Goal: Information Seeking & Learning: Compare options

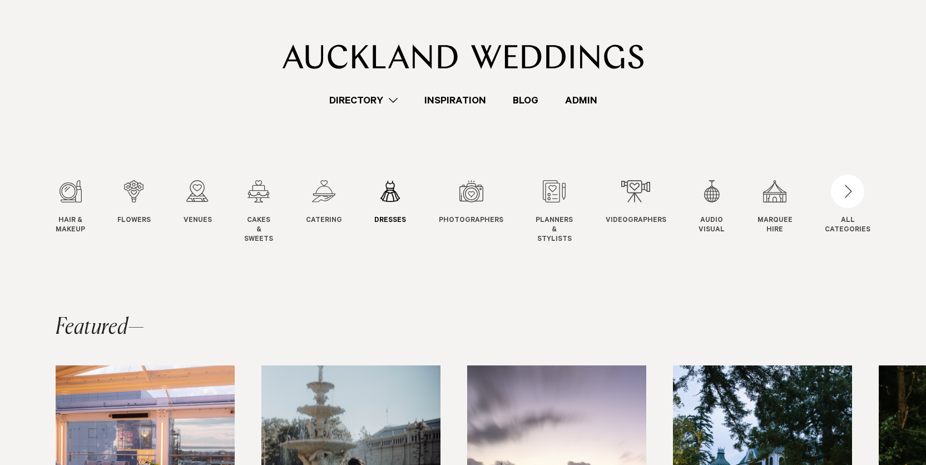
click at [392, 190] on div "6 / 12" at bounding box center [390, 191] width 32 height 22
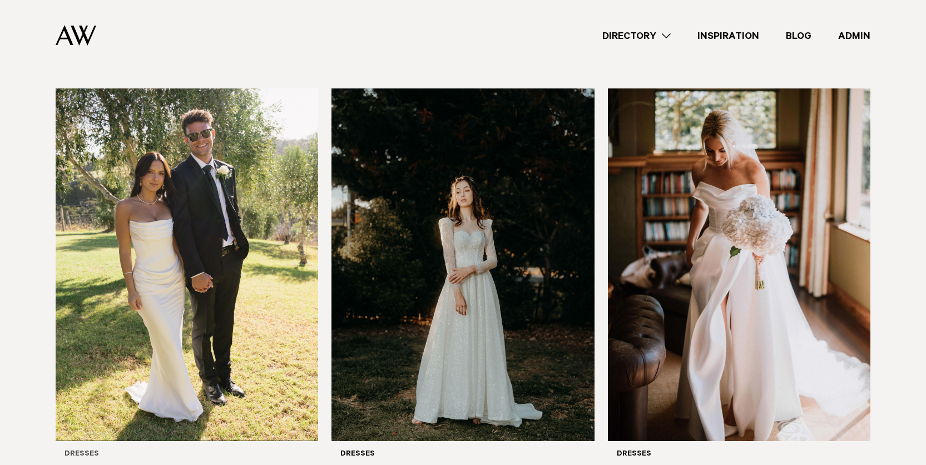
scroll to position [277, 0]
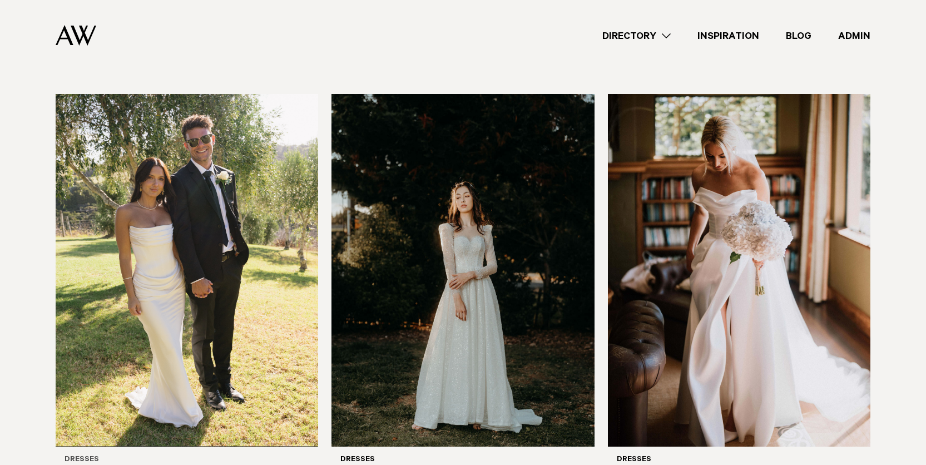
click at [186, 171] on img at bounding box center [187, 270] width 262 height 352
click at [479, 207] on img at bounding box center [462, 270] width 262 height 352
click at [701, 226] on img at bounding box center [739, 270] width 262 height 352
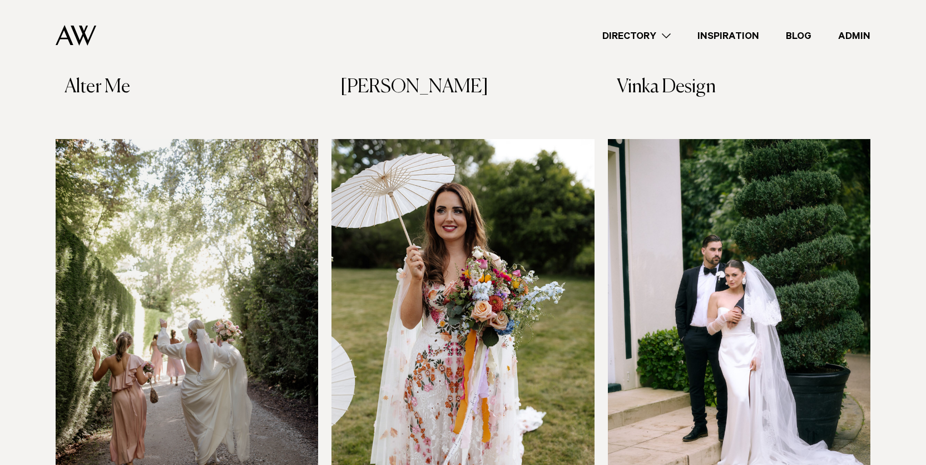
scroll to position [677, 0]
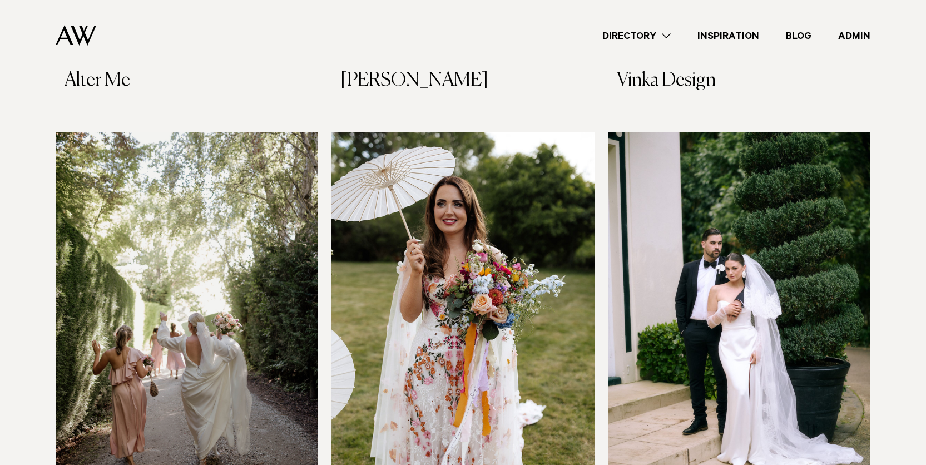
click at [146, 240] on img at bounding box center [187, 308] width 262 height 352
click at [505, 277] on img at bounding box center [462, 308] width 262 height 352
click at [636, 277] on img at bounding box center [739, 308] width 262 height 352
click at [79, 29] on img at bounding box center [76, 35] width 41 height 21
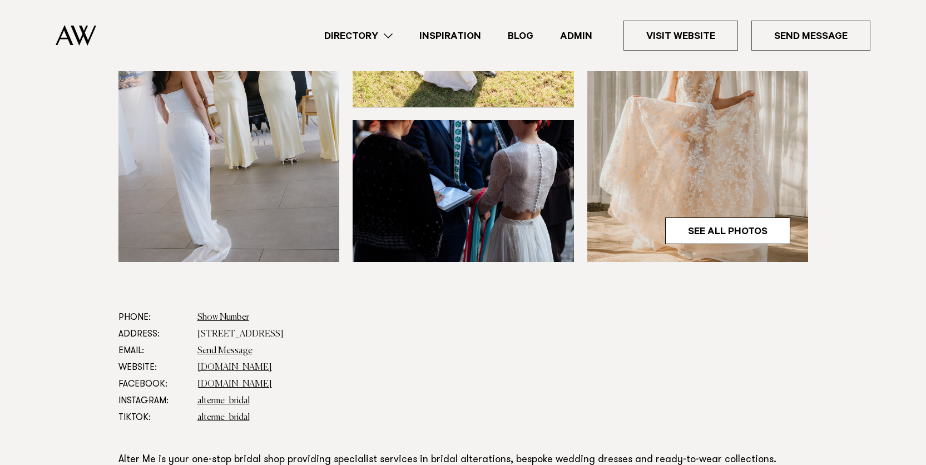
scroll to position [391, 0]
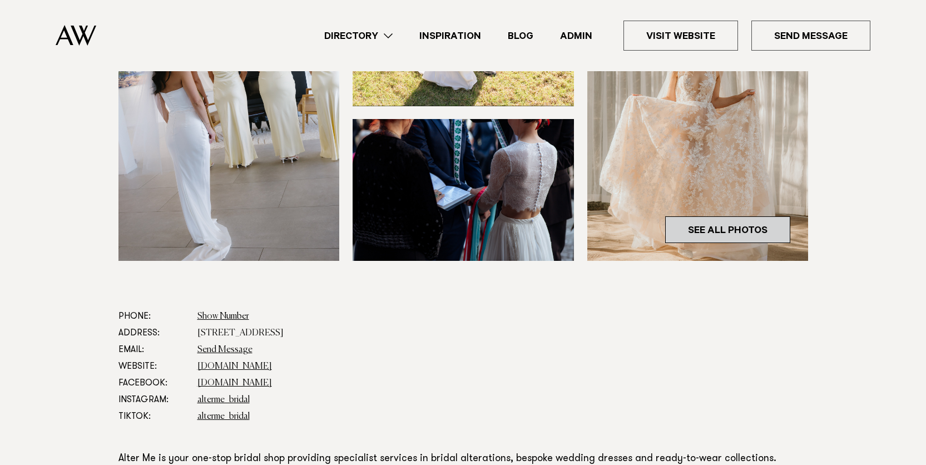
click at [701, 224] on link "See All Photos" at bounding box center [727, 229] width 125 height 27
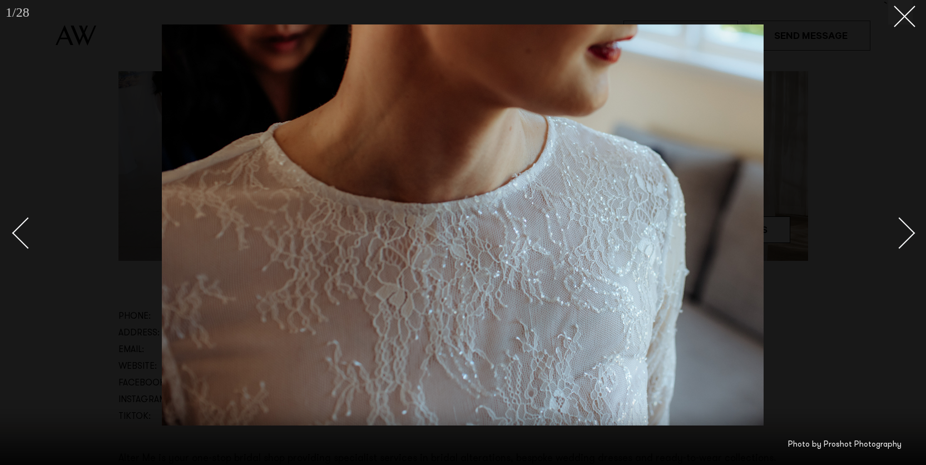
click at [895, 232] on div "Next slide" at bounding box center [899, 233] width 32 height 32
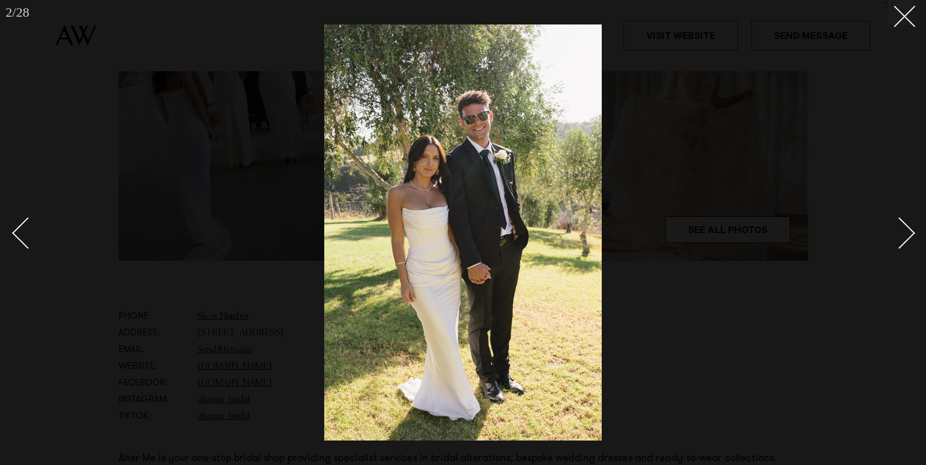
click at [895, 232] on div "Next slide" at bounding box center [899, 233] width 32 height 32
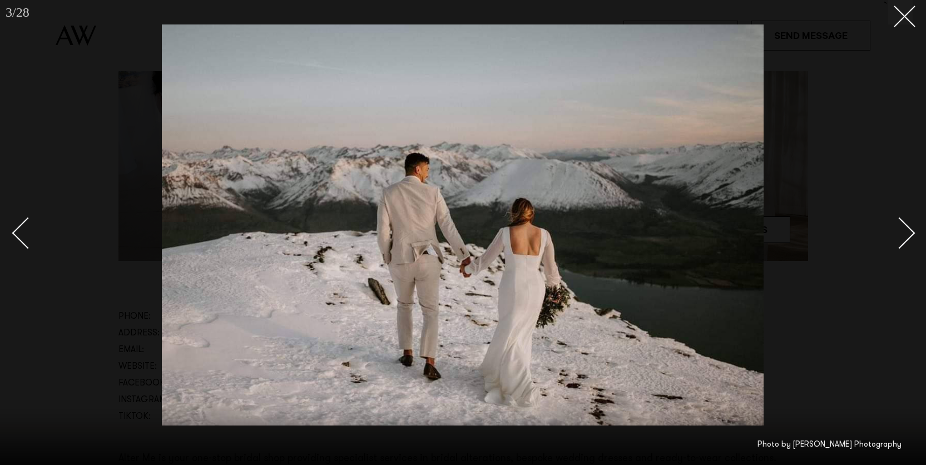
click at [894, 231] on div "Next slide" at bounding box center [899, 233] width 32 height 32
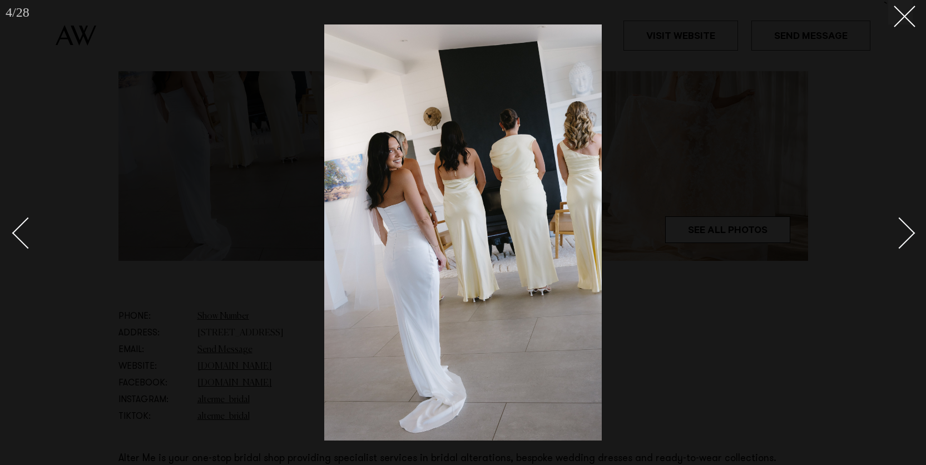
click at [894, 231] on div "Next slide" at bounding box center [899, 233] width 32 height 32
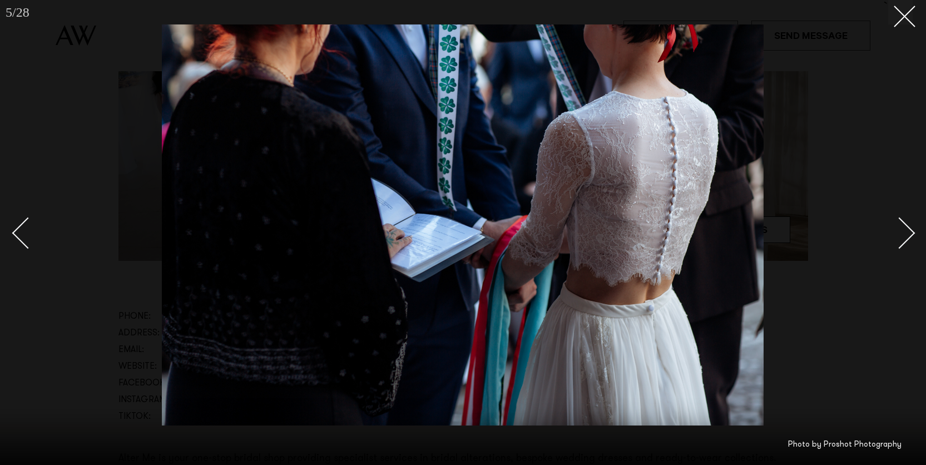
click at [894, 231] on div "Next slide" at bounding box center [899, 233] width 32 height 32
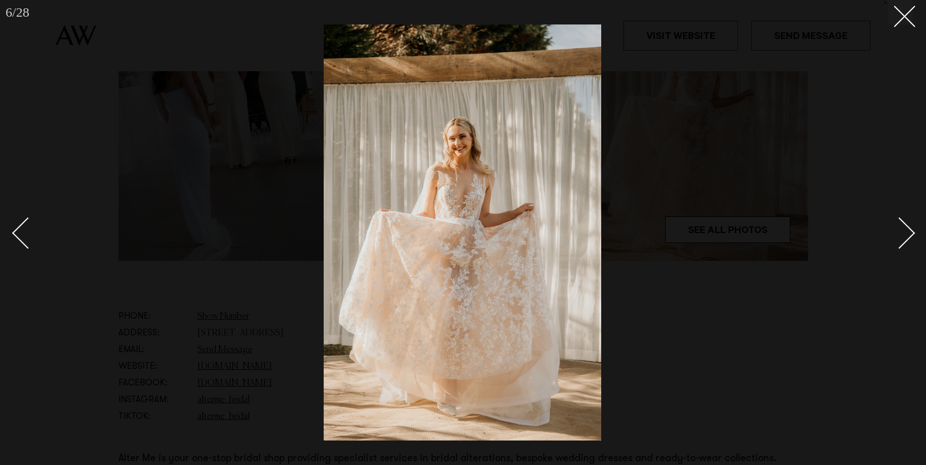
click at [894, 231] on div "Next slide" at bounding box center [899, 233] width 32 height 32
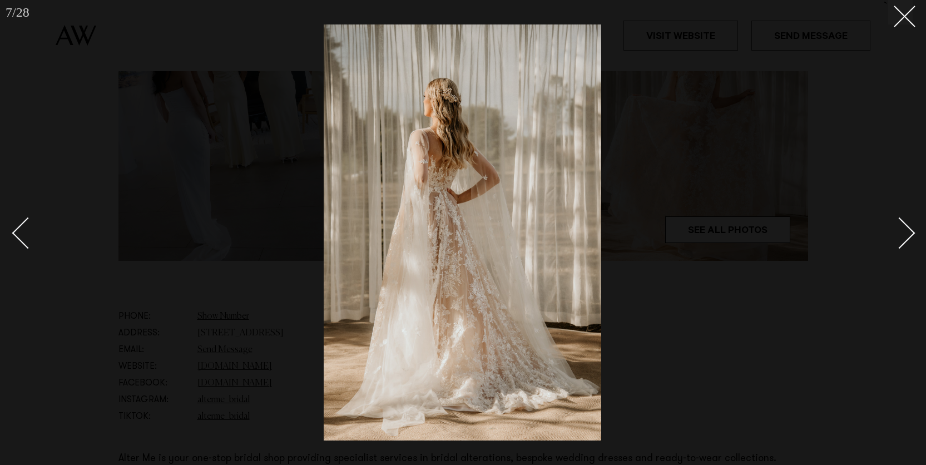
click at [894, 231] on div "Next slide" at bounding box center [899, 233] width 32 height 32
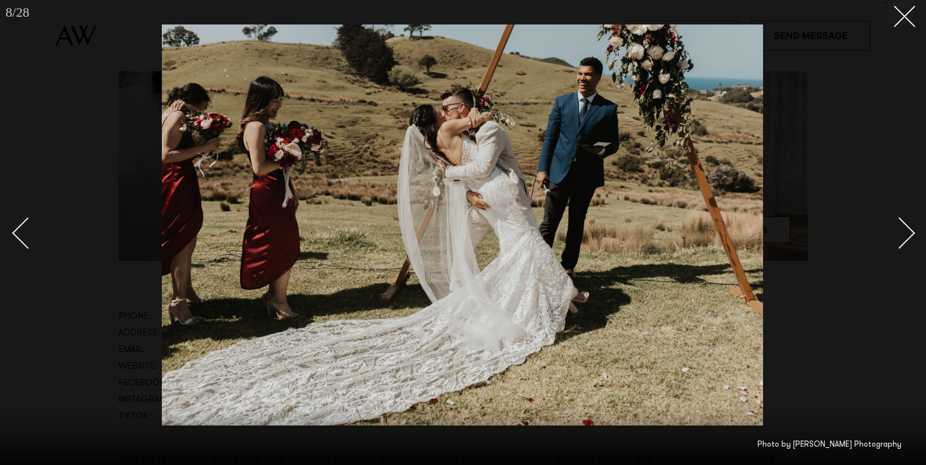
click at [894, 231] on div "Next slide" at bounding box center [899, 233] width 32 height 32
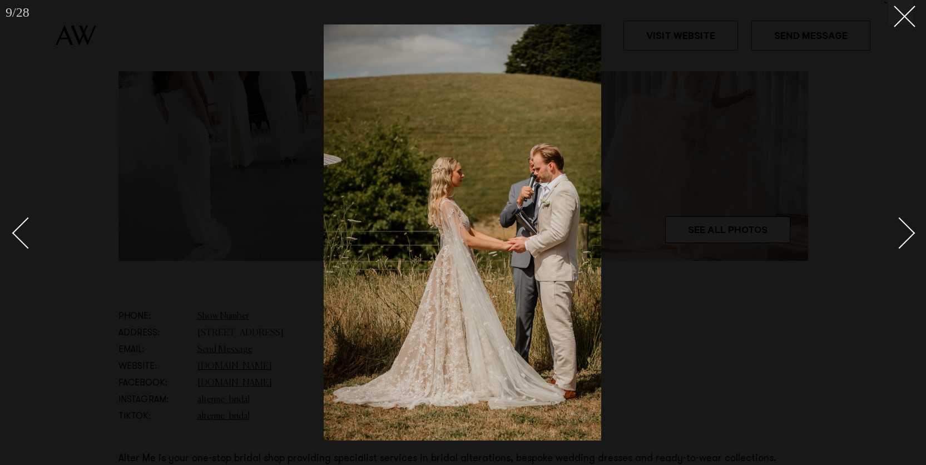
click at [894, 231] on div "Next slide" at bounding box center [899, 233] width 32 height 32
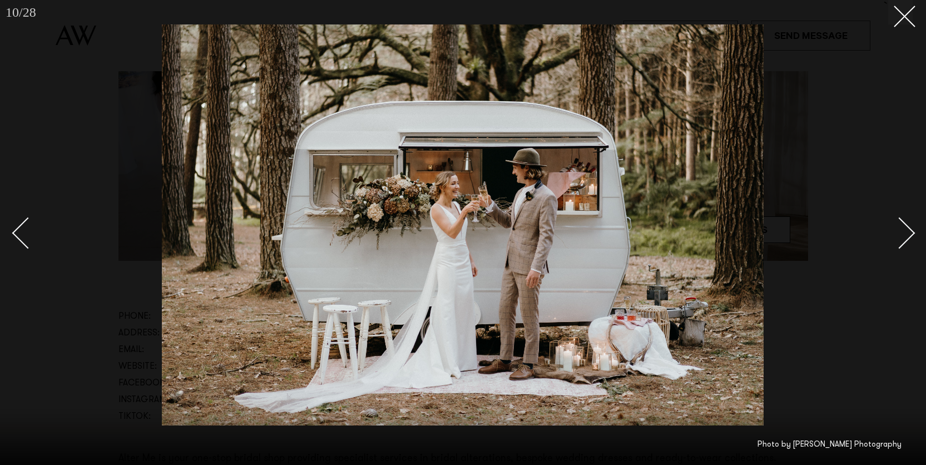
click at [894, 231] on div "Next slide" at bounding box center [899, 233] width 32 height 32
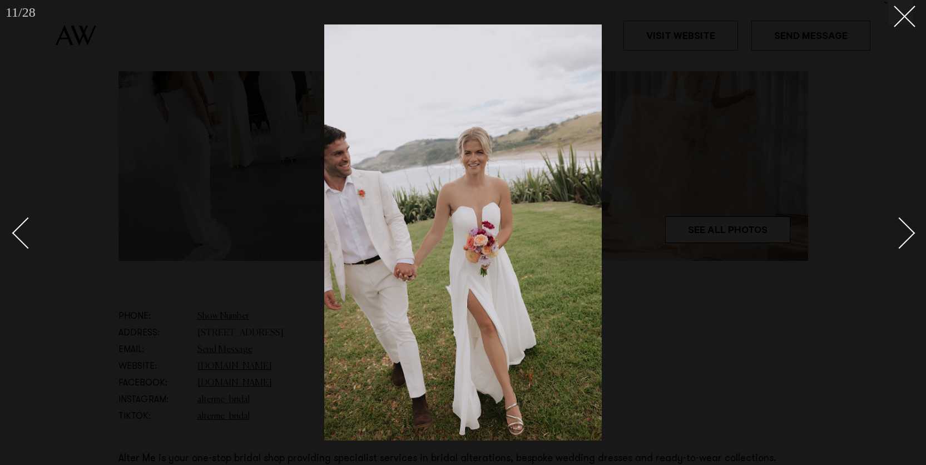
click at [894, 231] on div "Next slide" at bounding box center [899, 233] width 32 height 32
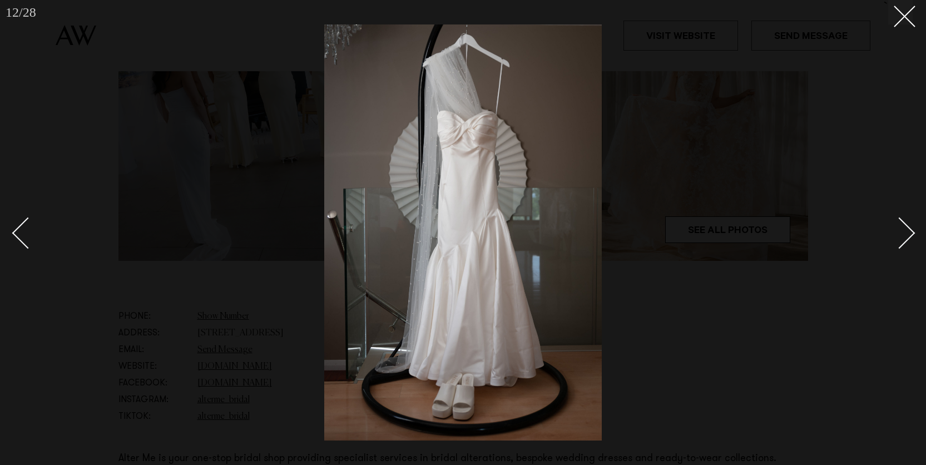
click at [894, 231] on div "Next slide" at bounding box center [899, 233] width 32 height 32
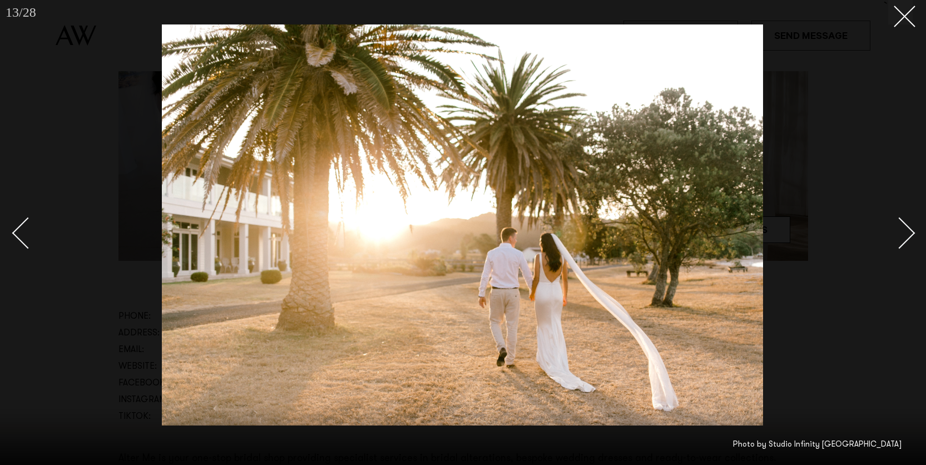
click at [894, 231] on div "Next slide" at bounding box center [899, 233] width 32 height 32
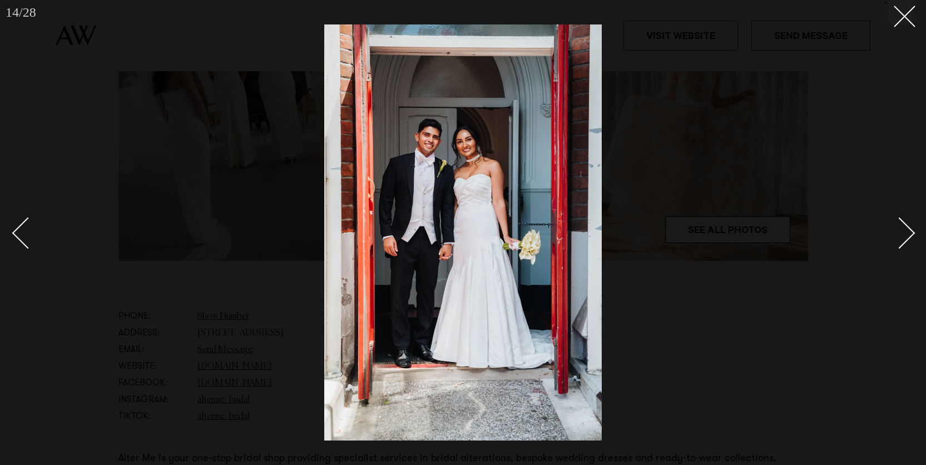
click at [898, 220] on div "Next slide" at bounding box center [899, 233] width 32 height 32
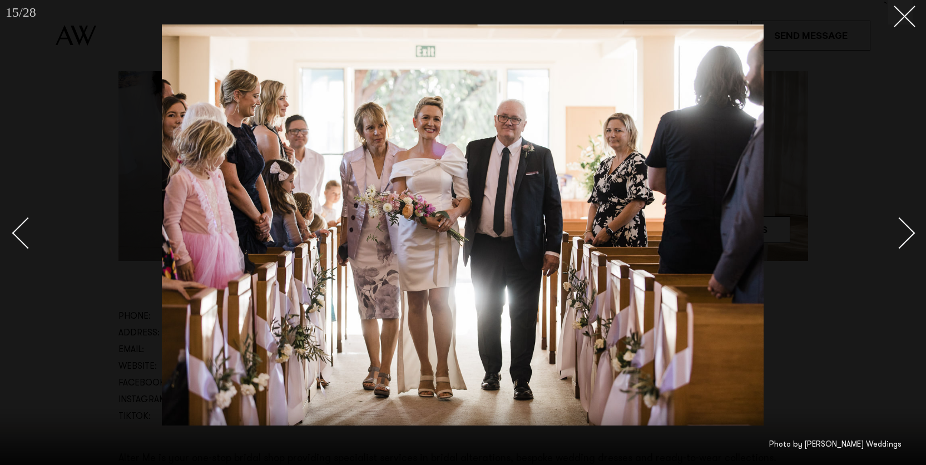
click at [898, 220] on div "Next slide" at bounding box center [899, 233] width 32 height 32
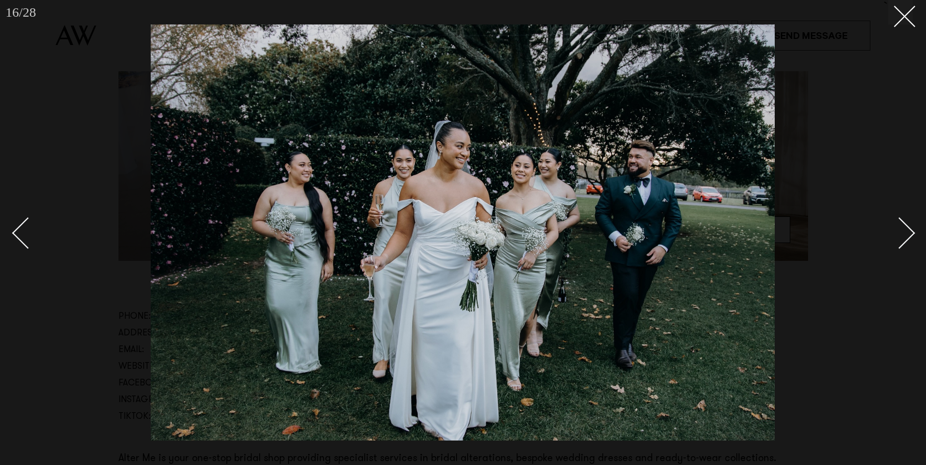
click at [898, 220] on div "Next slide" at bounding box center [899, 233] width 32 height 32
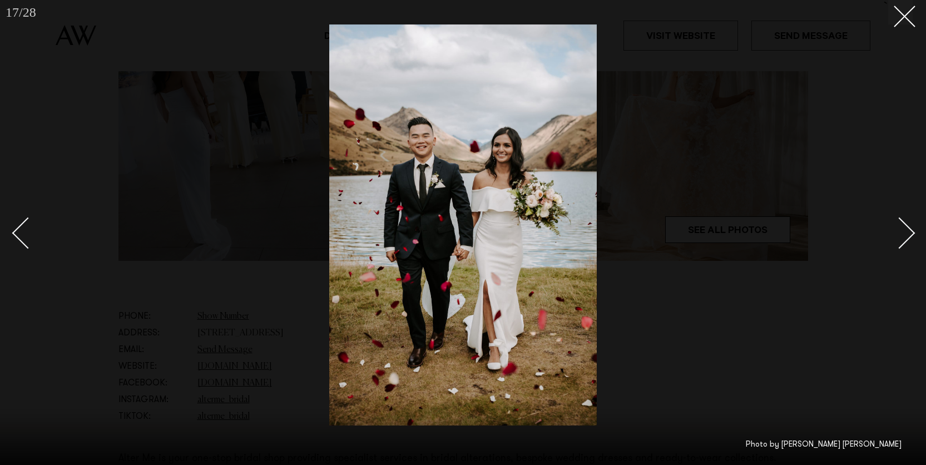
drag, startPoint x: 892, startPoint y: 17, endPoint x: 900, endPoint y: 19, distance: 8.0
click at [899, 19] on button at bounding box center [900, 12] width 24 height 24
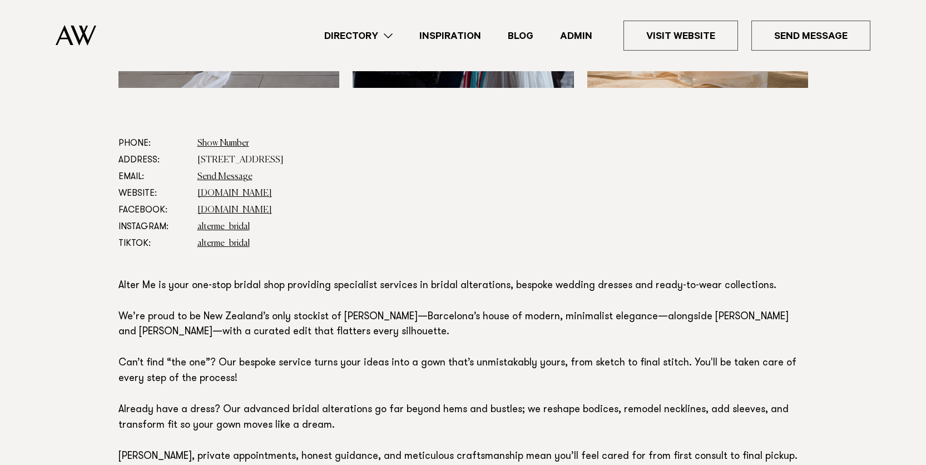
scroll to position [566, 0]
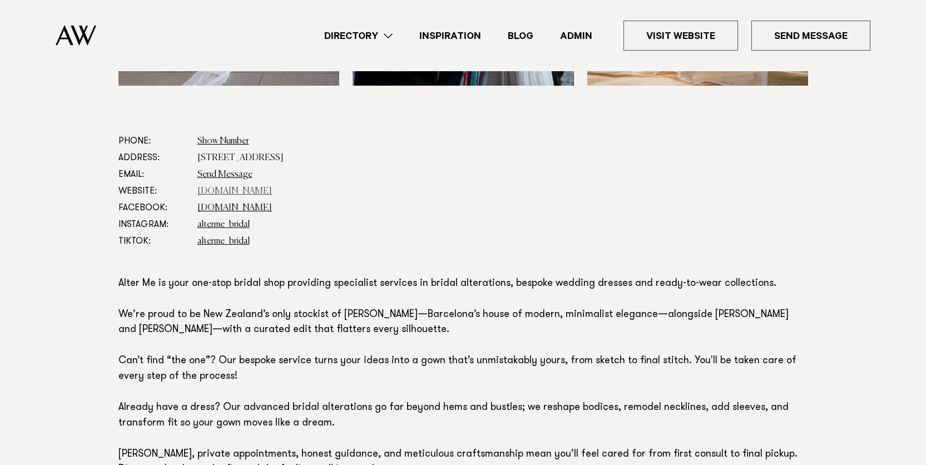
click at [219, 192] on link "alterme.co.nz" at bounding box center [234, 191] width 74 height 9
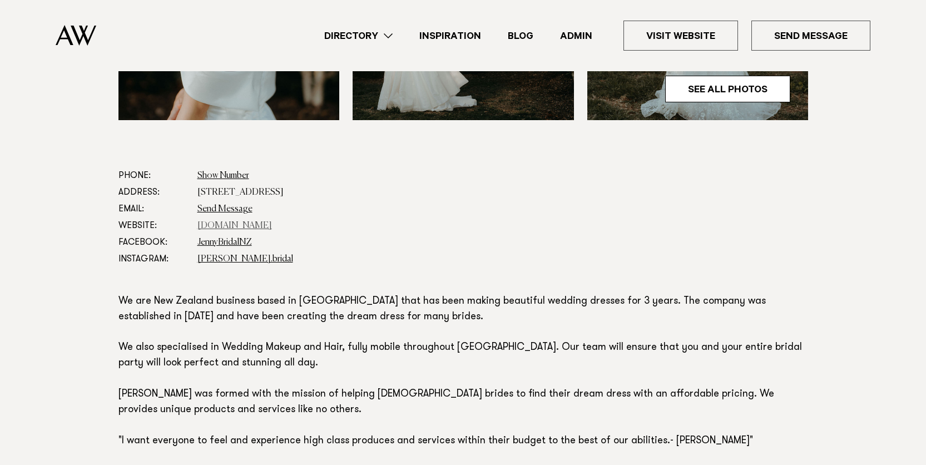
scroll to position [532, 0]
click at [256, 226] on link "www.jennybridalnz.com" at bounding box center [234, 225] width 74 height 9
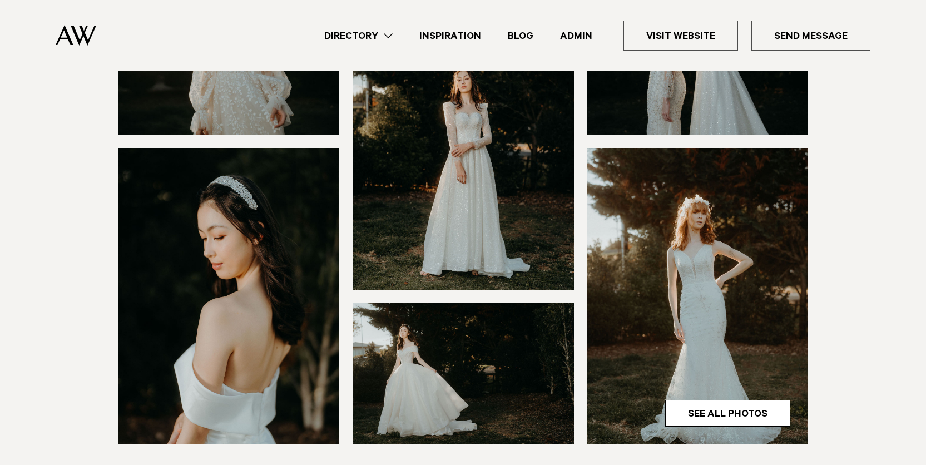
scroll to position [212, 0]
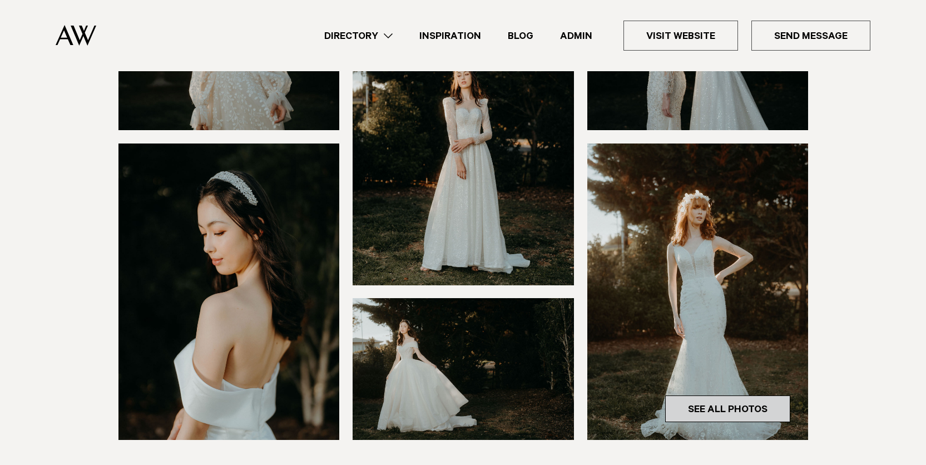
click at [733, 396] on link "See All Photos" at bounding box center [727, 408] width 125 height 27
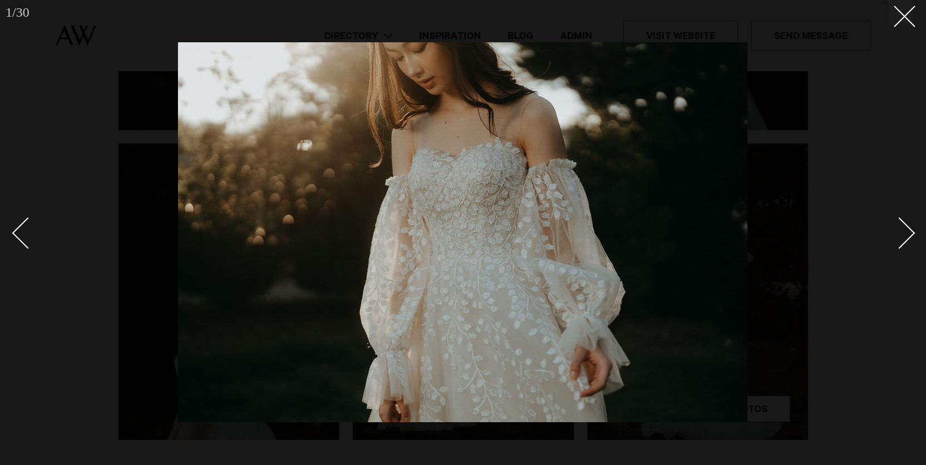
click at [886, 227] on link at bounding box center [892, 233] width 39 height 56
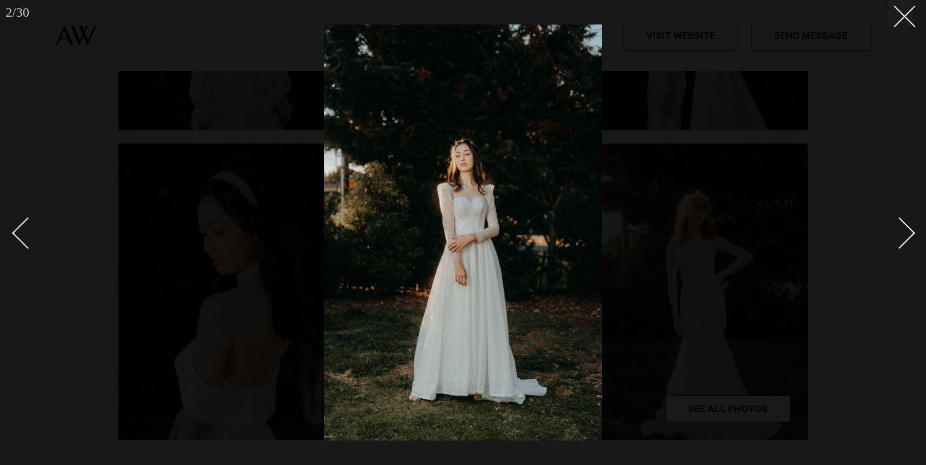
click at [899, 227] on div "Next slide" at bounding box center [899, 233] width 32 height 32
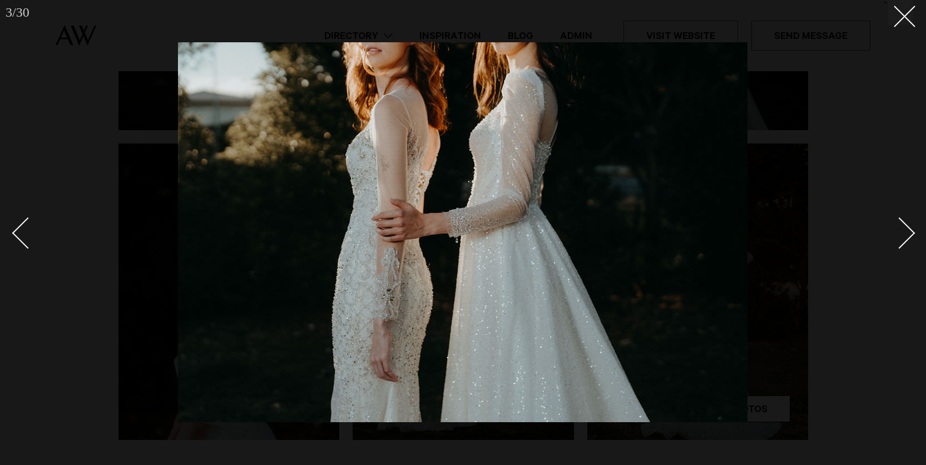
click at [899, 227] on div "Next slide" at bounding box center [899, 233] width 32 height 32
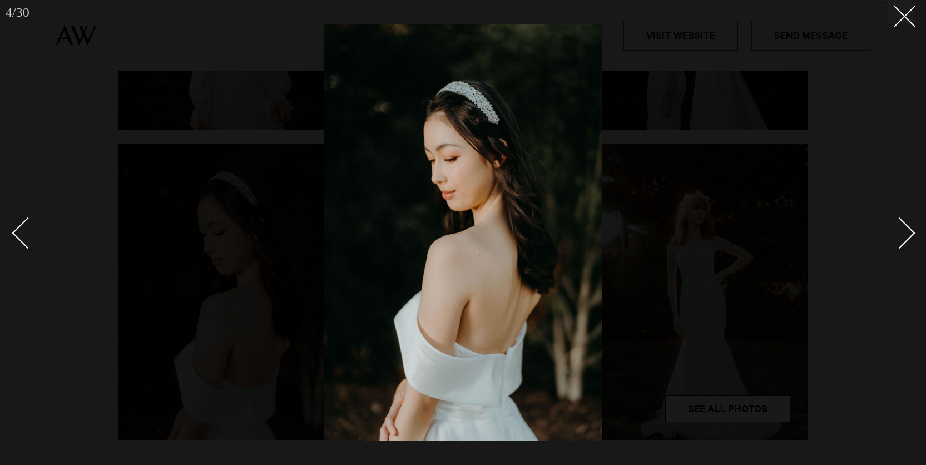
click at [899, 227] on div "Next slide" at bounding box center [899, 233] width 32 height 32
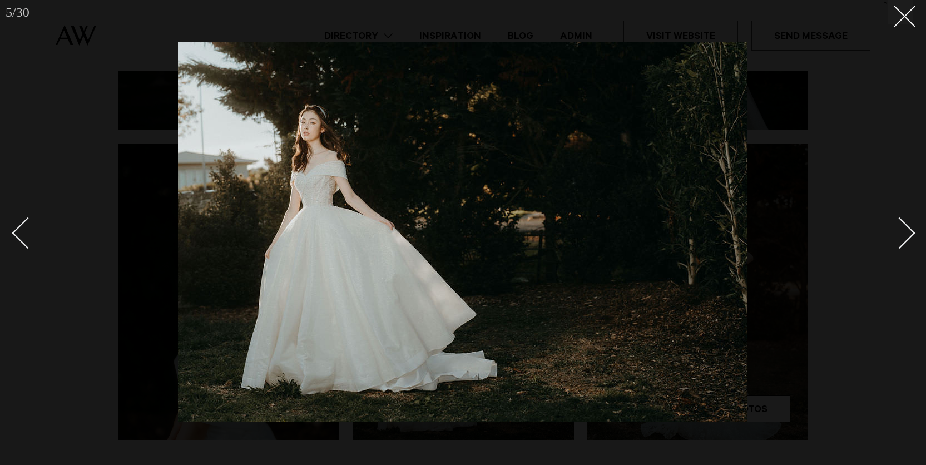
click at [899, 227] on div "Next slide" at bounding box center [899, 233] width 32 height 32
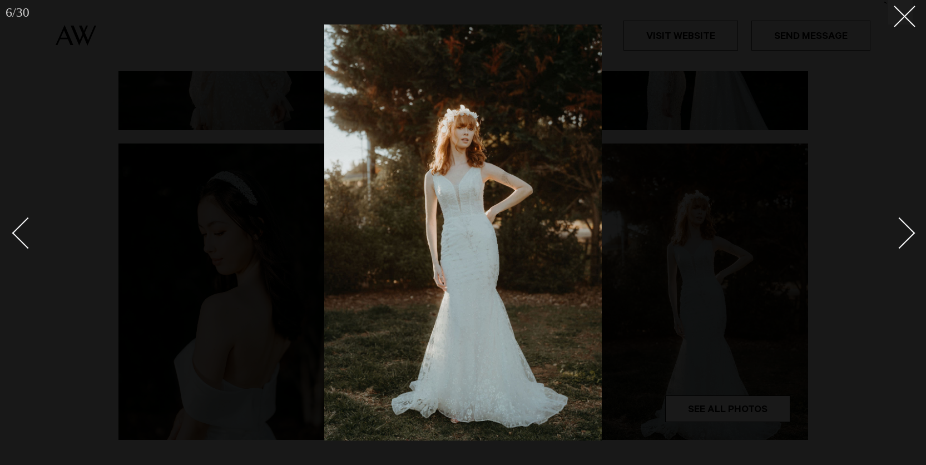
click at [899, 227] on div "Next slide" at bounding box center [899, 233] width 32 height 32
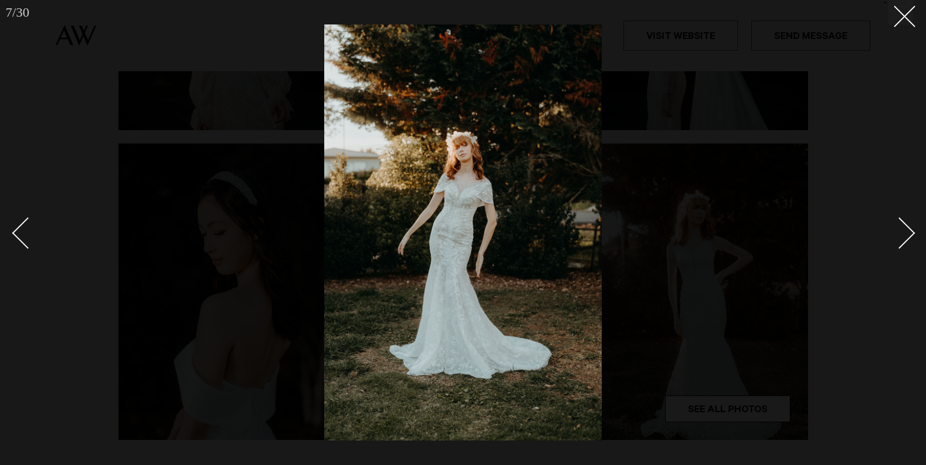
click at [899, 227] on div "Next slide" at bounding box center [899, 233] width 32 height 32
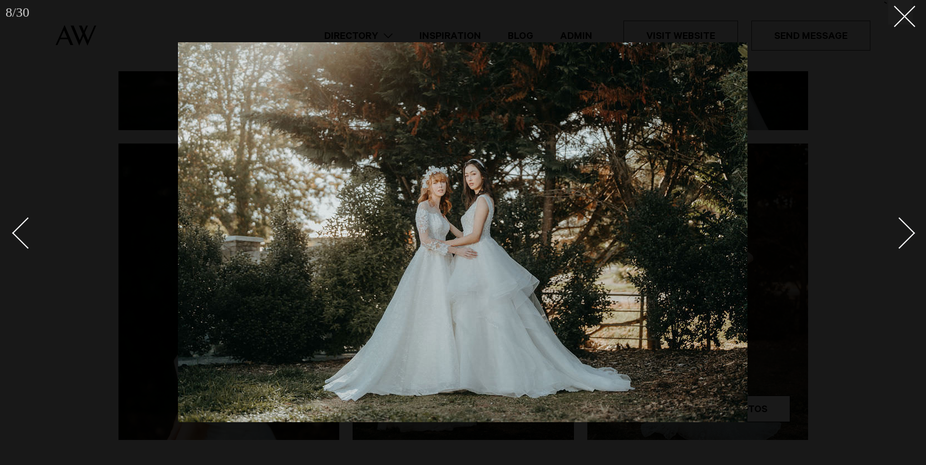
click at [899, 227] on div "Next slide" at bounding box center [899, 233] width 32 height 32
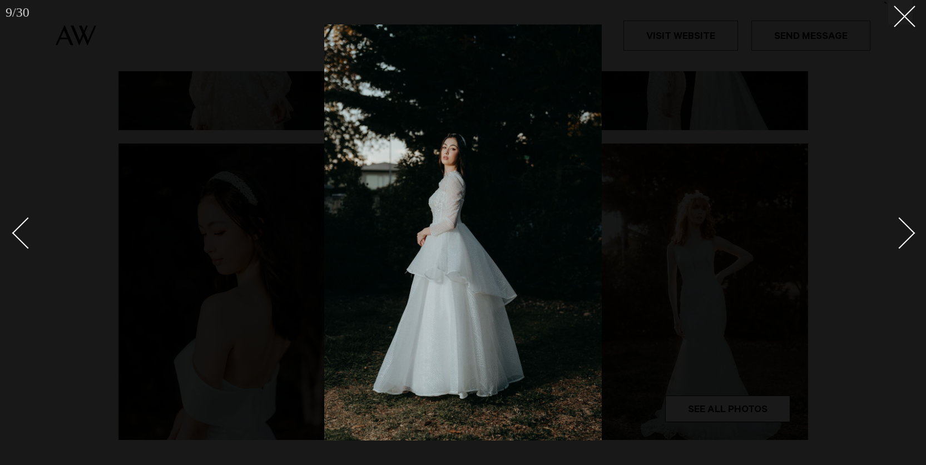
click at [899, 227] on div "Next slide" at bounding box center [899, 233] width 32 height 32
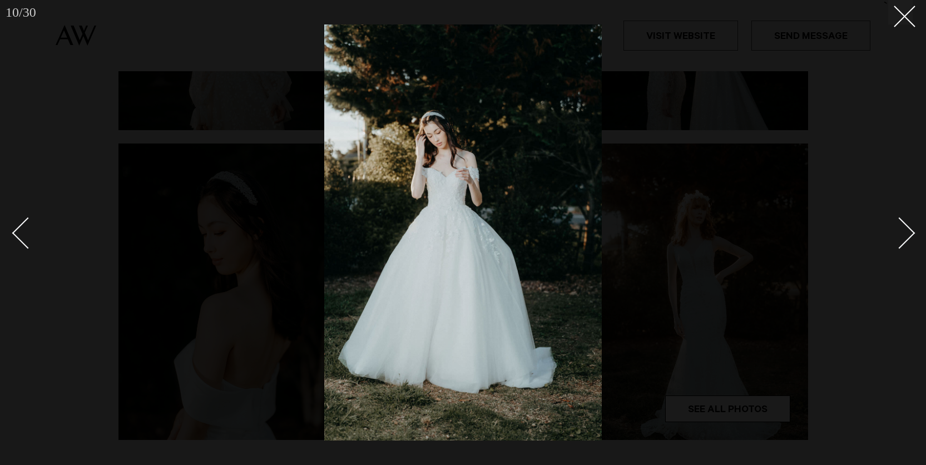
click at [899, 227] on div "Next slide" at bounding box center [899, 233] width 32 height 32
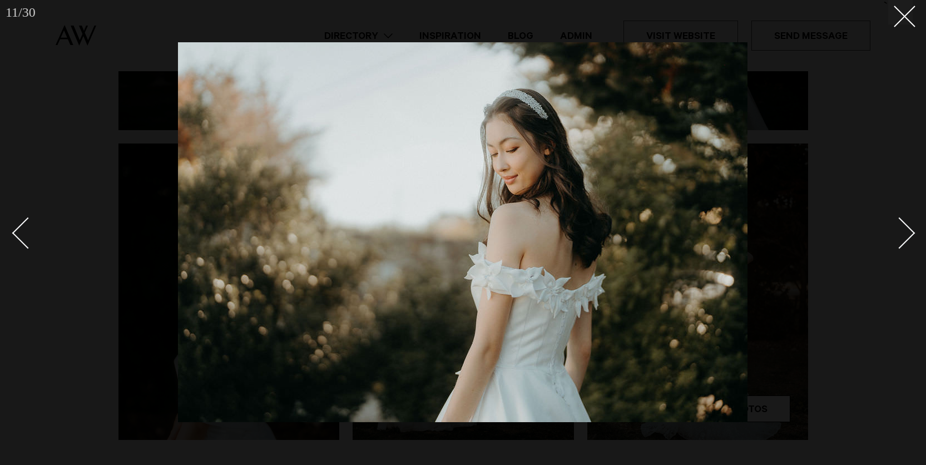
click at [899, 227] on div "Next slide" at bounding box center [899, 233] width 32 height 32
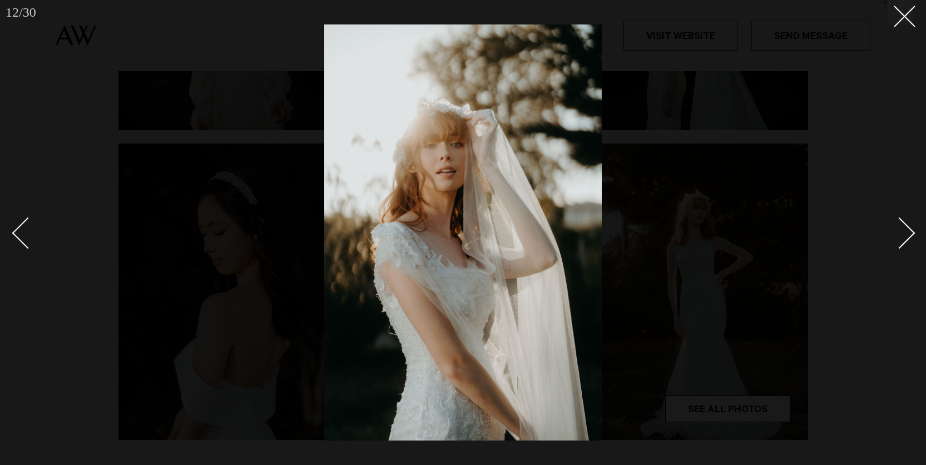
click at [899, 227] on div "Next slide" at bounding box center [899, 233] width 32 height 32
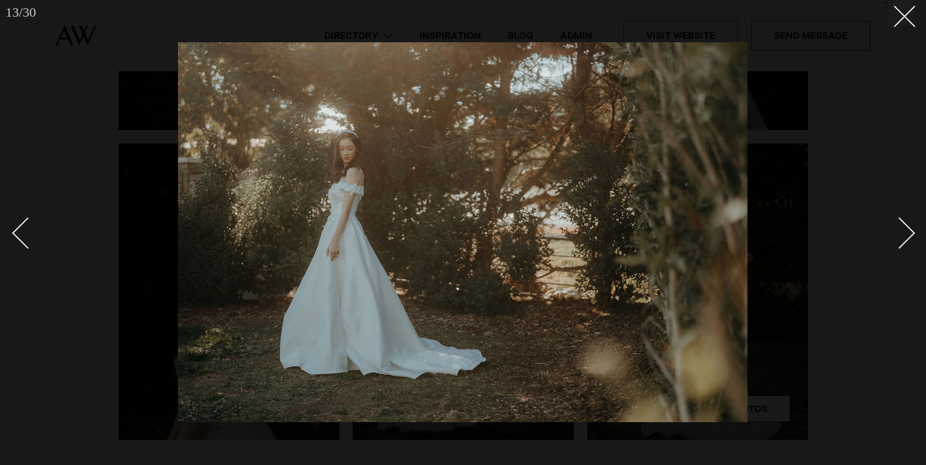
click at [899, 227] on div "Next slide" at bounding box center [899, 233] width 32 height 32
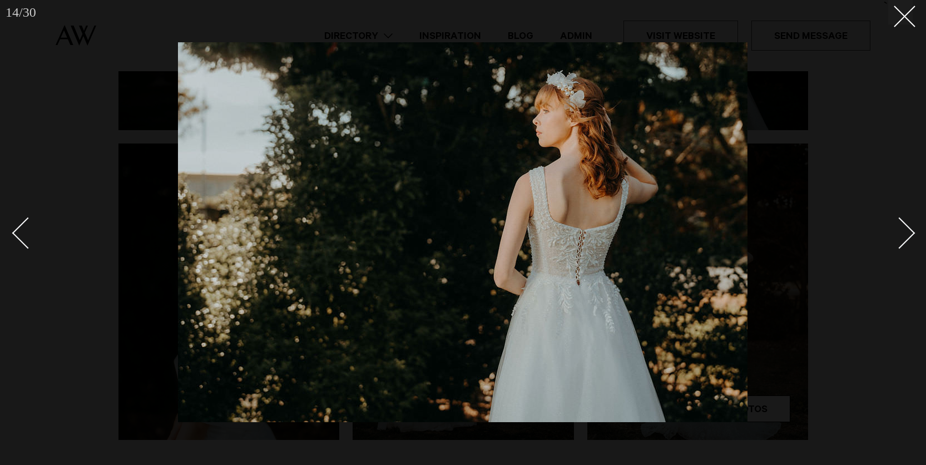
click at [899, 227] on div "Next slide" at bounding box center [899, 233] width 32 height 32
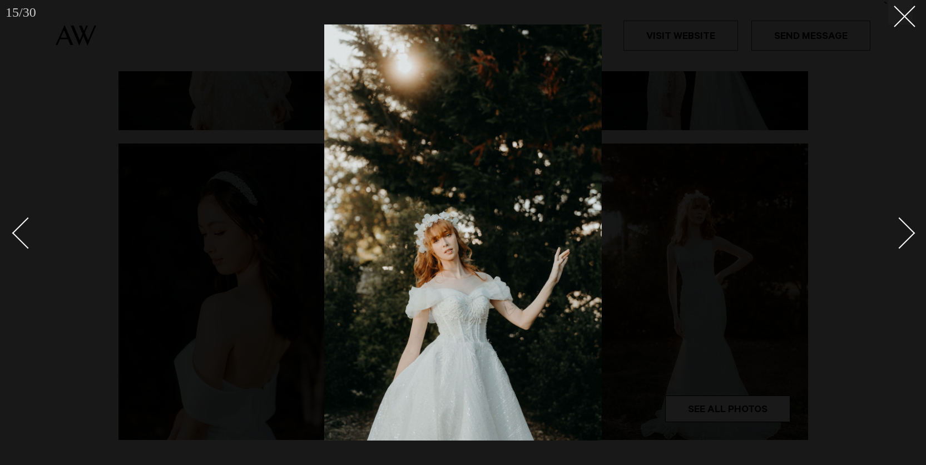
click at [899, 227] on div "Next slide" at bounding box center [899, 233] width 32 height 32
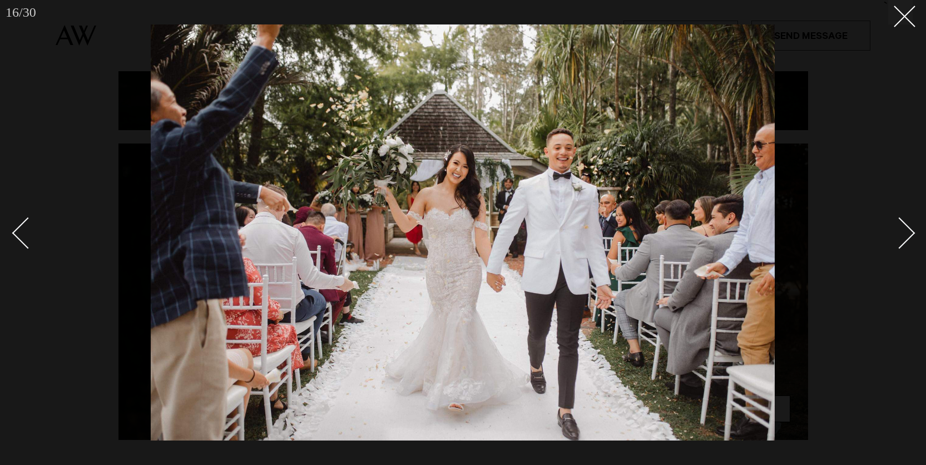
click at [899, 227] on div "Next slide" at bounding box center [899, 233] width 32 height 32
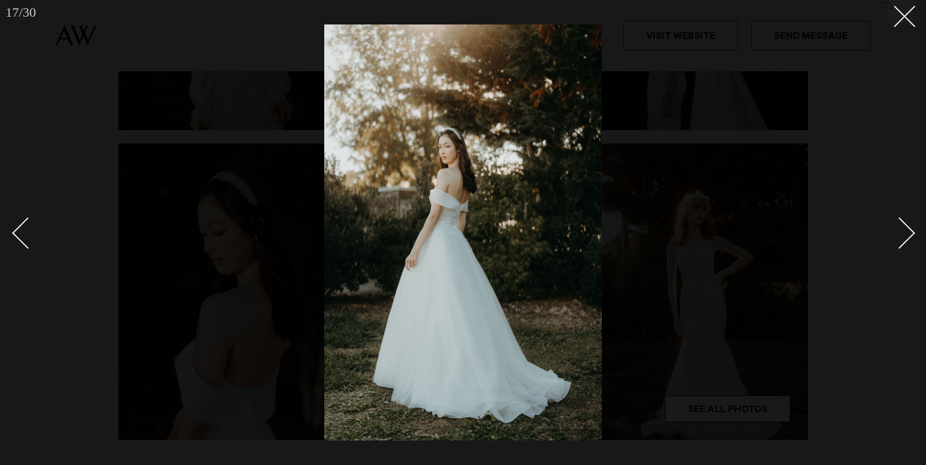
click at [899, 227] on div "Next slide" at bounding box center [899, 233] width 32 height 32
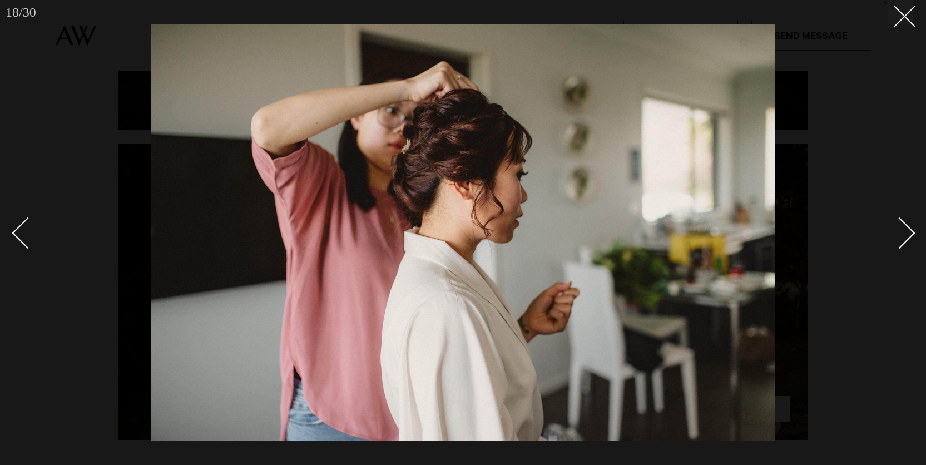
click at [899, 227] on div "Next slide" at bounding box center [899, 233] width 32 height 32
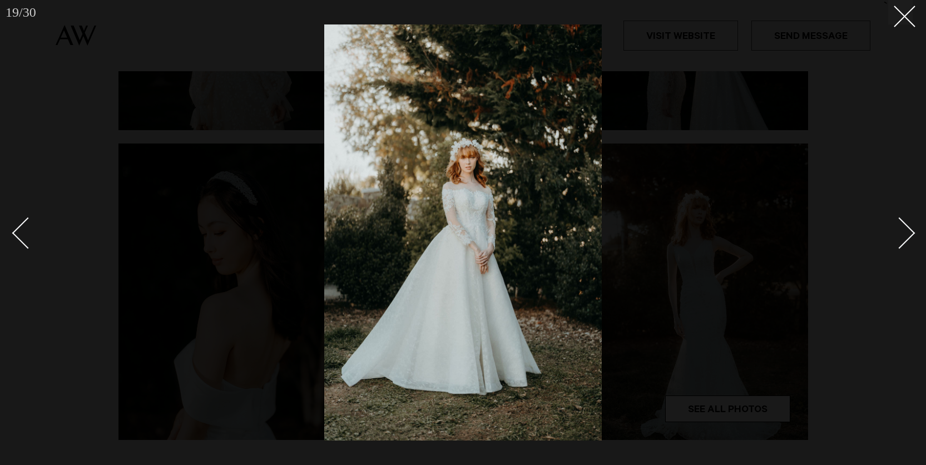
click at [899, 227] on div "Next slide" at bounding box center [899, 233] width 32 height 32
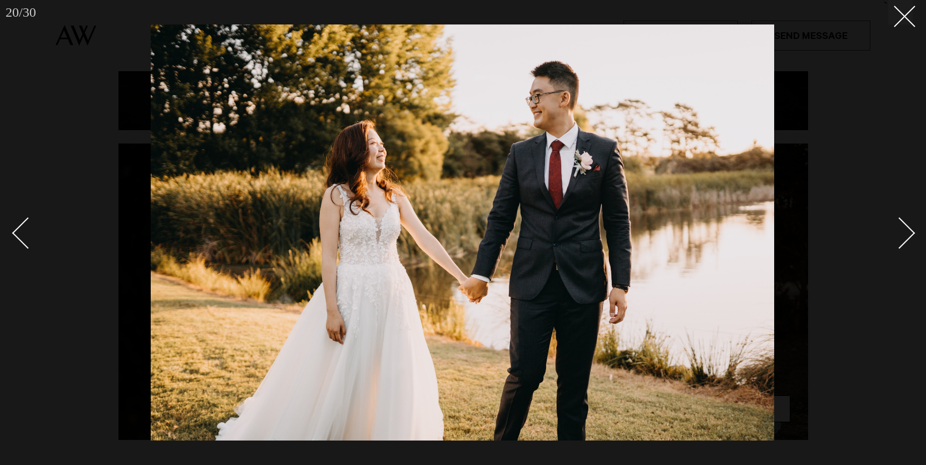
click at [899, 227] on div "Next slide" at bounding box center [899, 233] width 32 height 32
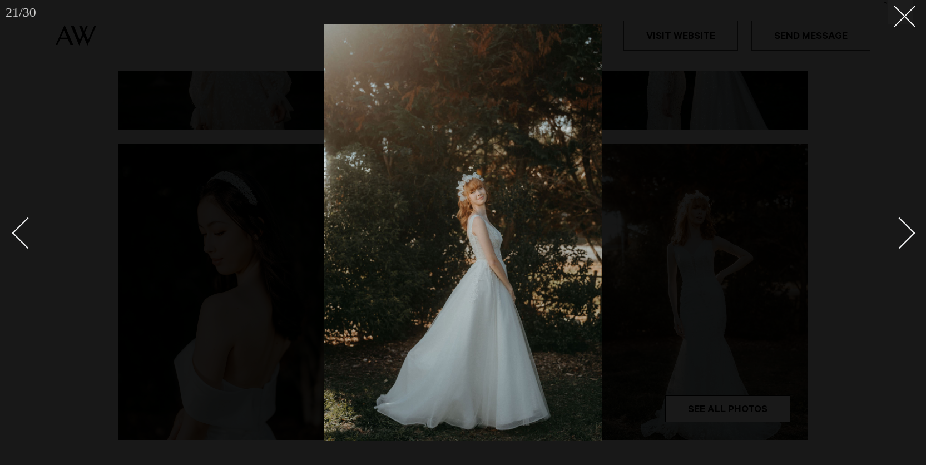
click at [31, 221] on div "Previous slide" at bounding box center [28, 233] width 32 height 32
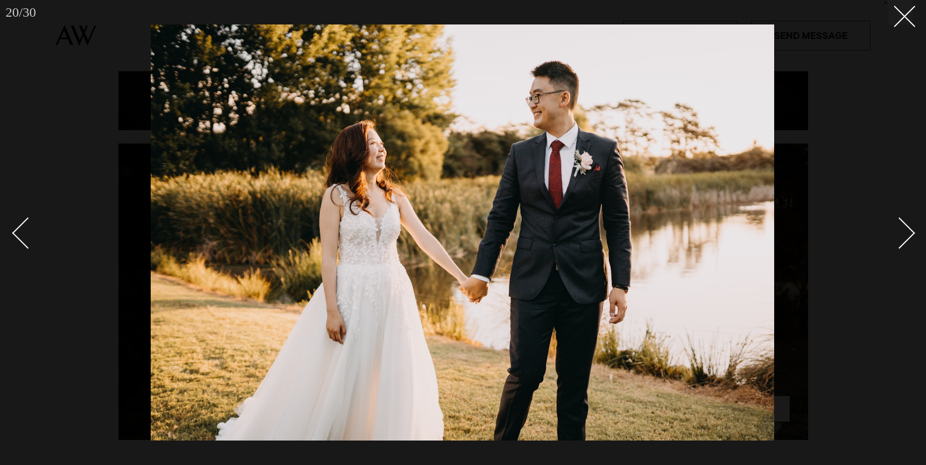
click at [909, 233] on div "Next slide" at bounding box center [899, 233] width 32 height 32
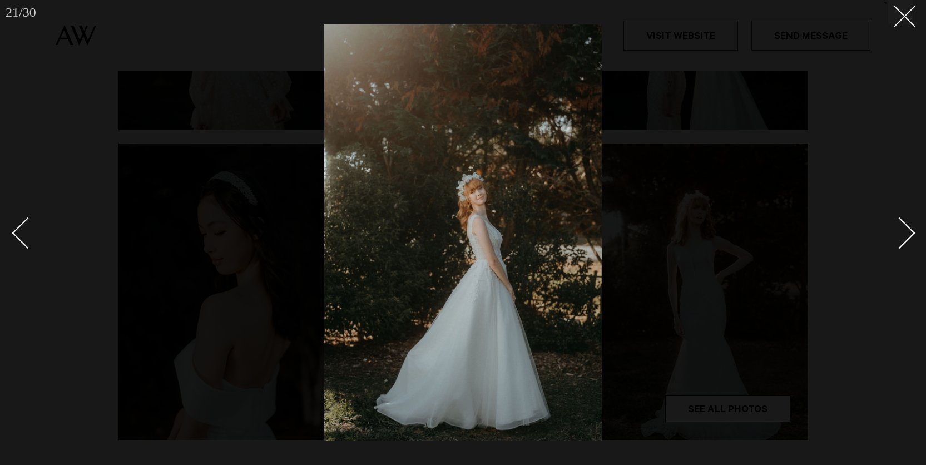
click at [909, 233] on div "Next slide" at bounding box center [899, 233] width 32 height 32
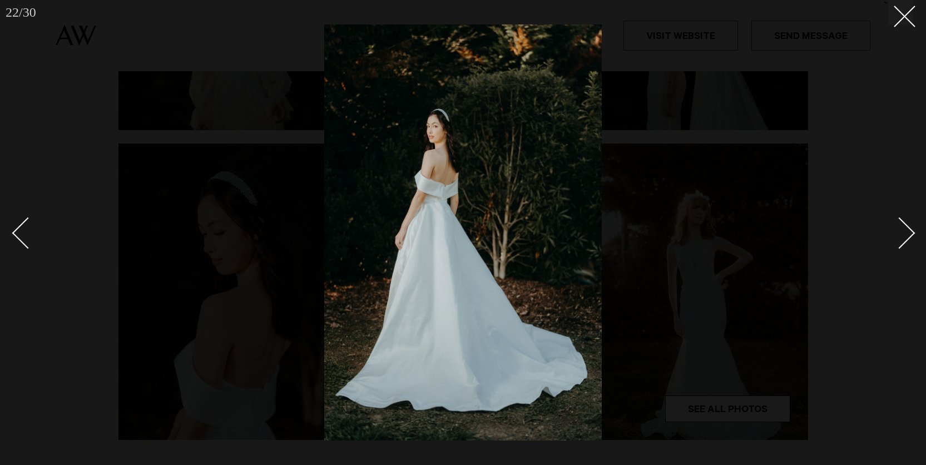
click at [909, 233] on div "Next slide" at bounding box center [899, 233] width 32 height 32
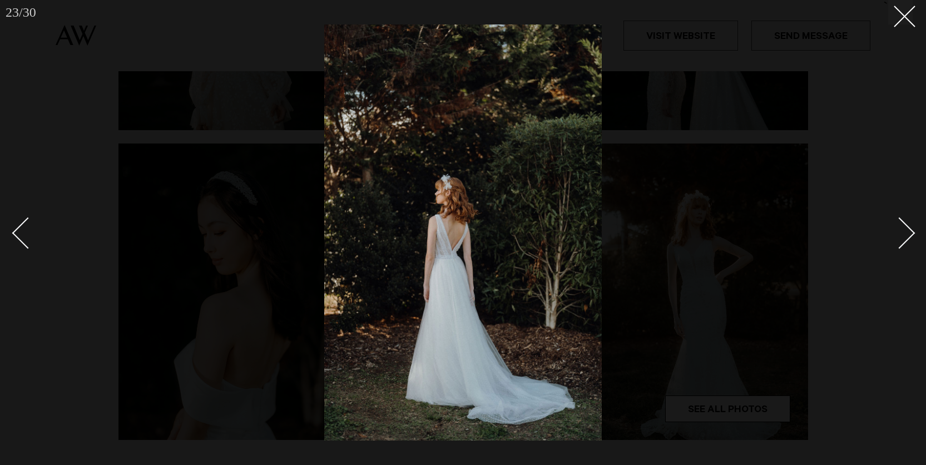
click at [909, 233] on div "Next slide" at bounding box center [899, 233] width 32 height 32
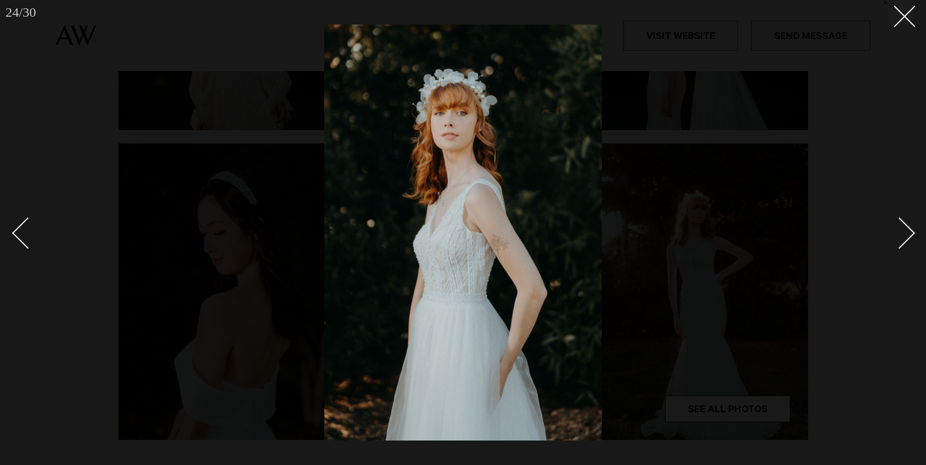
click at [909, 233] on div "Next slide" at bounding box center [899, 233] width 32 height 32
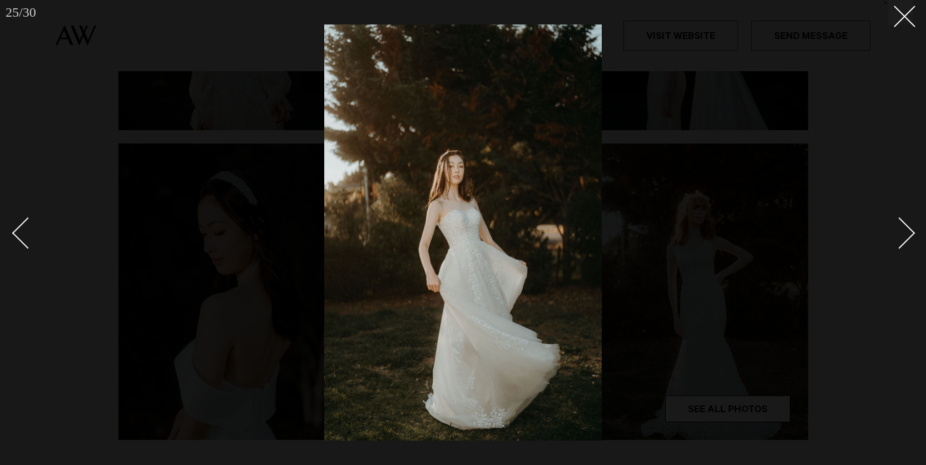
click at [909, 233] on div "Next slide" at bounding box center [899, 233] width 32 height 32
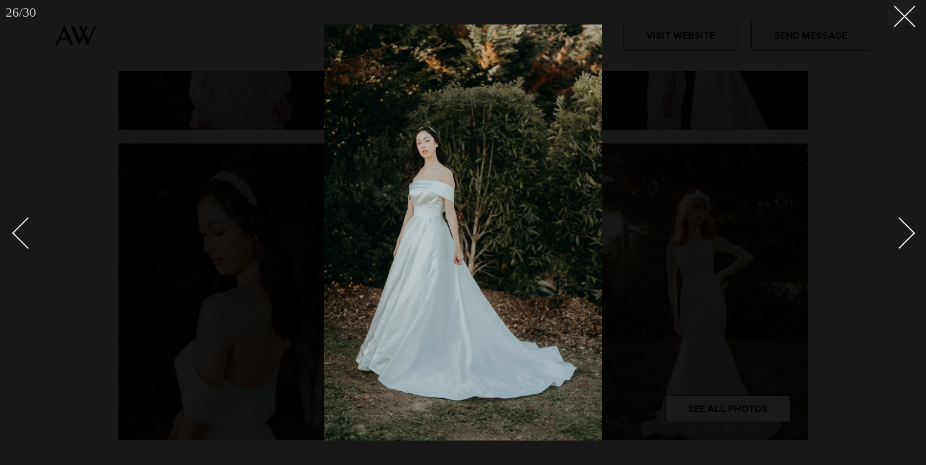
click at [909, 233] on div "Next slide" at bounding box center [899, 233] width 32 height 32
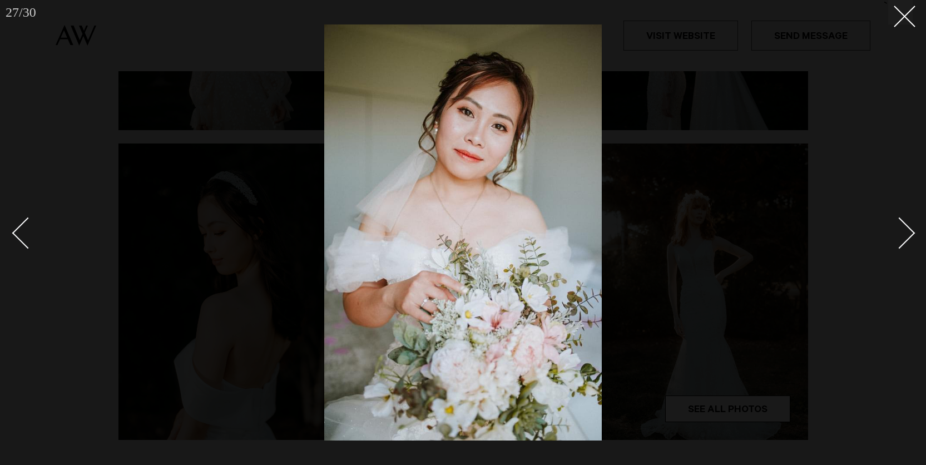
click at [914, 233] on div "27 / 30 `" at bounding box center [463, 232] width 926 height 465
click at [913, 233] on div "Next slide" at bounding box center [899, 233] width 32 height 32
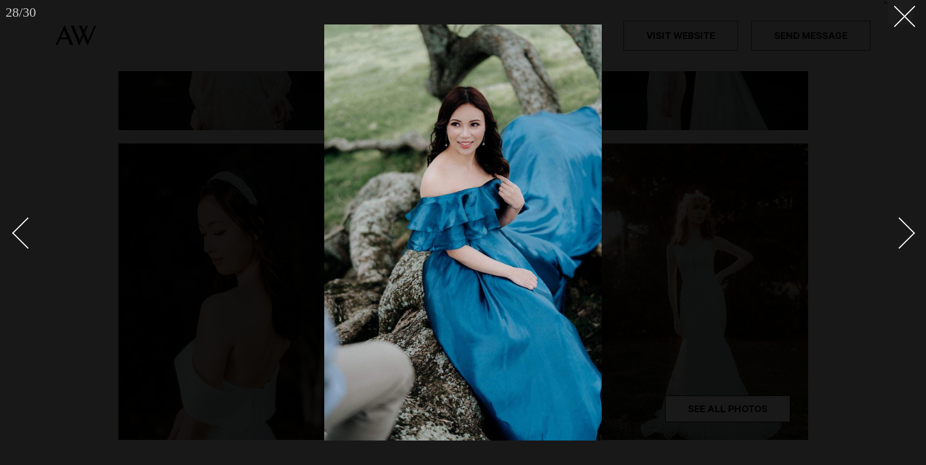
click at [913, 233] on div "Next slide" at bounding box center [899, 233] width 32 height 32
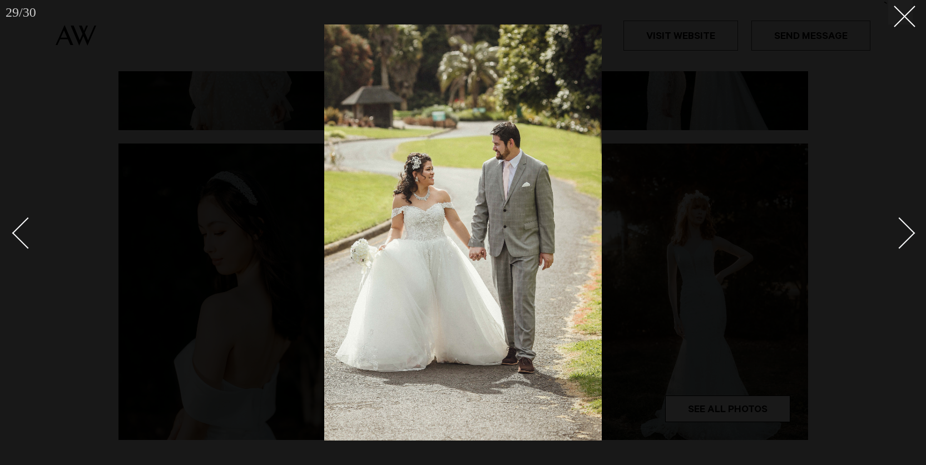
click at [913, 233] on div "Next slide" at bounding box center [899, 233] width 32 height 32
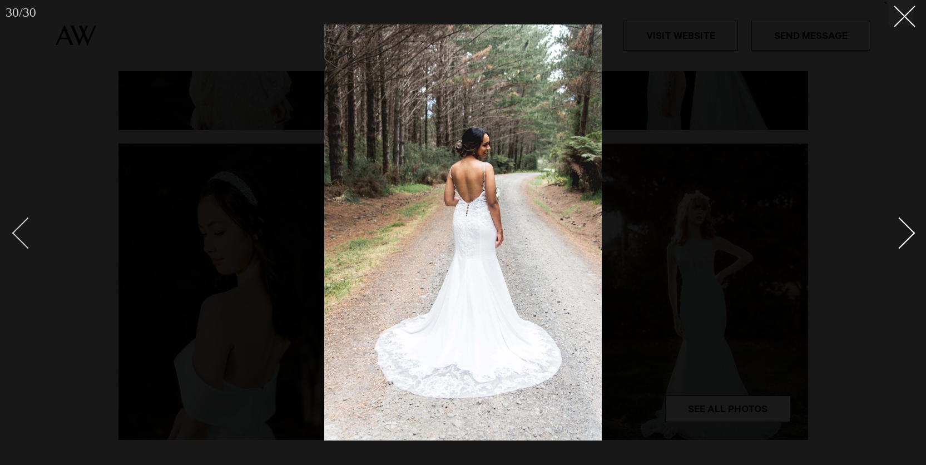
click at [23, 237] on div "Previous slide" at bounding box center [28, 233] width 32 height 32
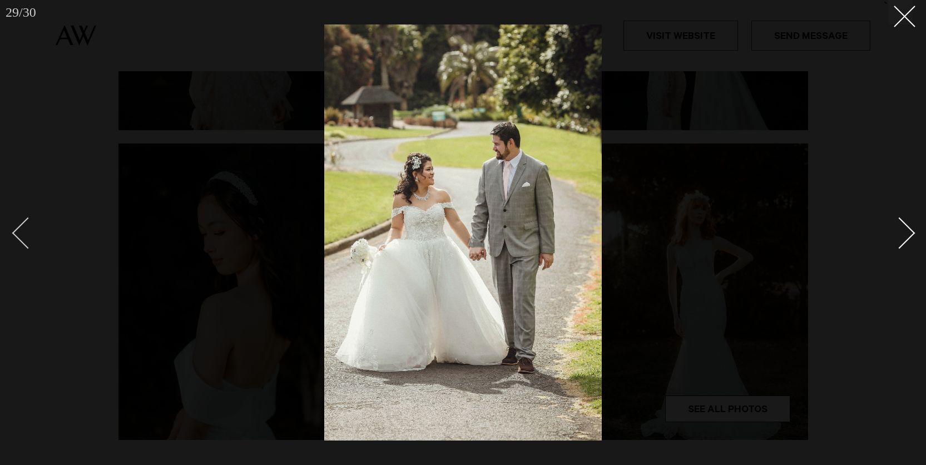
click at [23, 237] on div "Previous slide" at bounding box center [28, 233] width 32 height 32
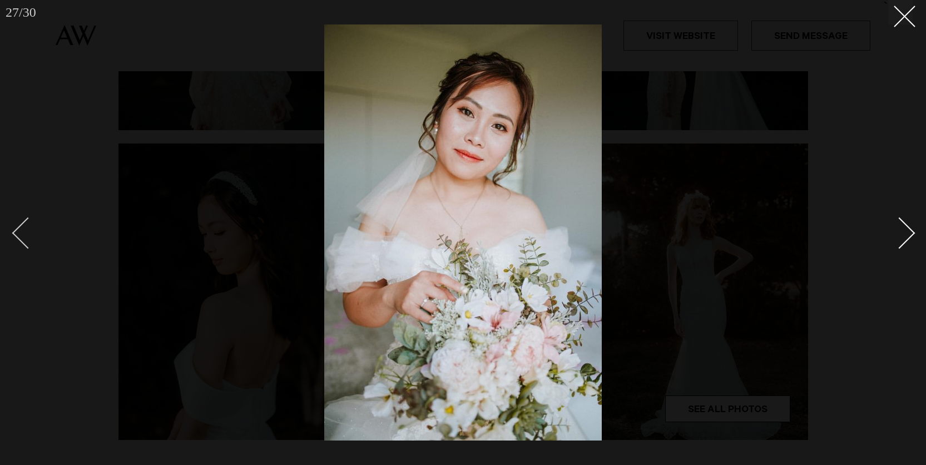
click at [23, 237] on div "Previous slide" at bounding box center [28, 233] width 32 height 32
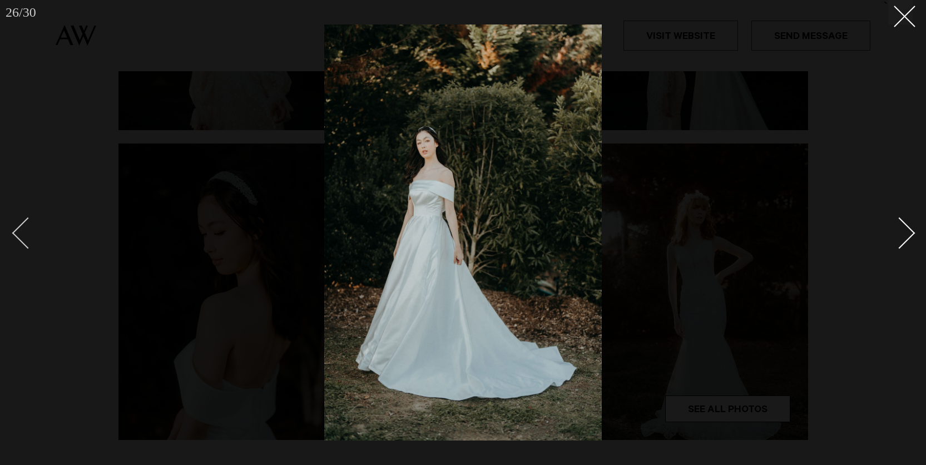
click at [23, 237] on div "Previous slide" at bounding box center [28, 233] width 32 height 32
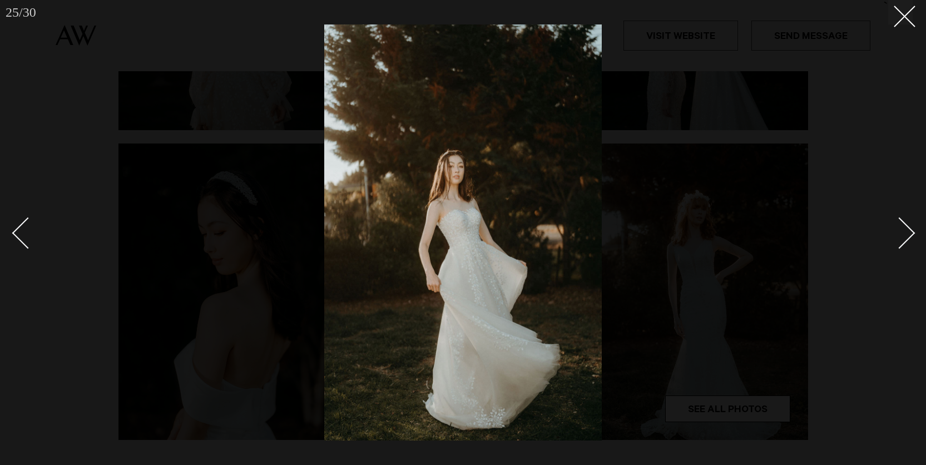
click at [908, 222] on link at bounding box center [892, 233] width 39 height 56
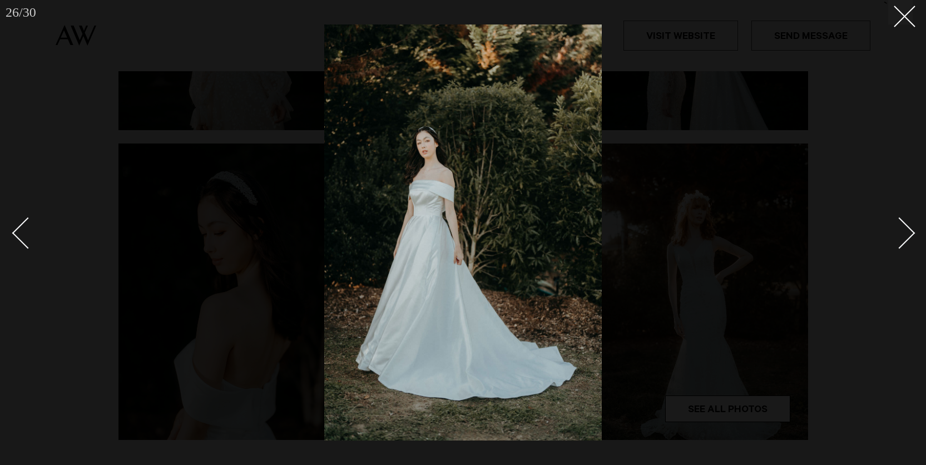
click at [907, 221] on link at bounding box center [892, 233] width 39 height 56
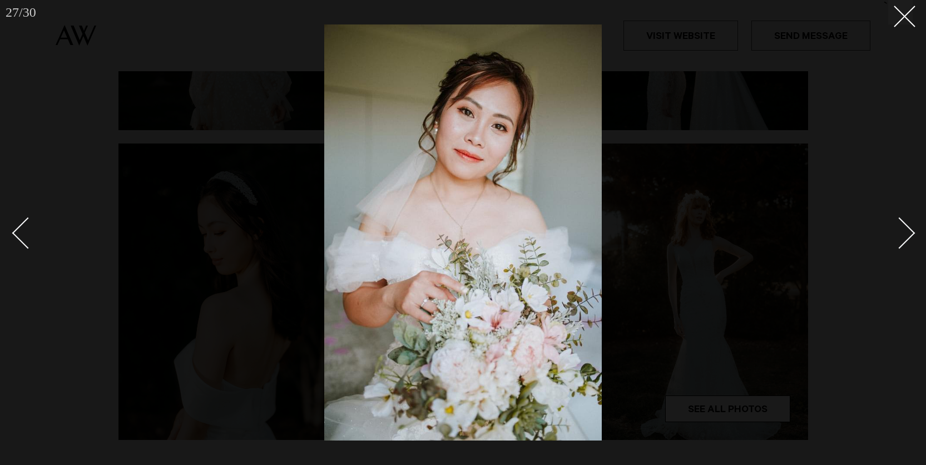
click at [907, 221] on link at bounding box center [892, 233] width 39 height 56
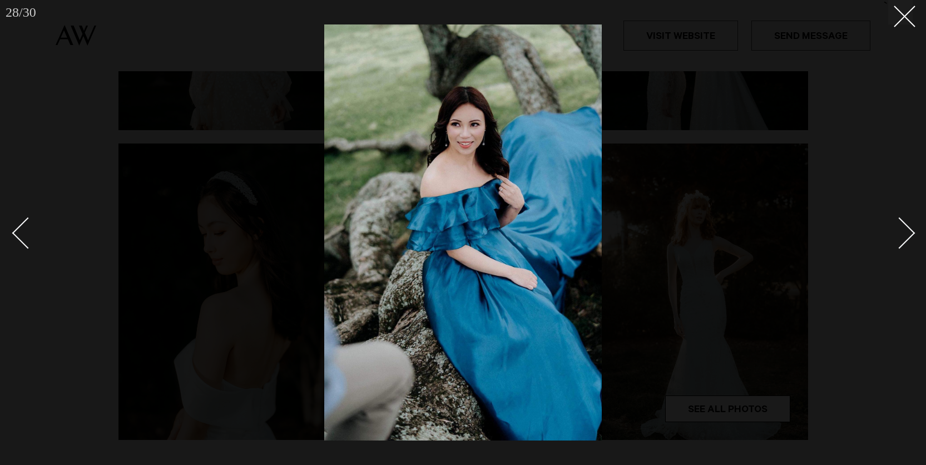
click at [907, 221] on link at bounding box center [892, 233] width 39 height 56
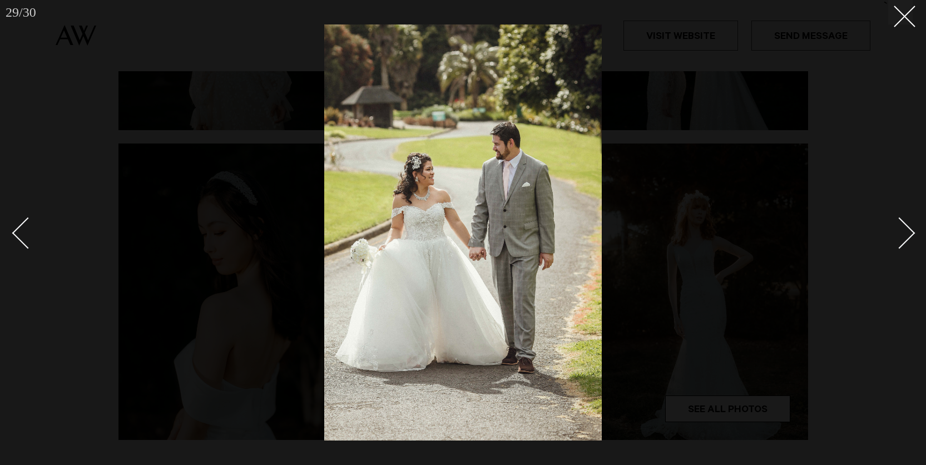
click at [907, 221] on link at bounding box center [892, 233] width 39 height 56
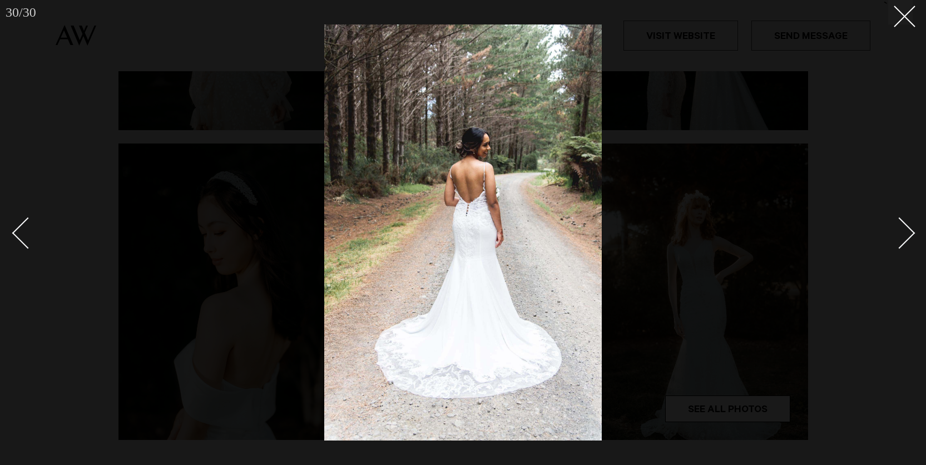
click at [907, 221] on link at bounding box center [892, 233] width 39 height 56
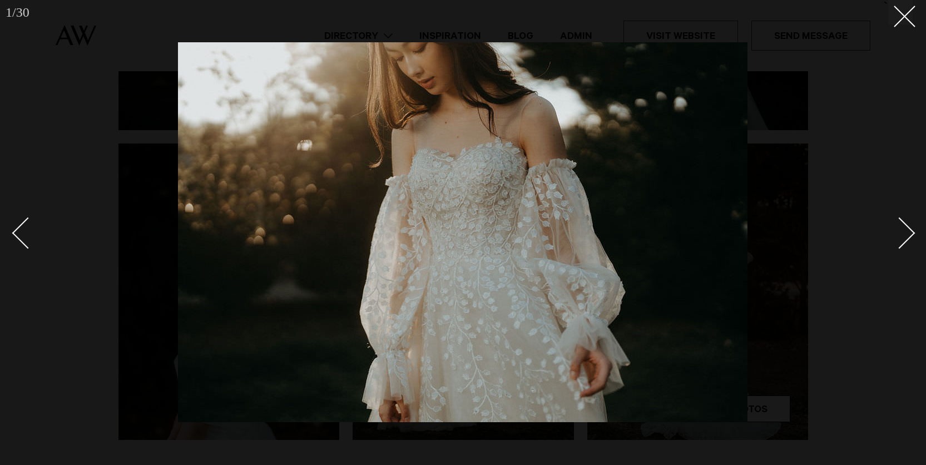
click at [907, 221] on link at bounding box center [892, 233] width 39 height 56
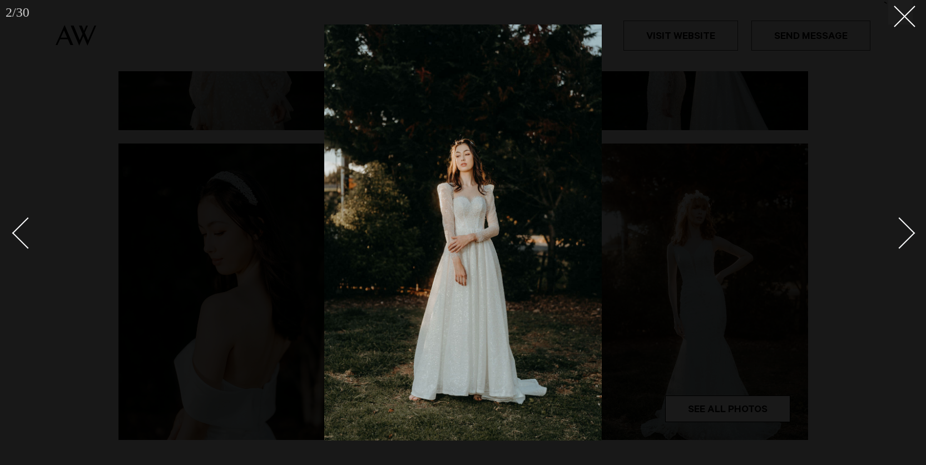
click at [907, 221] on link at bounding box center [892, 233] width 39 height 56
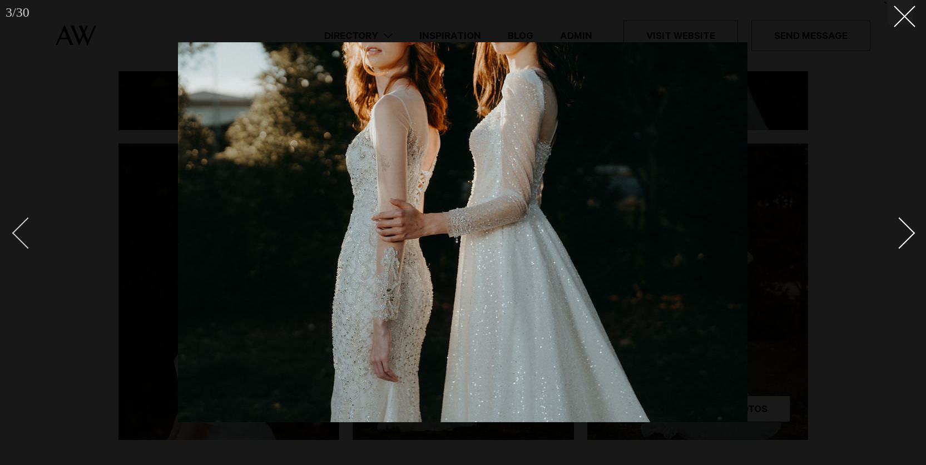
click at [17, 236] on div "Previous slide" at bounding box center [28, 233] width 32 height 32
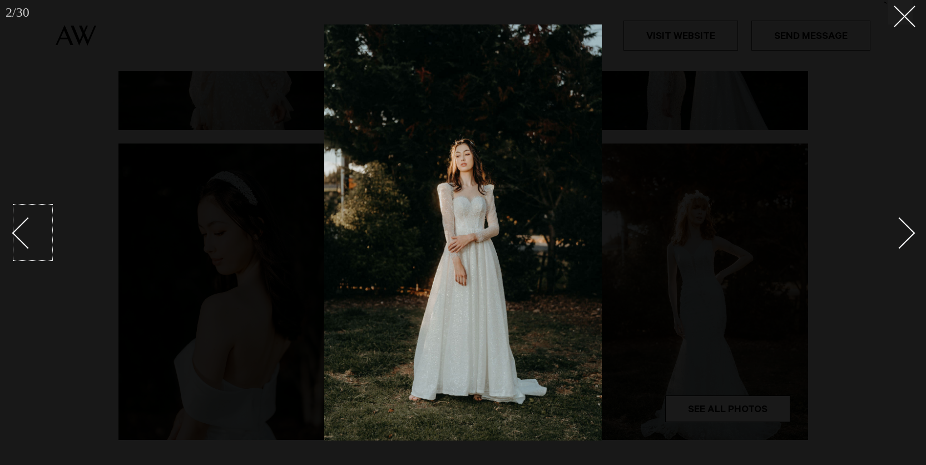
click at [909, 236] on div "Next slide" at bounding box center [899, 233] width 32 height 32
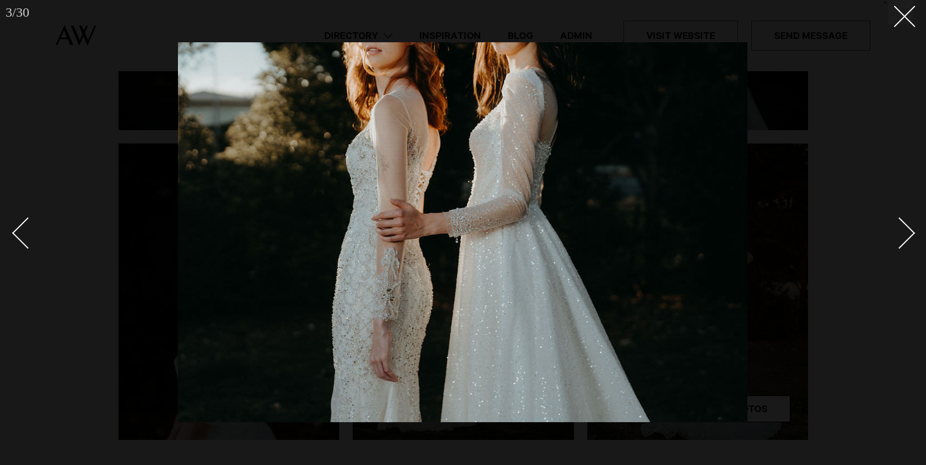
click at [909, 236] on div "Next slide" at bounding box center [899, 233] width 32 height 32
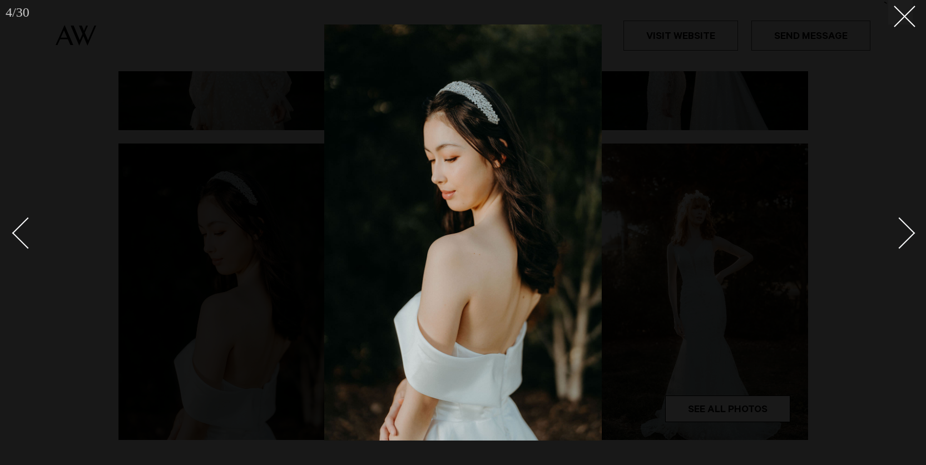
click at [909, 236] on div "Next slide" at bounding box center [899, 233] width 32 height 32
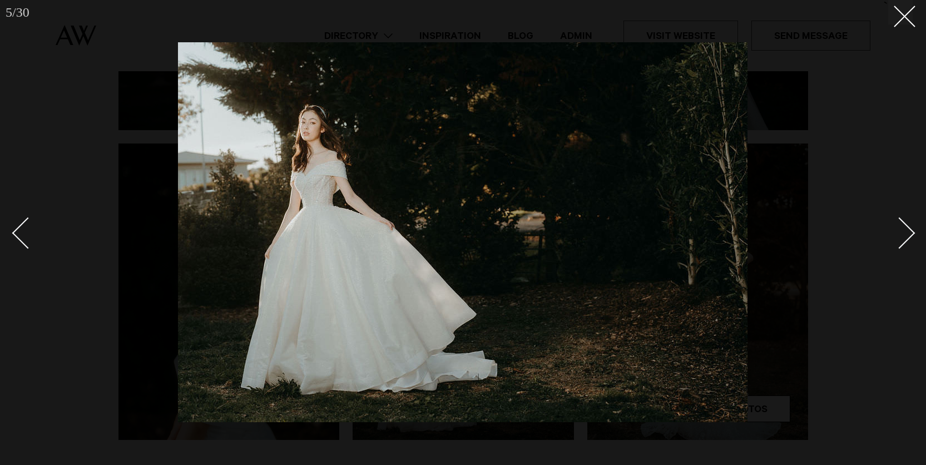
click at [909, 236] on div "Next slide" at bounding box center [899, 233] width 32 height 32
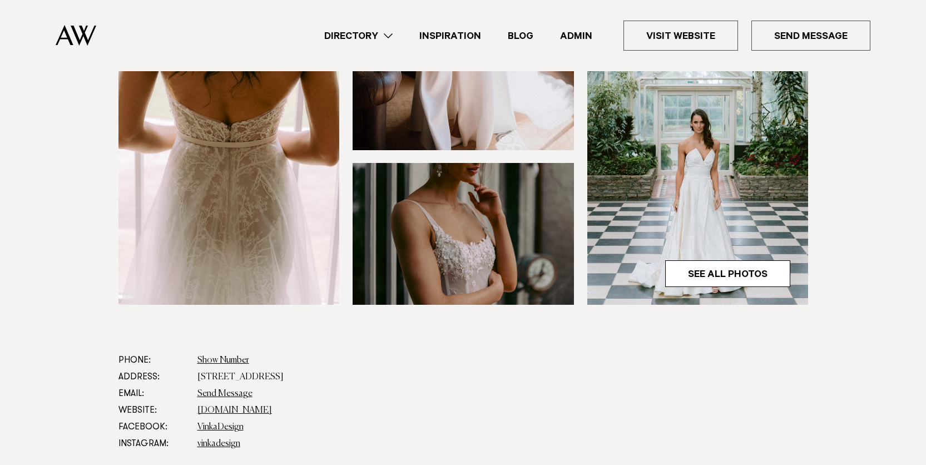
scroll to position [353, 0]
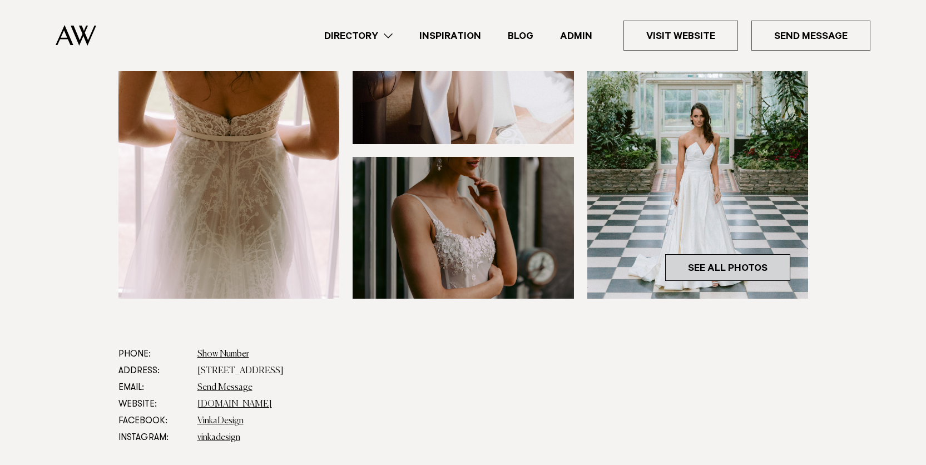
click at [708, 264] on link "See All Photos" at bounding box center [727, 267] width 125 height 27
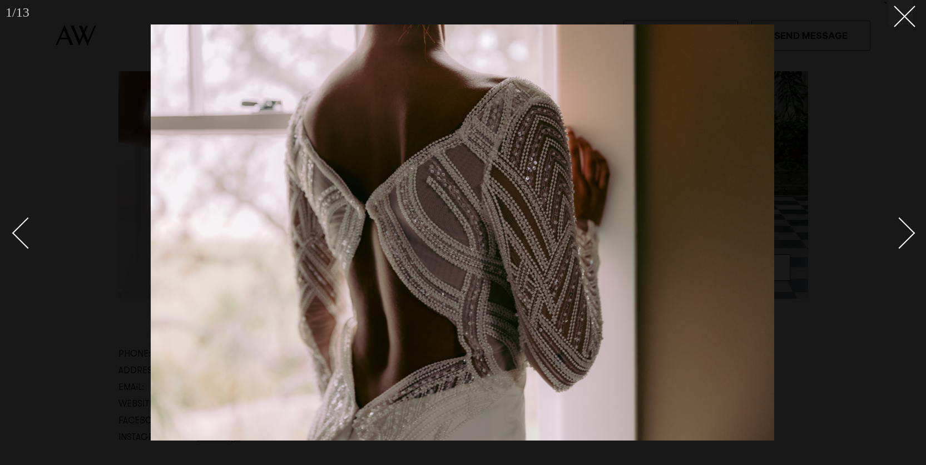
click at [901, 229] on div "Next slide" at bounding box center [899, 233] width 32 height 32
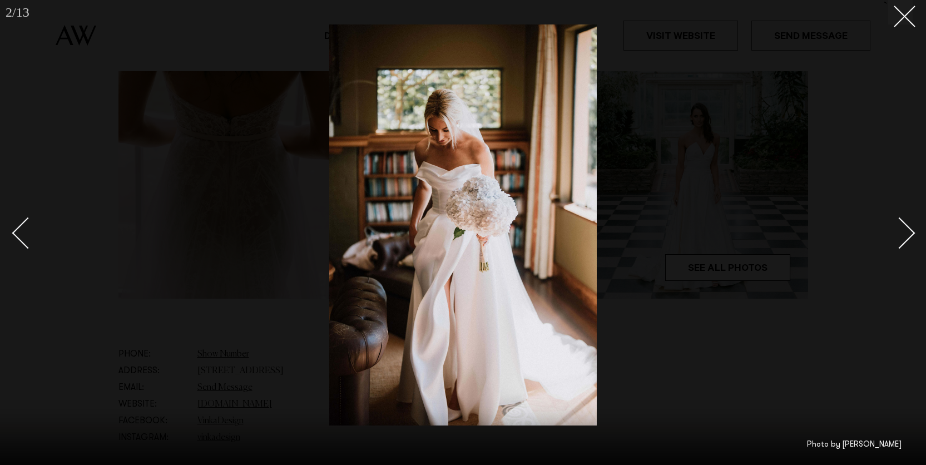
click at [899, 230] on div "Next slide" at bounding box center [899, 233] width 32 height 32
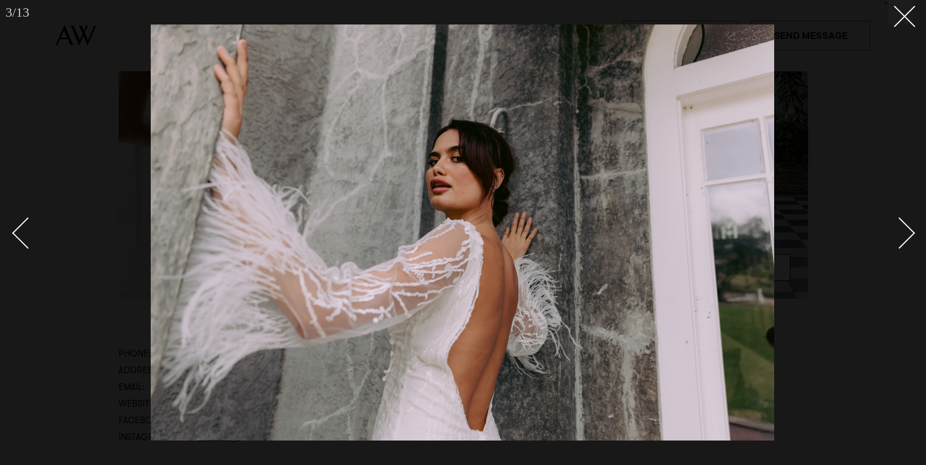
click at [899, 230] on div "Next slide" at bounding box center [899, 233] width 32 height 32
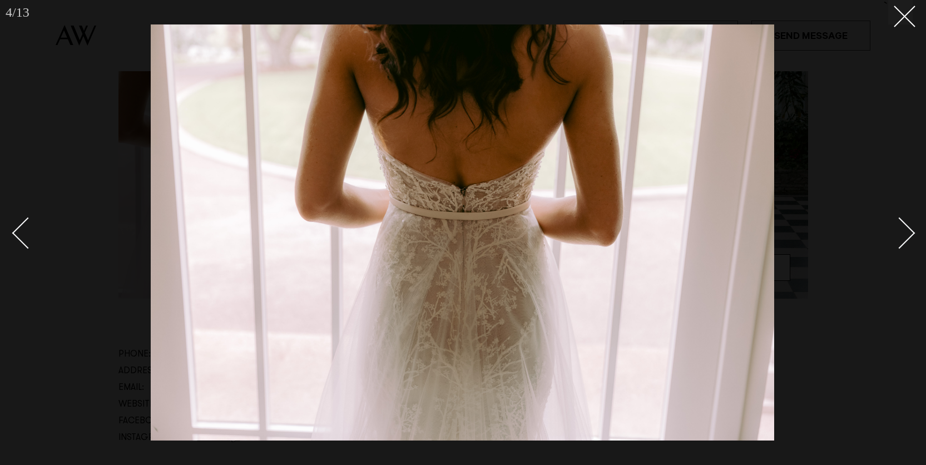
click at [899, 230] on div "Next slide" at bounding box center [899, 233] width 32 height 32
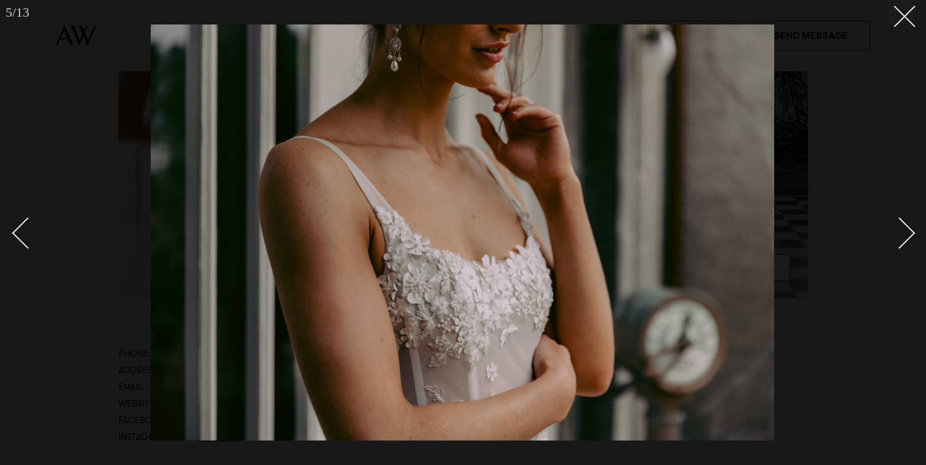
click at [899, 230] on div "Next slide" at bounding box center [899, 233] width 32 height 32
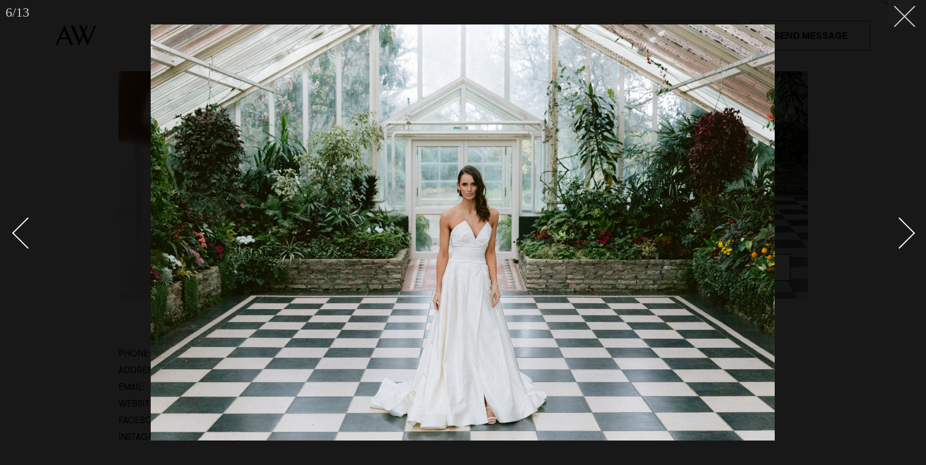
click at [903, 13] on icon at bounding box center [899, 12] width 13 height 13
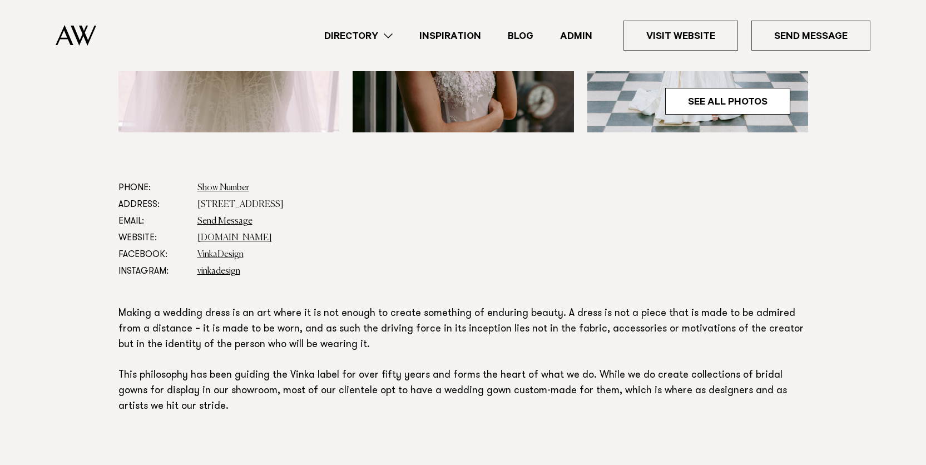
scroll to position [524, 0]
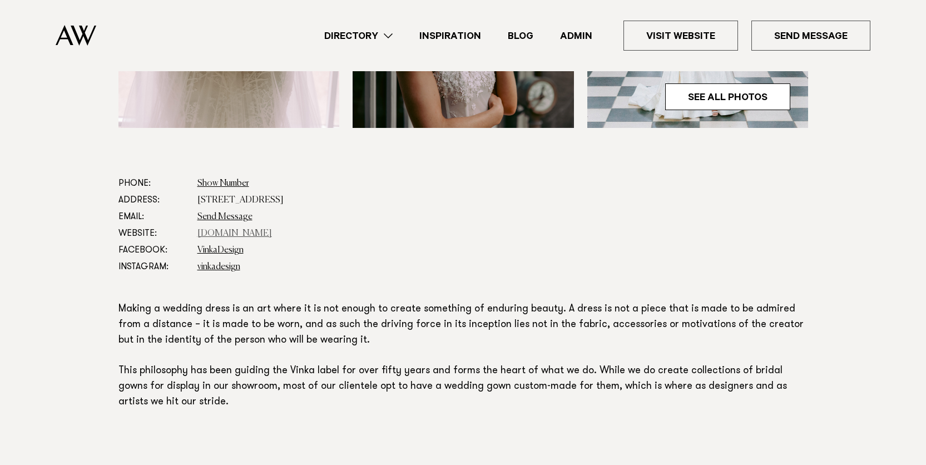
click at [235, 231] on link "vinkadesign.co.nz" at bounding box center [234, 233] width 74 height 9
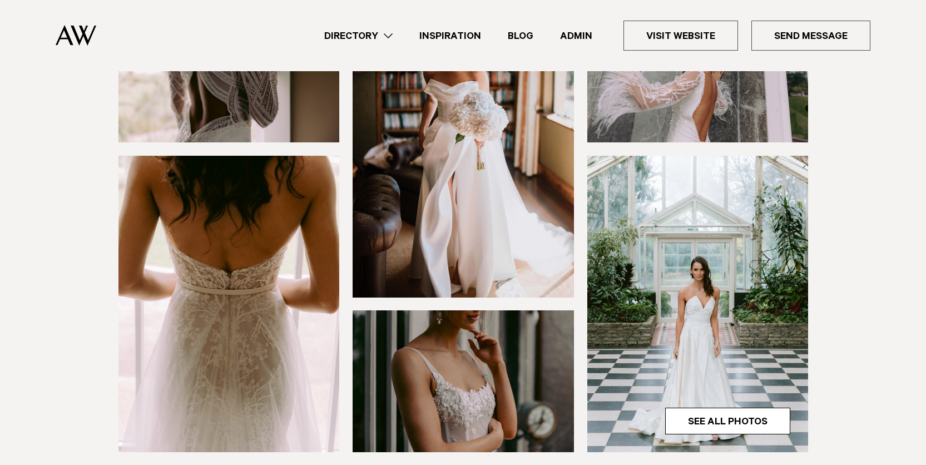
scroll to position [228, 0]
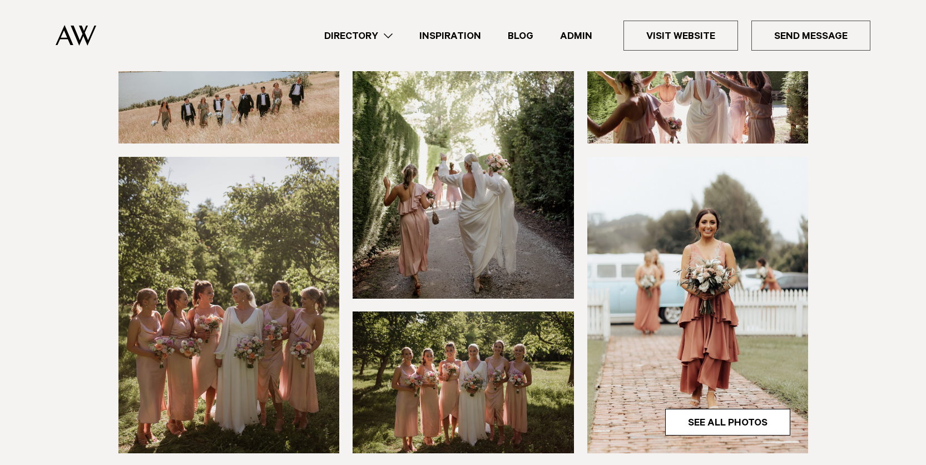
scroll to position [291, 0]
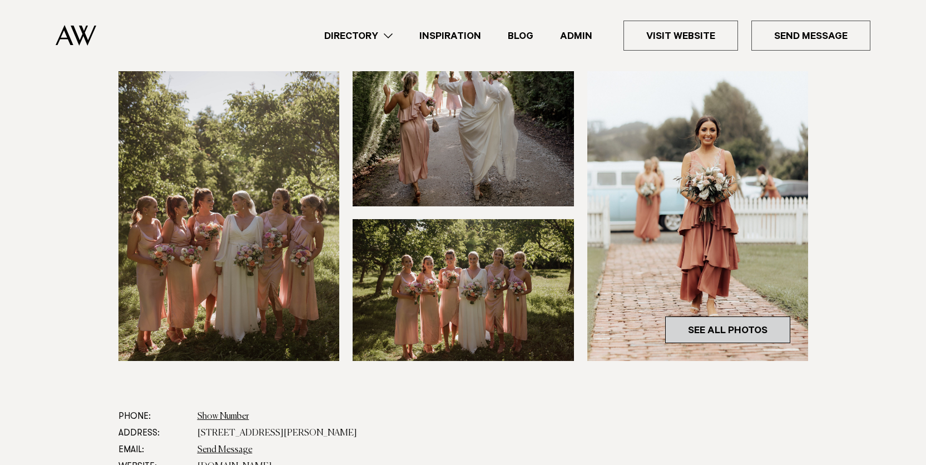
click at [729, 331] on link "See All Photos" at bounding box center [727, 329] width 125 height 27
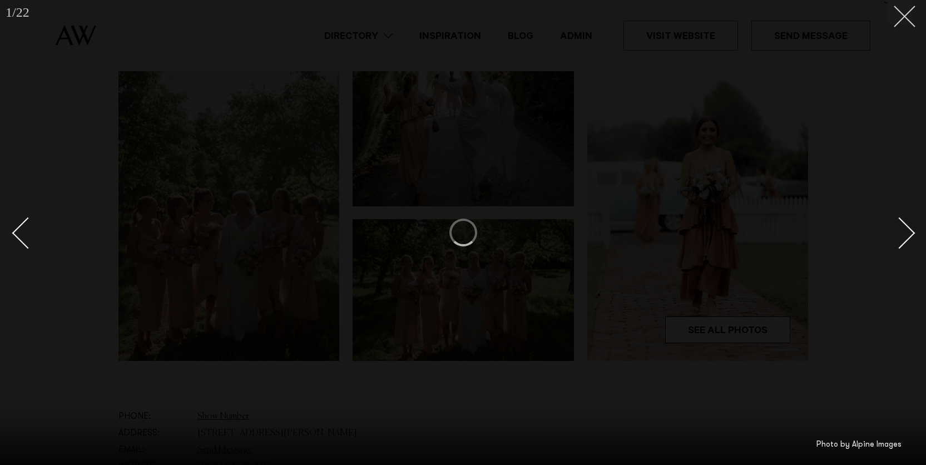
click at [907, 13] on button at bounding box center [900, 12] width 24 height 24
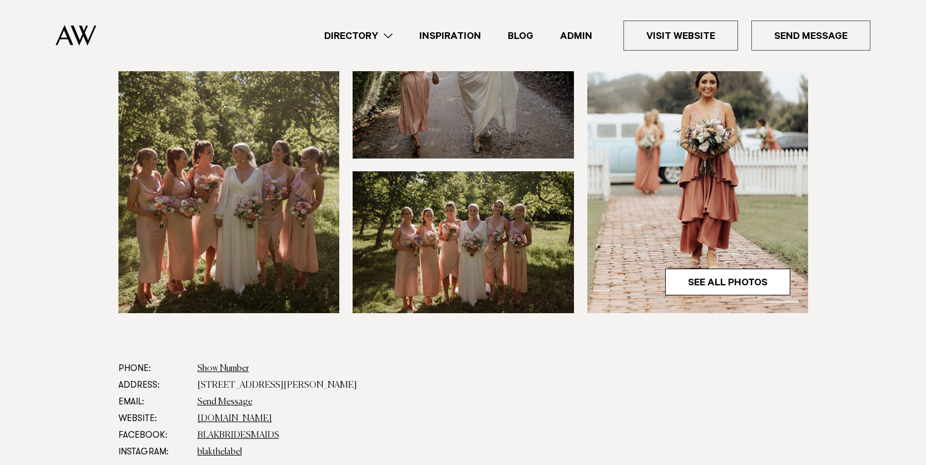
scroll to position [342, 0]
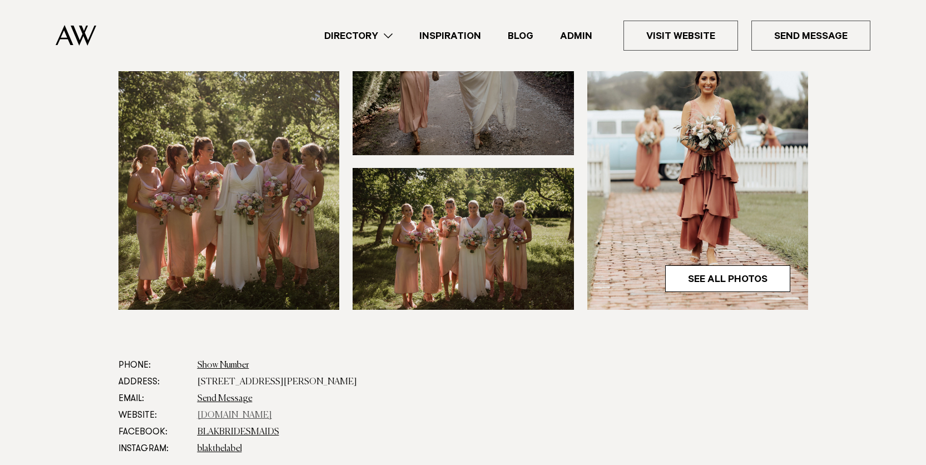
click at [217, 417] on link "blak.co.nz" at bounding box center [234, 415] width 74 height 9
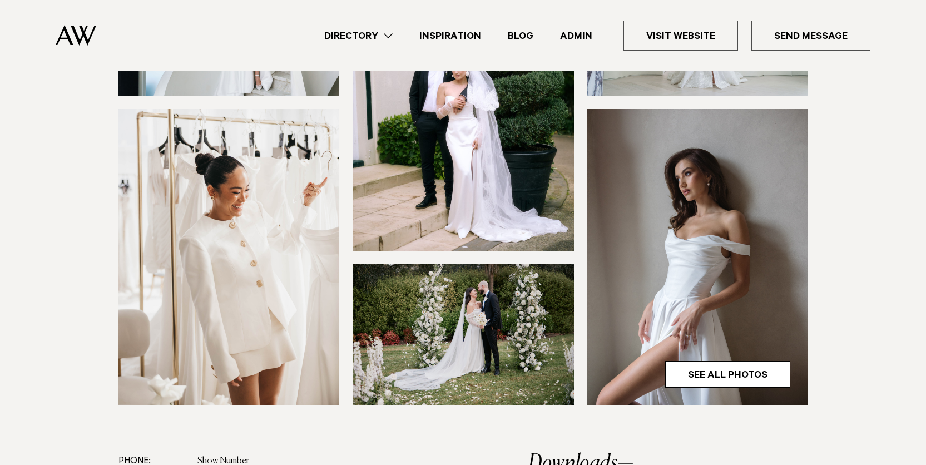
scroll to position [279, 0]
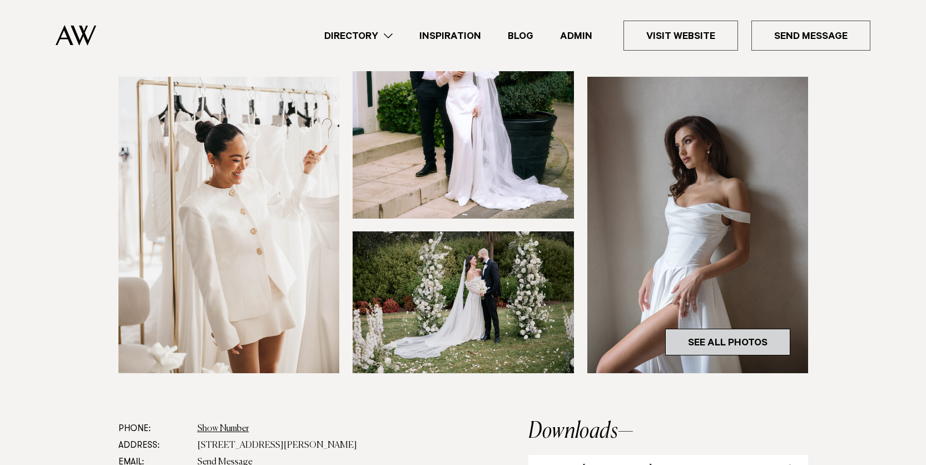
click at [743, 334] on link "See All Photos" at bounding box center [727, 342] width 125 height 27
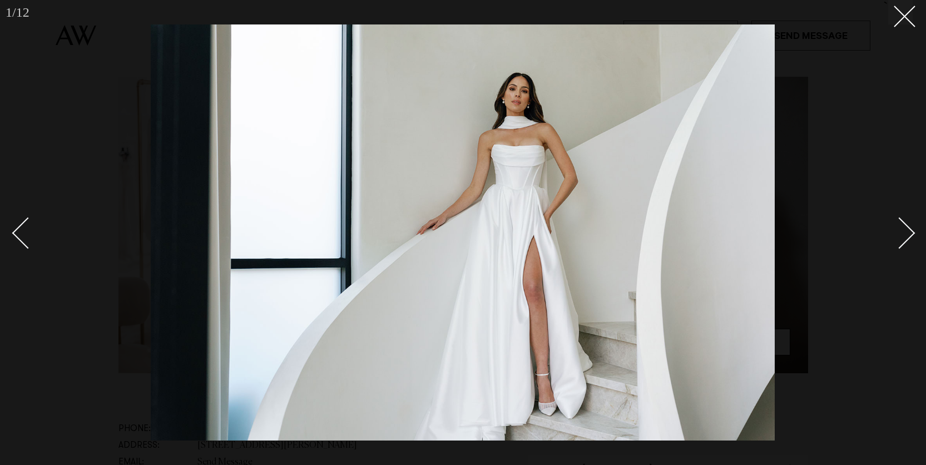
click at [903, 231] on div "Next slide" at bounding box center [899, 233] width 32 height 32
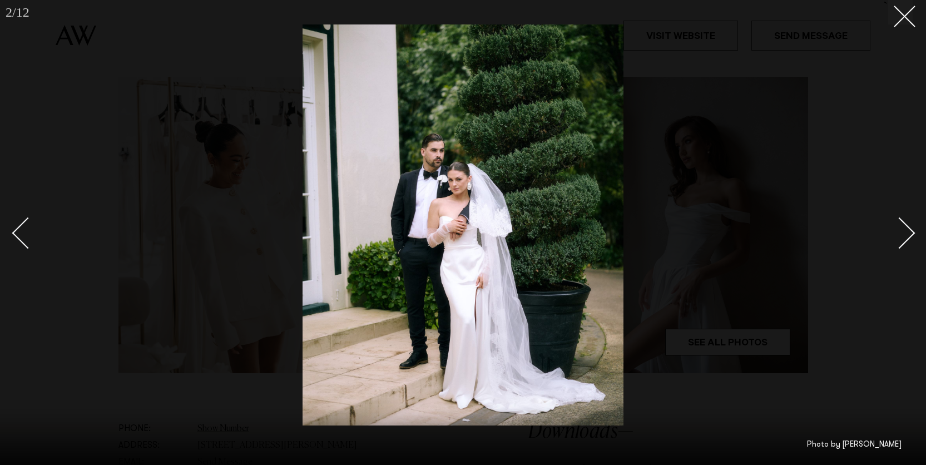
click at [903, 231] on div "Next slide" at bounding box center [899, 233] width 32 height 32
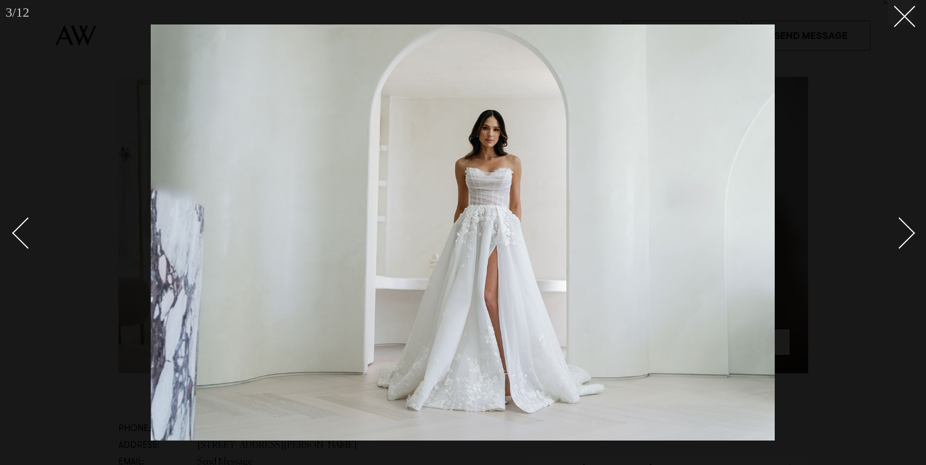
click at [903, 231] on div "Next slide" at bounding box center [899, 233] width 32 height 32
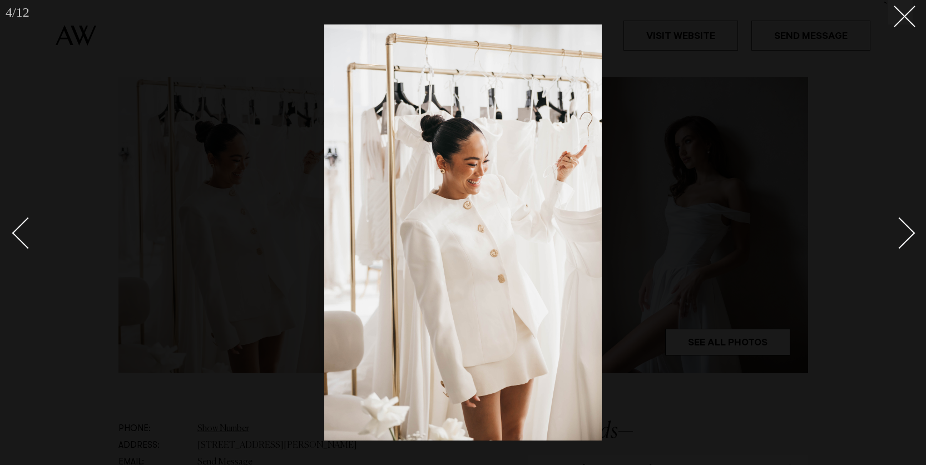
click at [903, 231] on div "Next slide" at bounding box center [899, 233] width 32 height 32
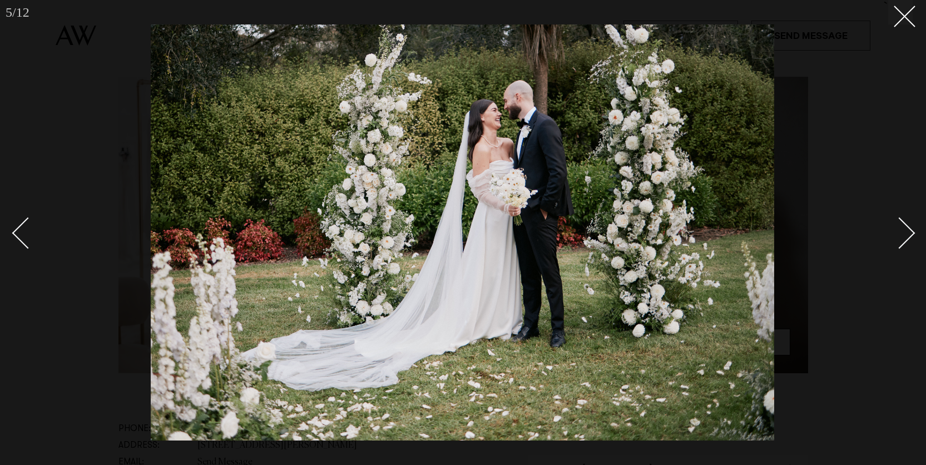
click at [903, 231] on div "Next slide" at bounding box center [899, 233] width 32 height 32
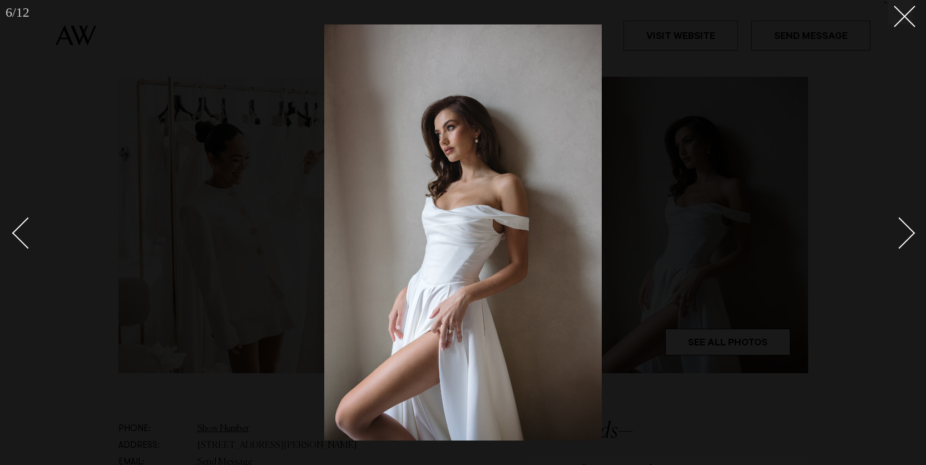
click at [903, 231] on div "Next slide" at bounding box center [899, 233] width 32 height 32
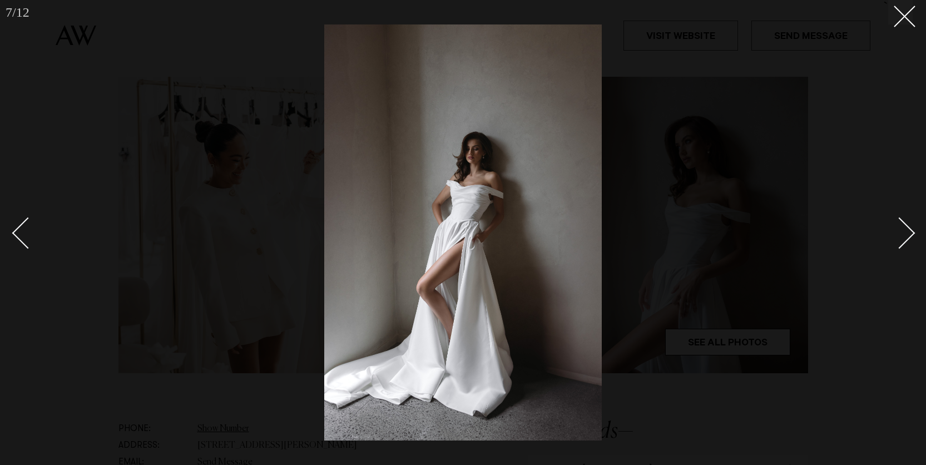
click at [903, 231] on div "Next slide" at bounding box center [899, 233] width 32 height 32
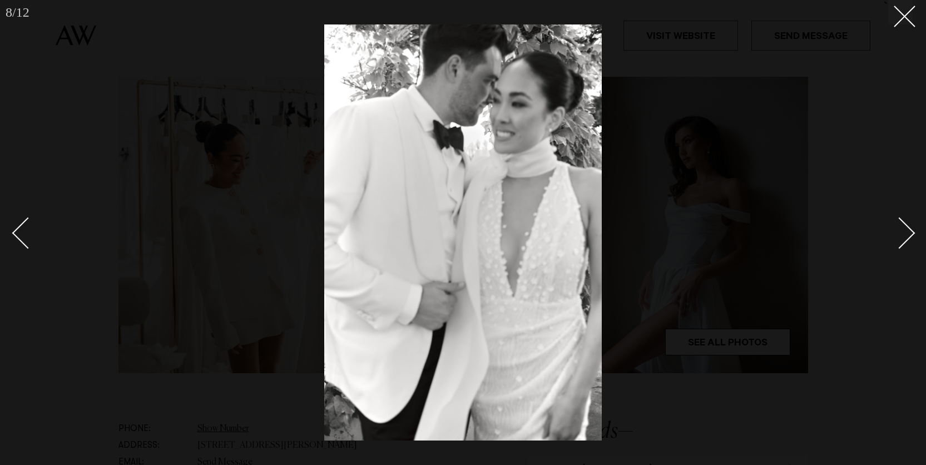
click at [900, 226] on div "Next slide" at bounding box center [899, 233] width 32 height 32
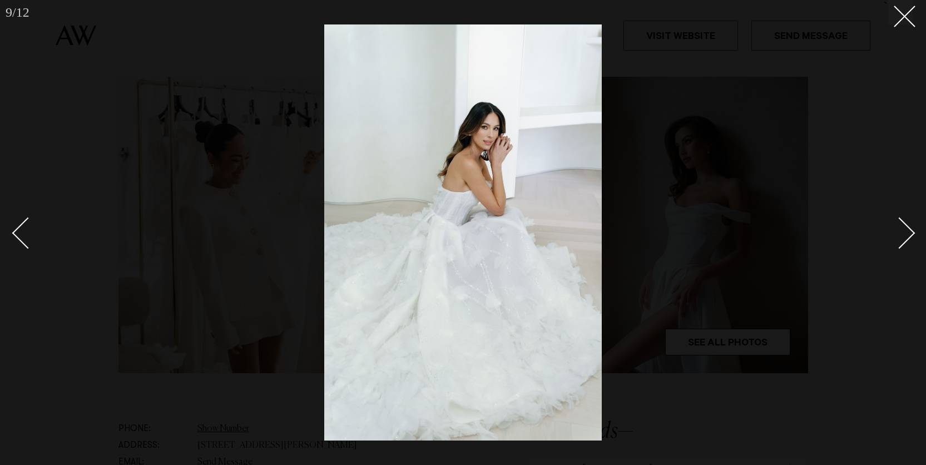
click at [904, 229] on div "Next slide" at bounding box center [899, 233] width 32 height 32
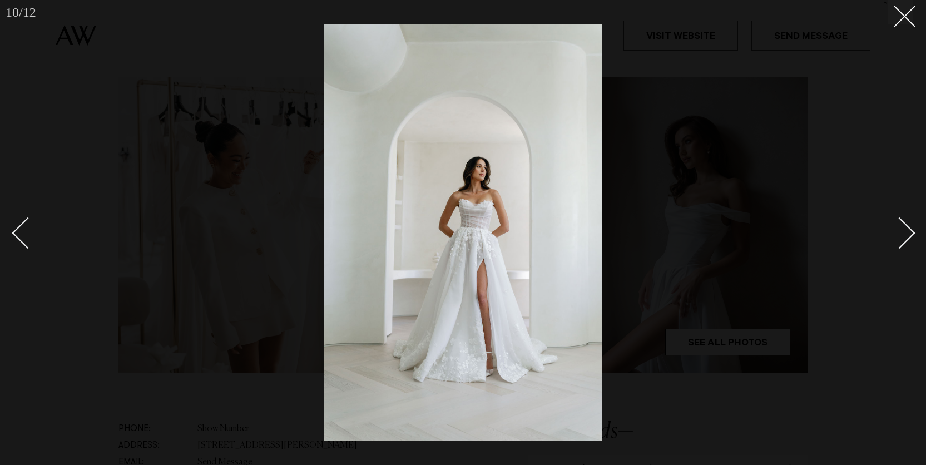
click at [904, 229] on div "Next slide" at bounding box center [899, 233] width 32 height 32
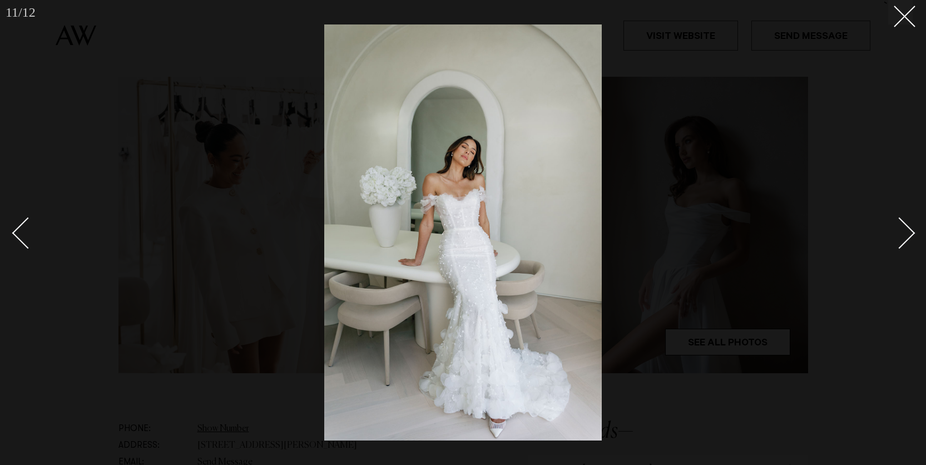
click at [907, 231] on div "Next slide" at bounding box center [899, 233] width 32 height 32
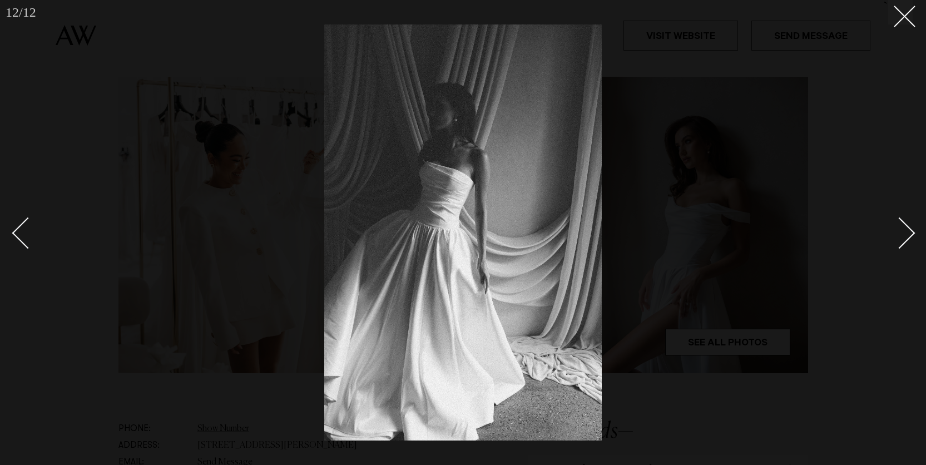
click at [907, 231] on div "Next slide" at bounding box center [899, 233] width 32 height 32
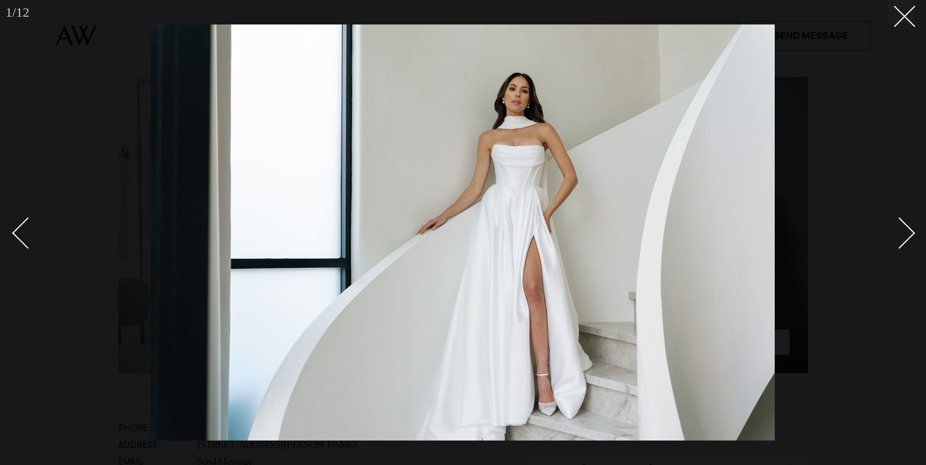
click at [907, 231] on div "Next slide" at bounding box center [899, 233] width 32 height 32
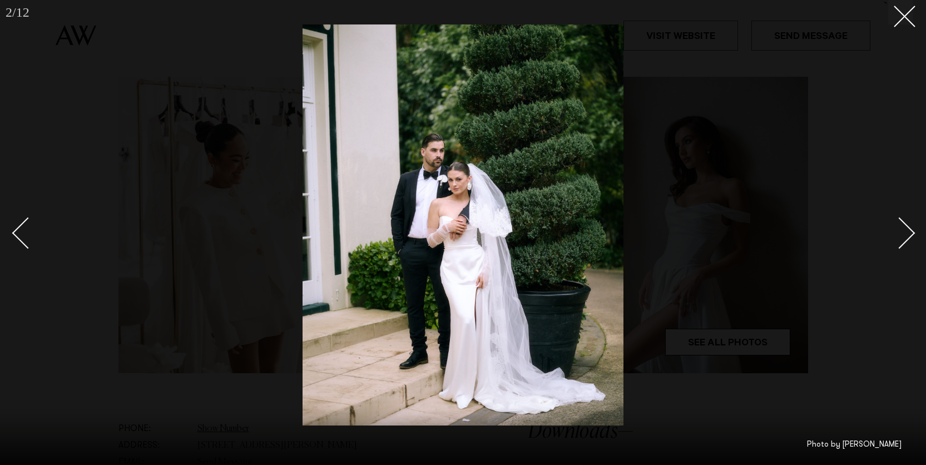
click at [907, 231] on div "Next slide" at bounding box center [899, 233] width 32 height 32
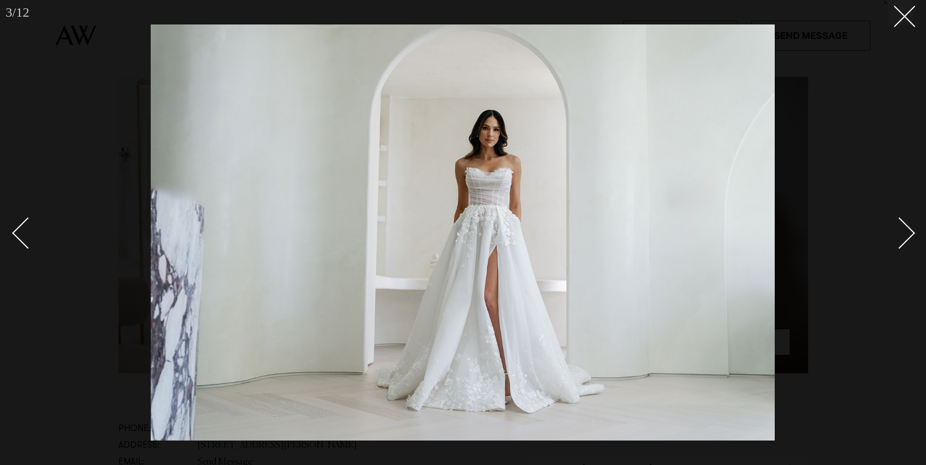
click at [907, 231] on div "Next slide" at bounding box center [899, 233] width 32 height 32
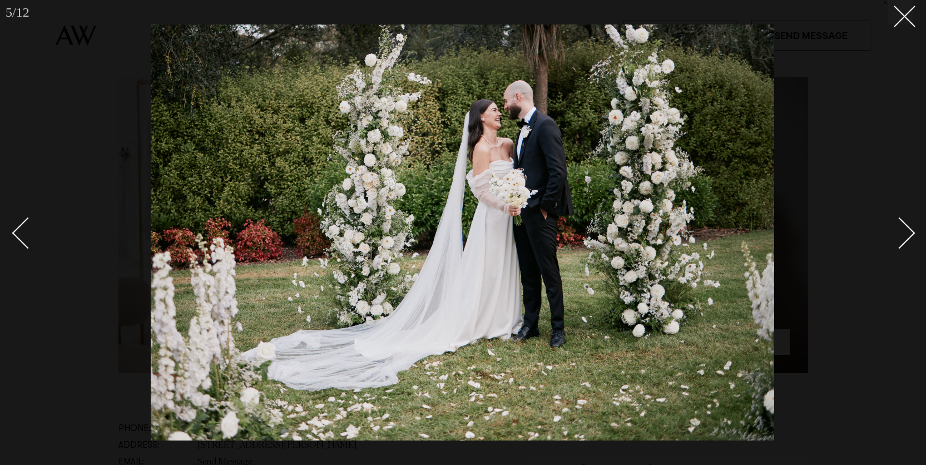
click at [907, 231] on div "Next slide" at bounding box center [899, 233] width 32 height 32
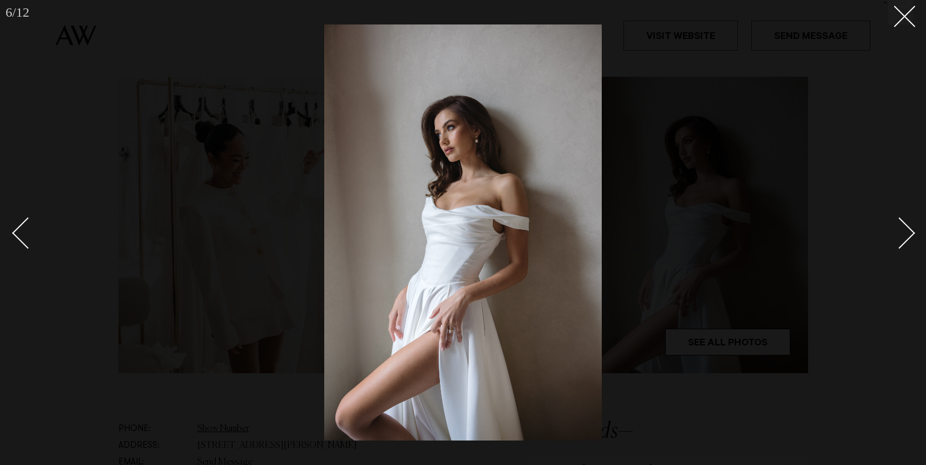
click at [907, 231] on div "Next slide" at bounding box center [899, 233] width 32 height 32
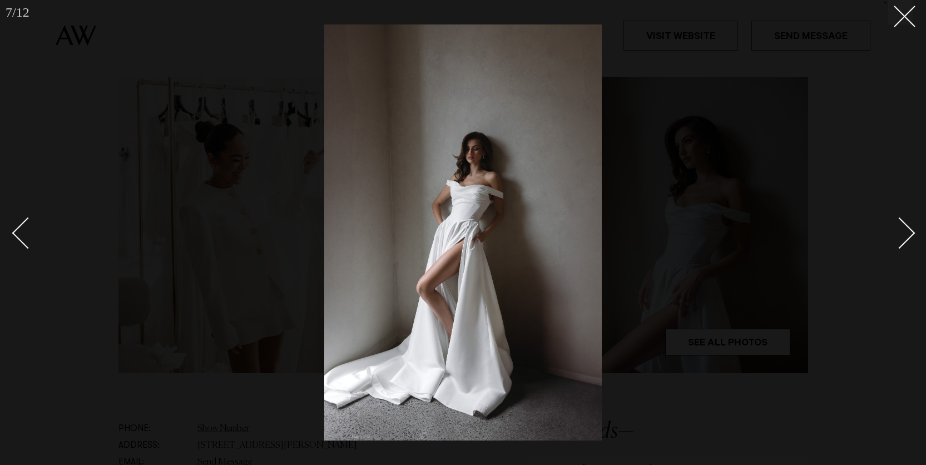
click at [907, 231] on div "Next slide" at bounding box center [899, 233] width 32 height 32
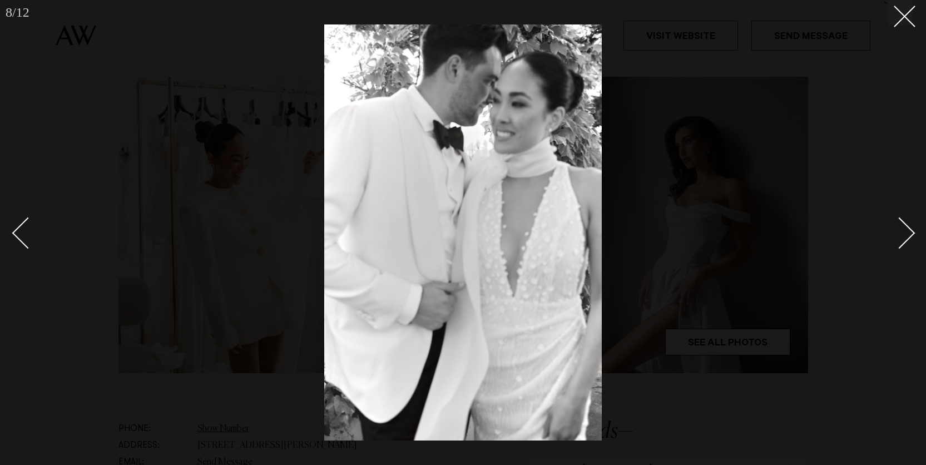
click at [907, 231] on div "Next slide" at bounding box center [899, 233] width 32 height 32
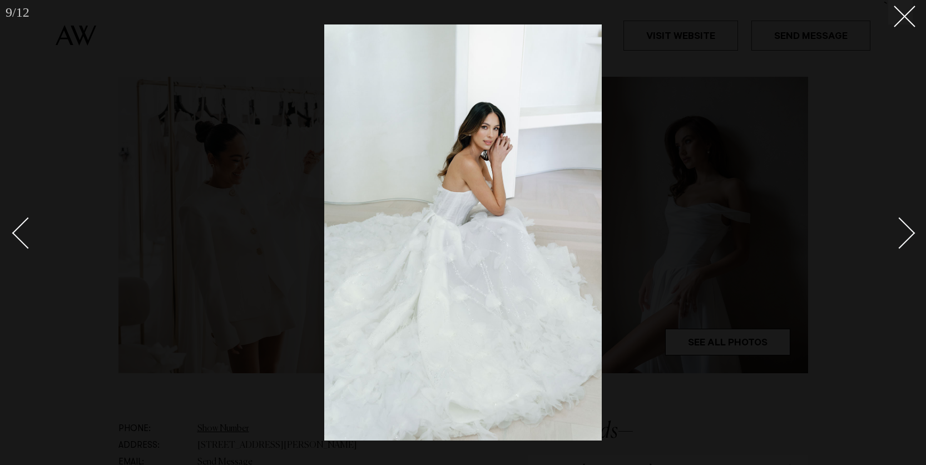
click at [907, 231] on div "Next slide" at bounding box center [899, 233] width 32 height 32
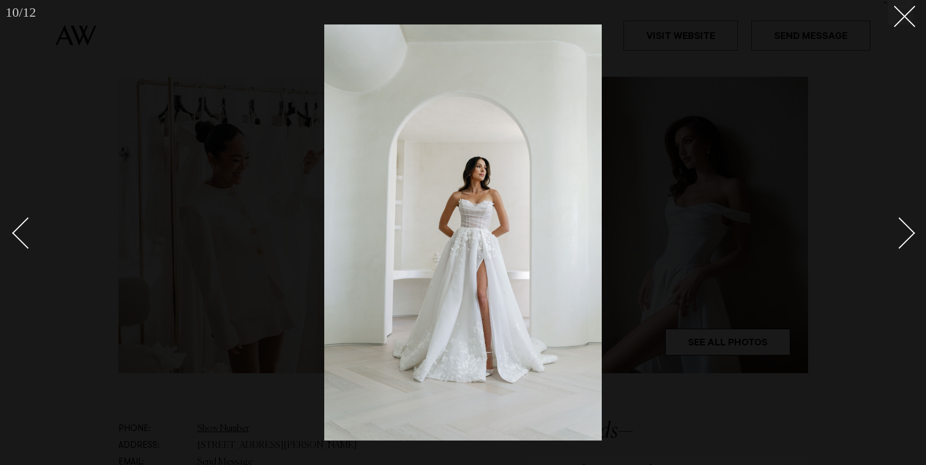
click at [907, 231] on div "Next slide" at bounding box center [899, 233] width 32 height 32
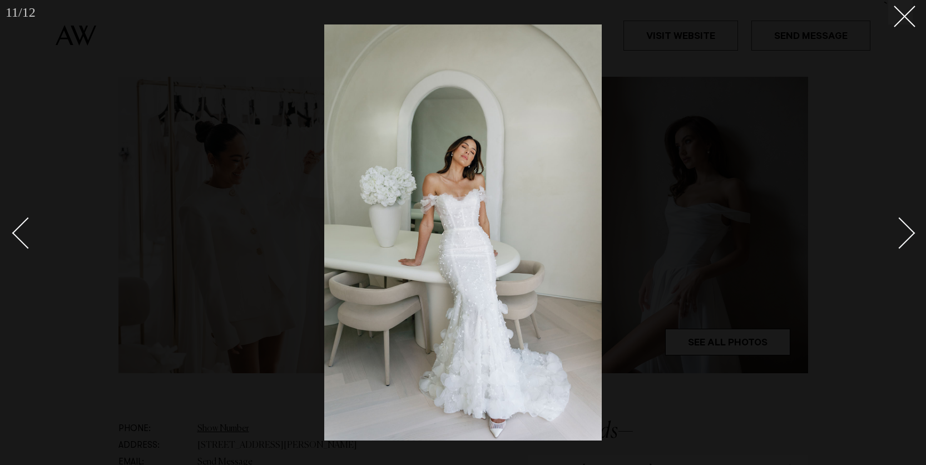
drag, startPoint x: 907, startPoint y: 231, endPoint x: 918, endPoint y: 73, distance: 158.3
click at [916, 88] on div "11 / 12 ` Photo by Jonny Scott" at bounding box center [463, 232] width 926 height 465
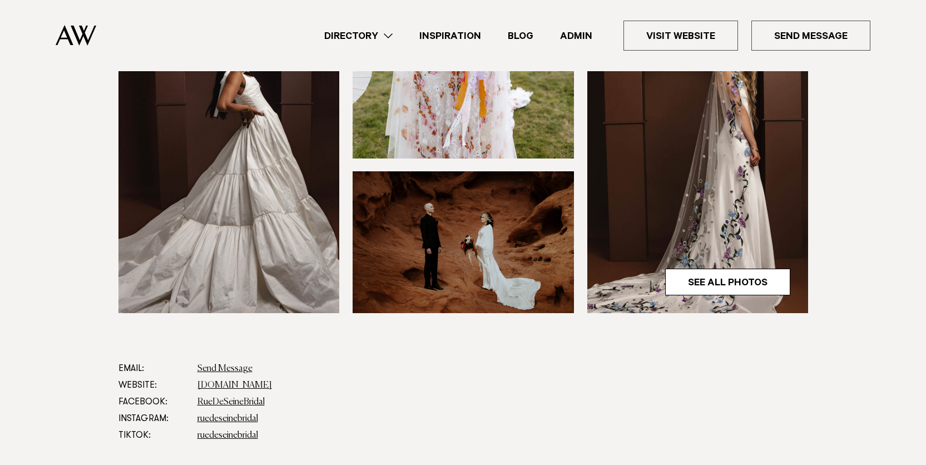
scroll to position [343, 0]
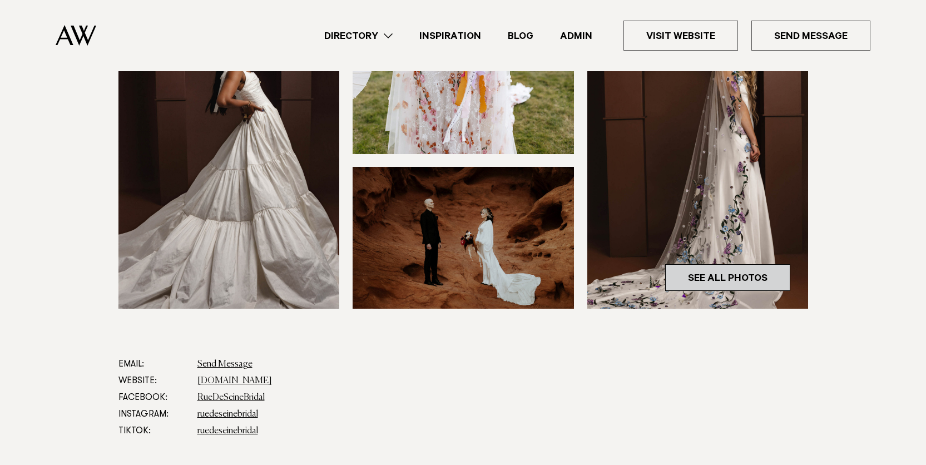
click at [732, 272] on link "See All Photos" at bounding box center [727, 277] width 125 height 27
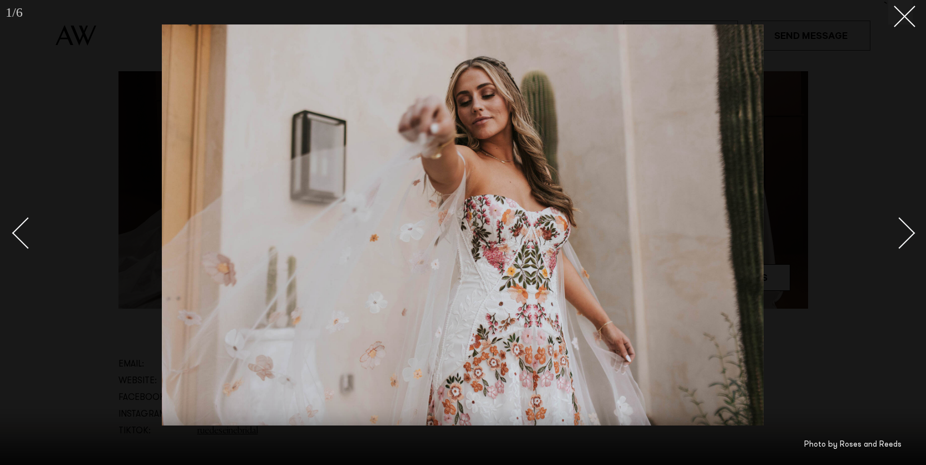
click at [907, 230] on div "Next slide" at bounding box center [899, 233] width 32 height 32
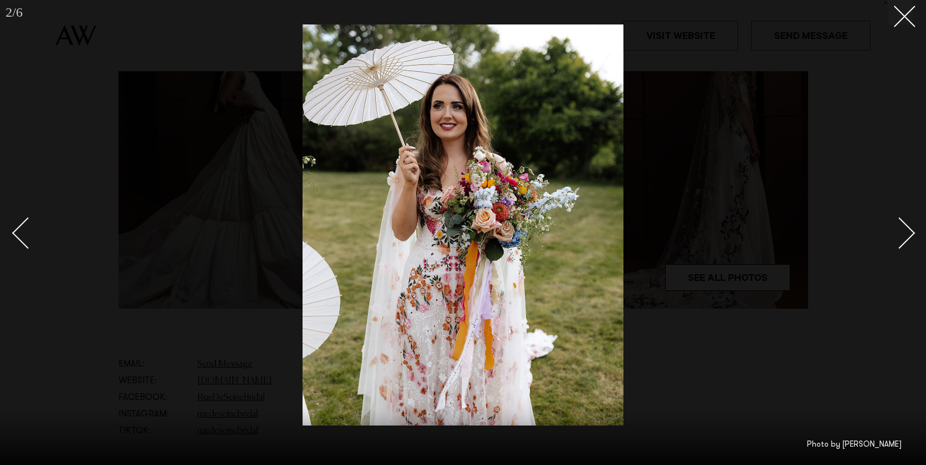
click at [907, 230] on div "Next slide" at bounding box center [899, 233] width 32 height 32
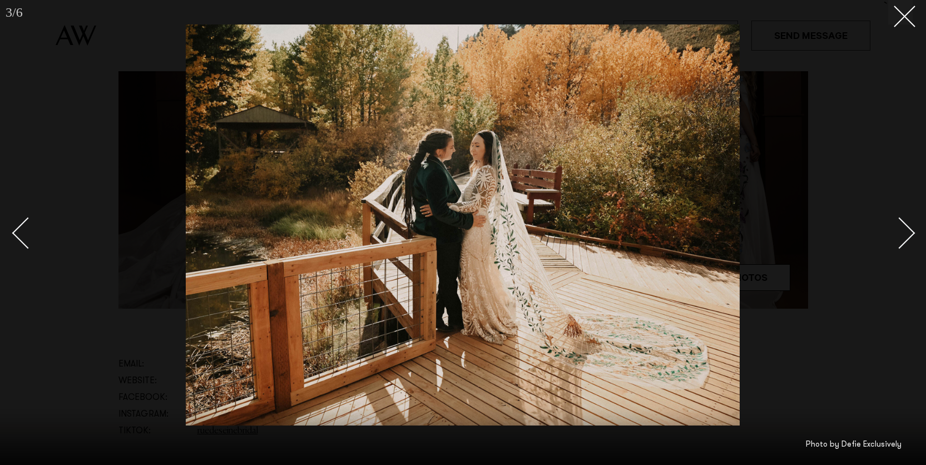
click at [907, 230] on div "Next slide" at bounding box center [899, 233] width 32 height 32
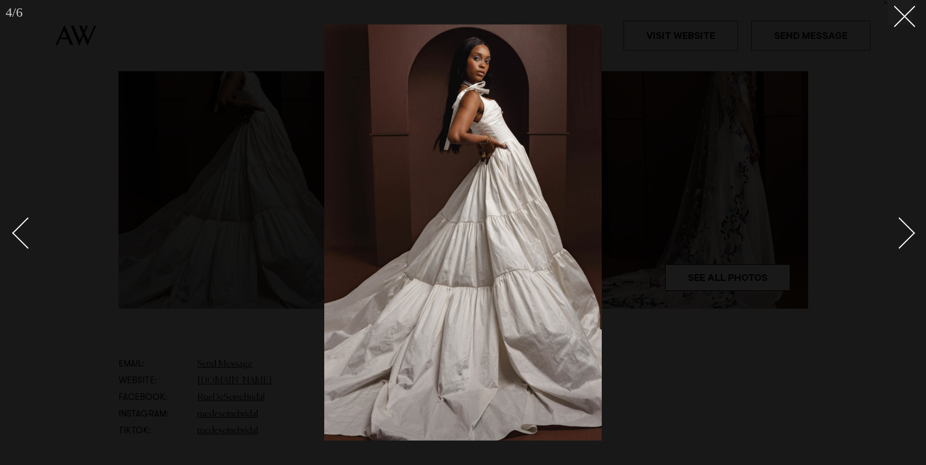
click at [907, 230] on div "Next slide" at bounding box center [899, 233] width 32 height 32
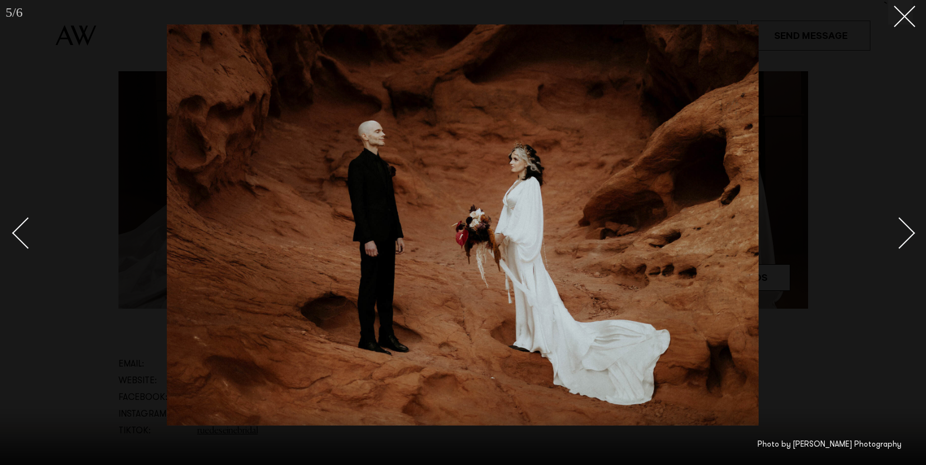
click at [907, 230] on div "Next slide" at bounding box center [899, 233] width 32 height 32
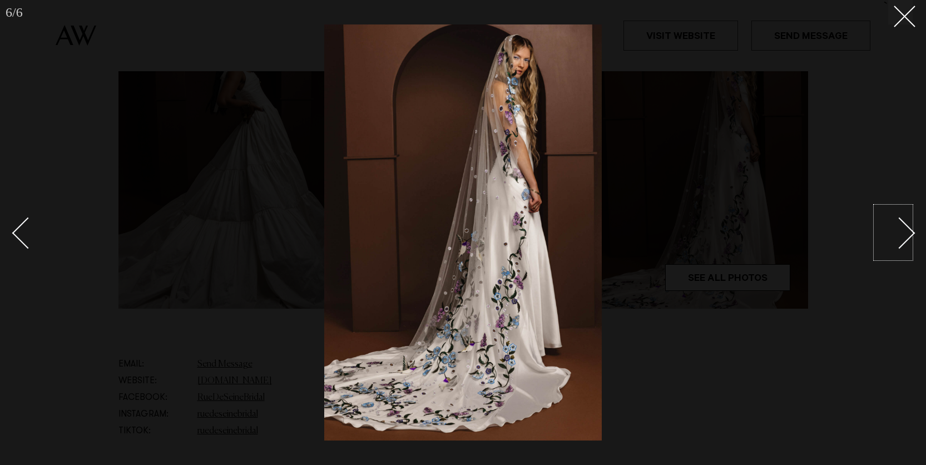
click at [748, 107] on div at bounding box center [463, 232] width 926 height 465
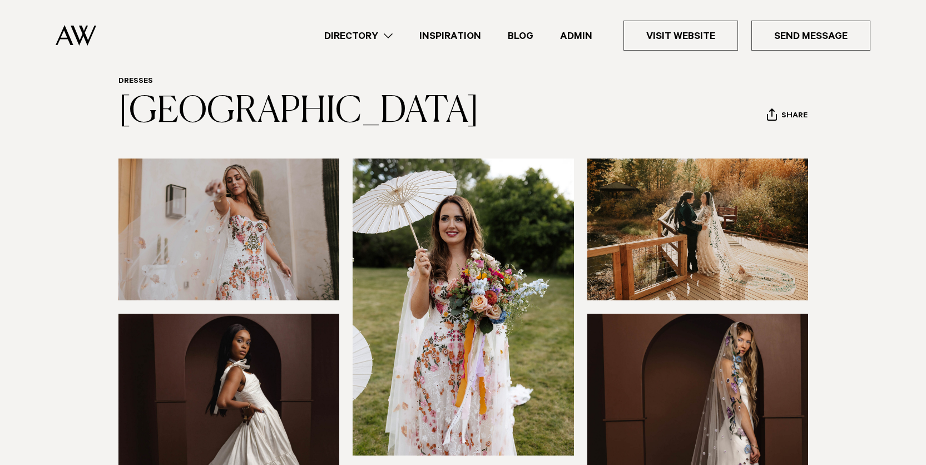
scroll to position [51, 0]
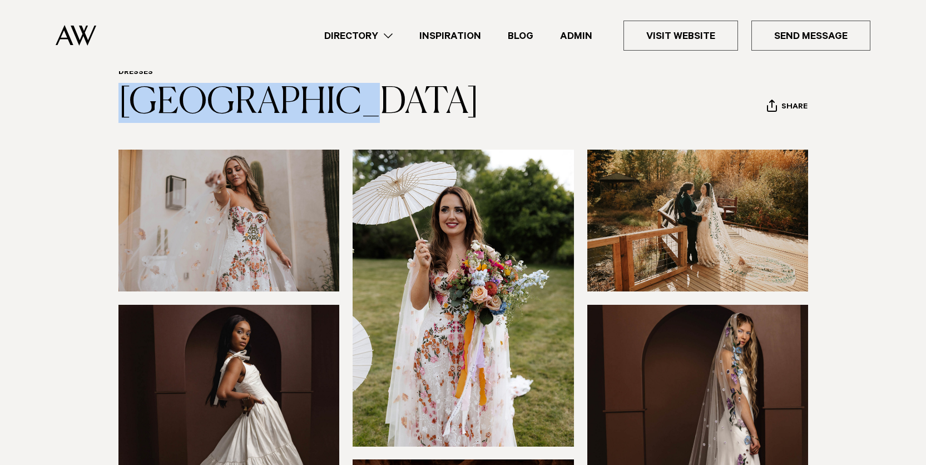
drag, startPoint x: 380, startPoint y: 117, endPoint x: 82, endPoint y: 87, distance: 299.4
click at [81, 88] on div "Dresses [GEOGRAPHIC_DATA] Share Copy Link Email twitter" at bounding box center [463, 95] width 783 height 55
copy link "[GEOGRAPHIC_DATA]"
click at [700, 385] on img at bounding box center [697, 453] width 221 height 296
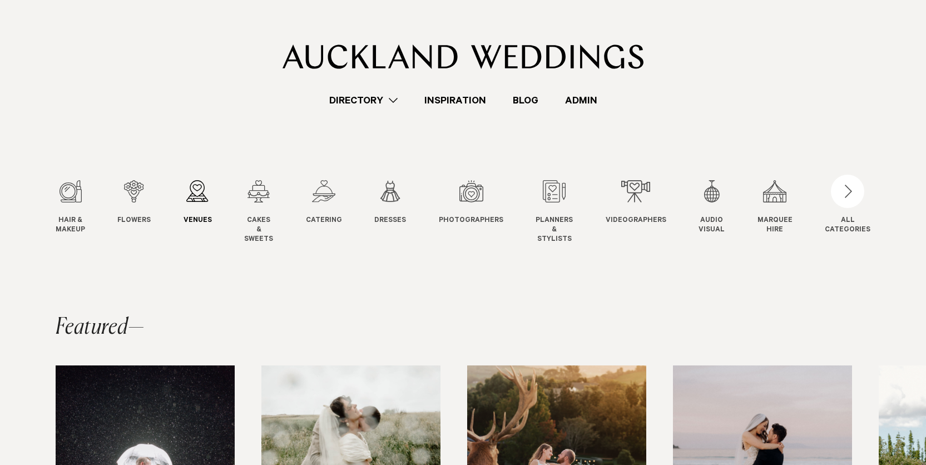
click at [207, 192] on div "3 / 12" at bounding box center [197, 191] width 28 height 22
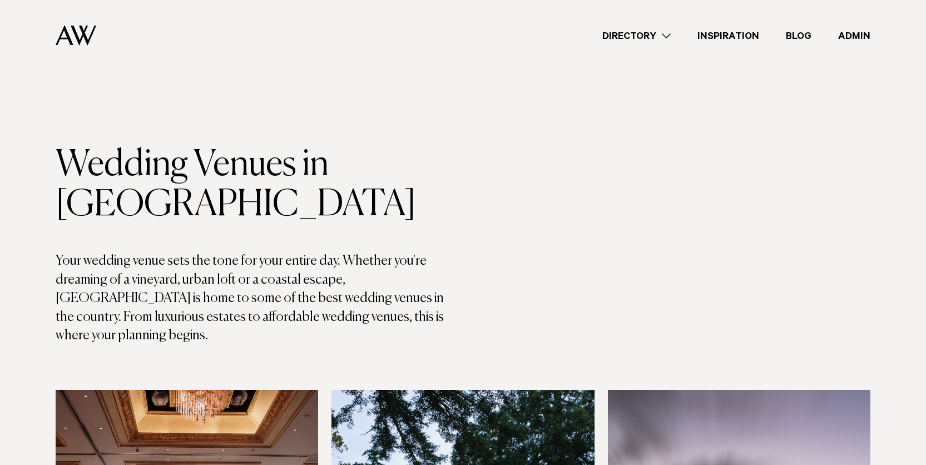
click at [619, 37] on link "Directory" at bounding box center [636, 35] width 95 height 15
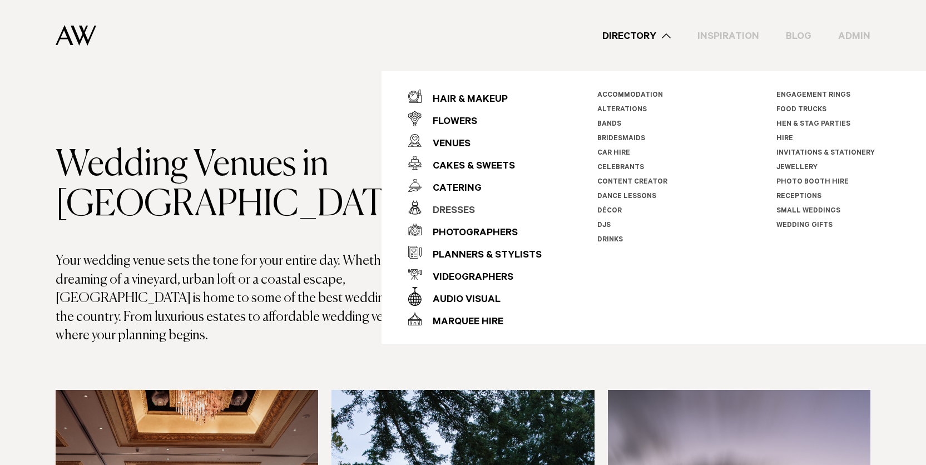
click at [454, 205] on div "Dresses" at bounding box center [447, 211] width 53 height 22
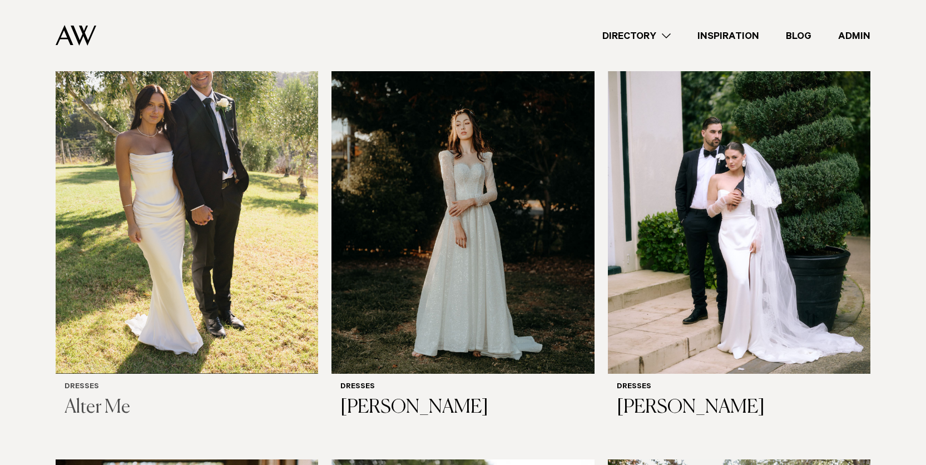
scroll to position [350, 0]
click at [176, 202] on img at bounding box center [187, 197] width 262 height 352
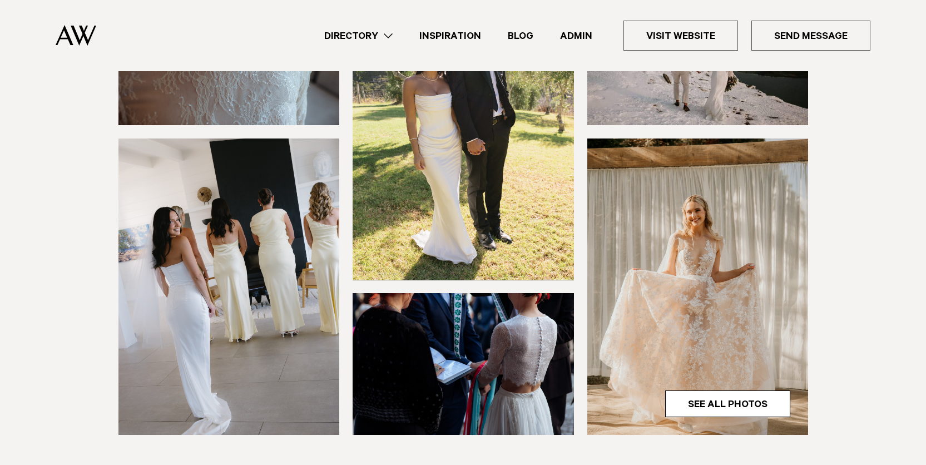
scroll to position [239, 0]
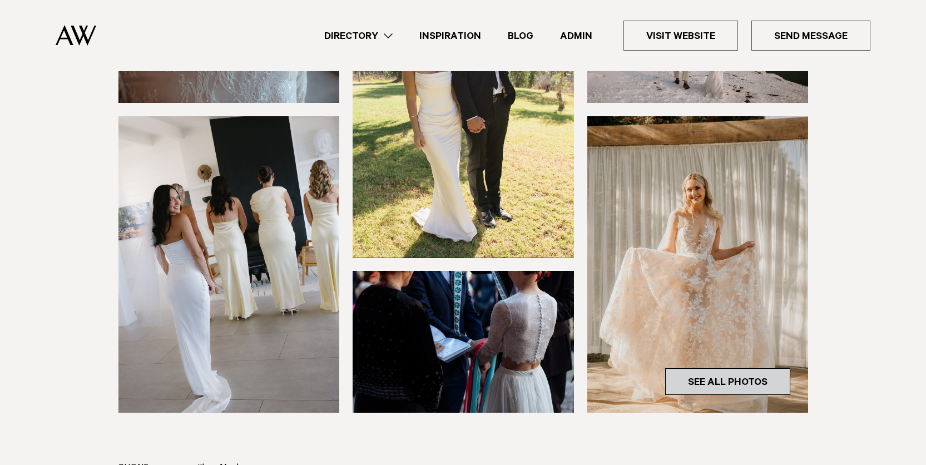
click at [704, 386] on link "See All Photos" at bounding box center [727, 381] width 125 height 27
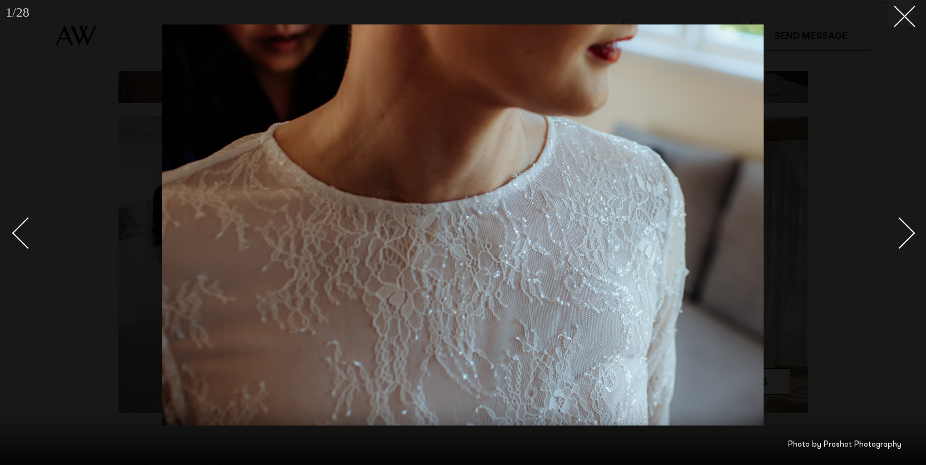
click at [911, 222] on link at bounding box center [892, 233] width 39 height 56
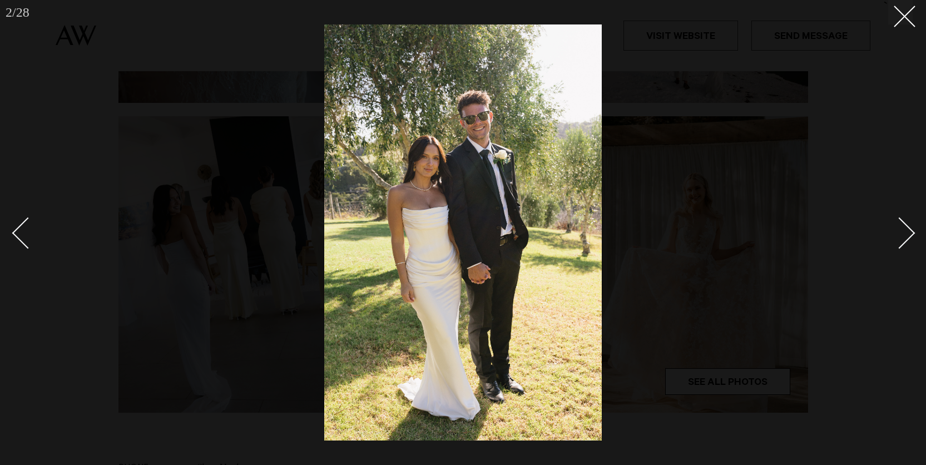
click at [907, 226] on div "Next slide" at bounding box center [899, 233] width 32 height 32
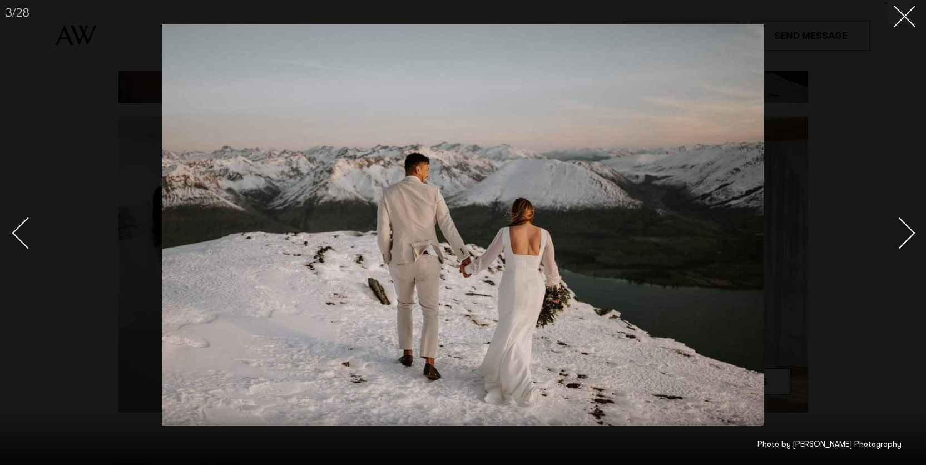
click at [907, 226] on div "Next slide" at bounding box center [899, 233] width 32 height 32
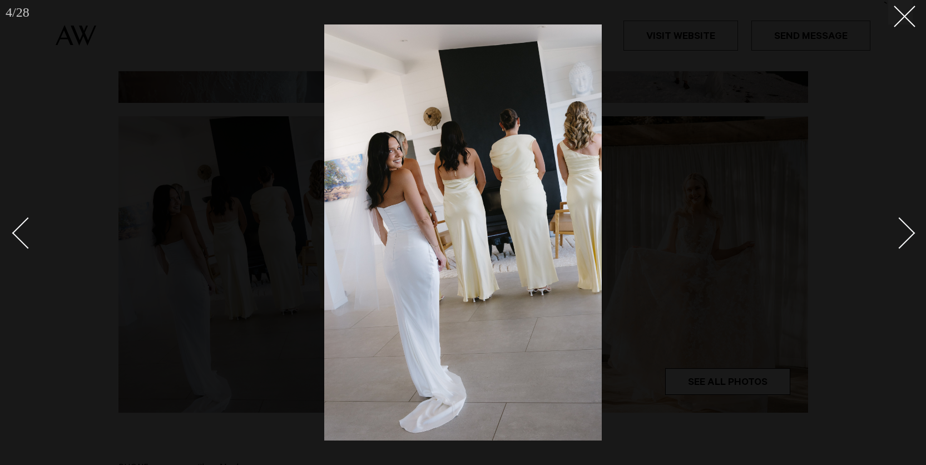
click at [907, 226] on div "Next slide" at bounding box center [899, 233] width 32 height 32
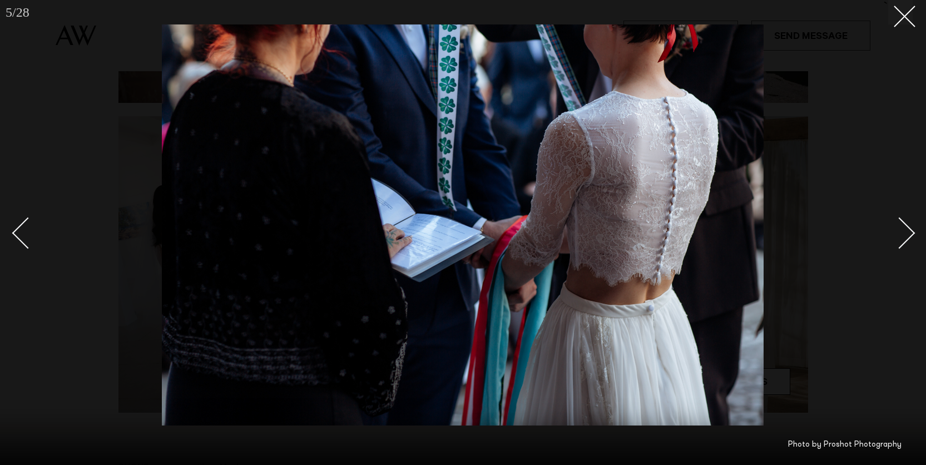
click at [905, 227] on div "Next slide" at bounding box center [899, 233] width 32 height 32
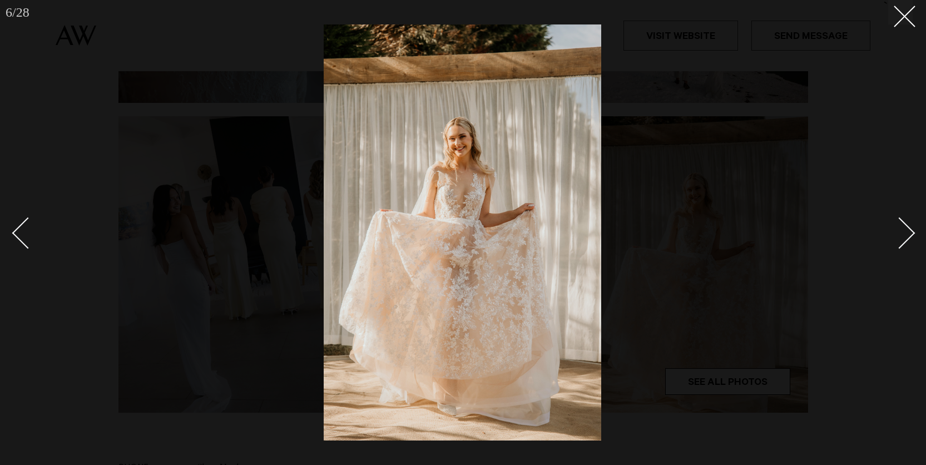
click at [908, 227] on div "Next slide" at bounding box center [899, 233] width 32 height 32
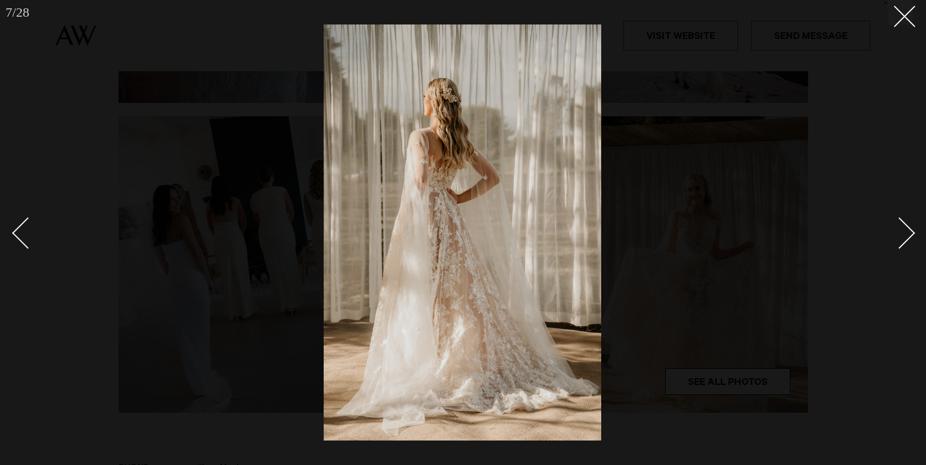
click at [908, 227] on div "Next slide" at bounding box center [899, 233] width 32 height 32
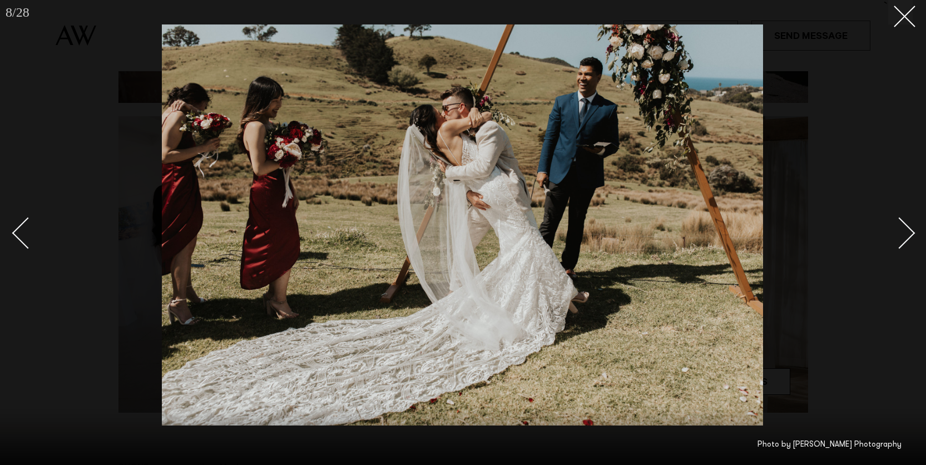
click at [907, 228] on div "Next slide" at bounding box center [899, 233] width 32 height 32
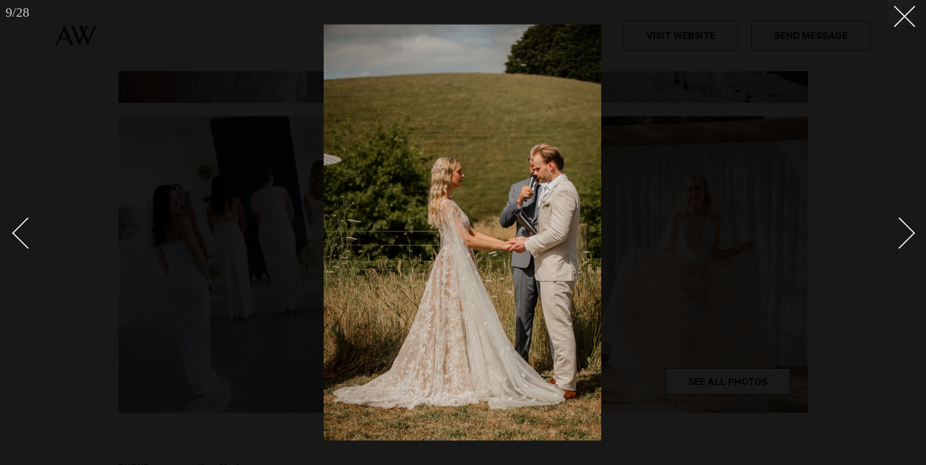
click at [907, 228] on div "Next slide" at bounding box center [899, 233] width 32 height 32
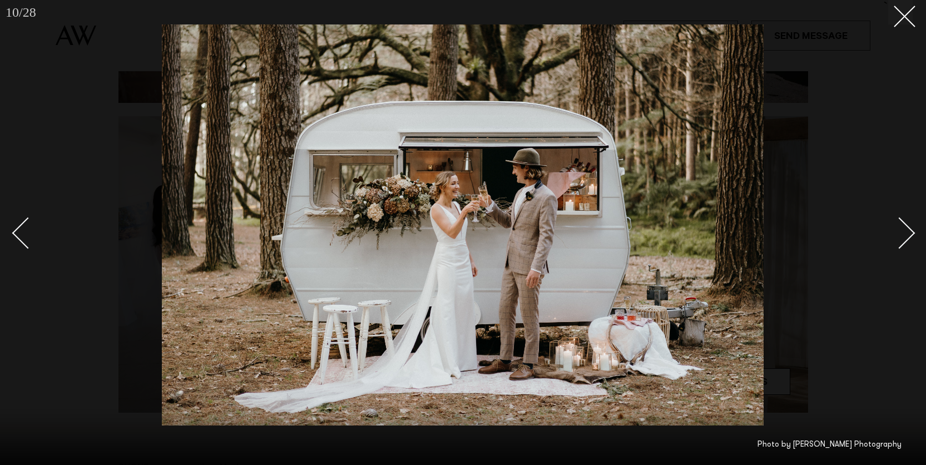
click at [906, 228] on div "Next slide" at bounding box center [899, 233] width 32 height 32
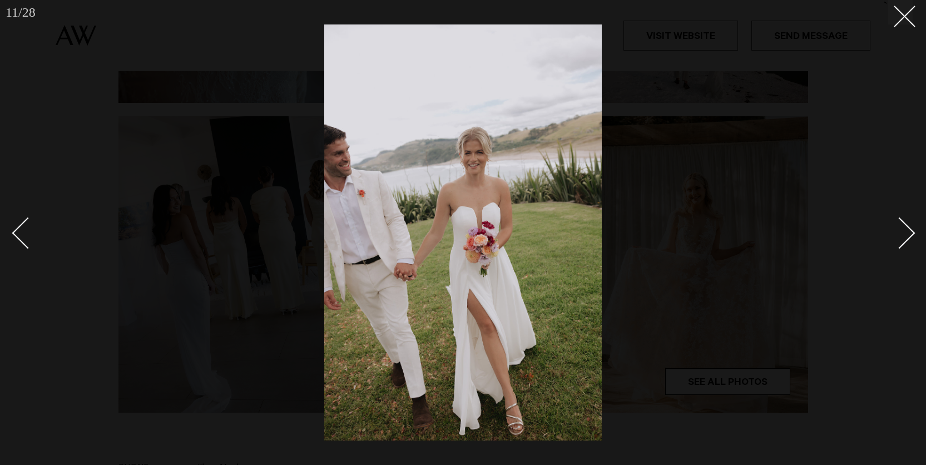
click at [906, 228] on div "Next slide" at bounding box center [899, 233] width 32 height 32
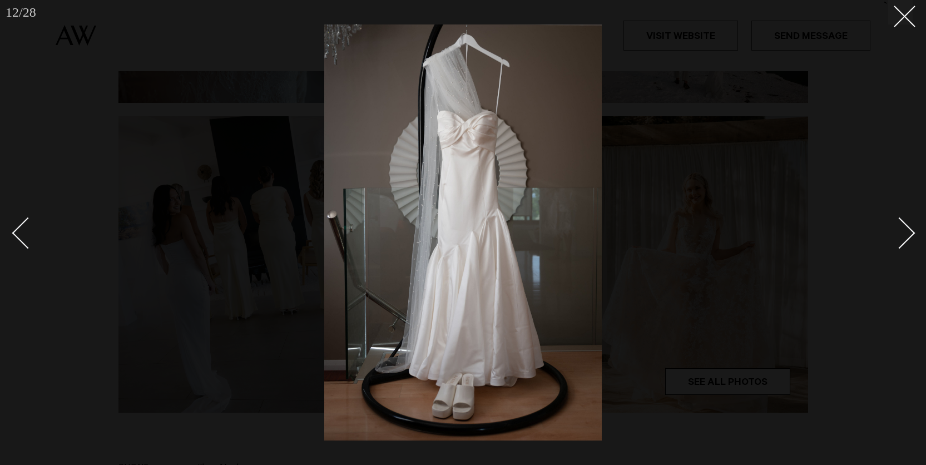
click at [906, 228] on div "Next slide" at bounding box center [899, 233] width 32 height 32
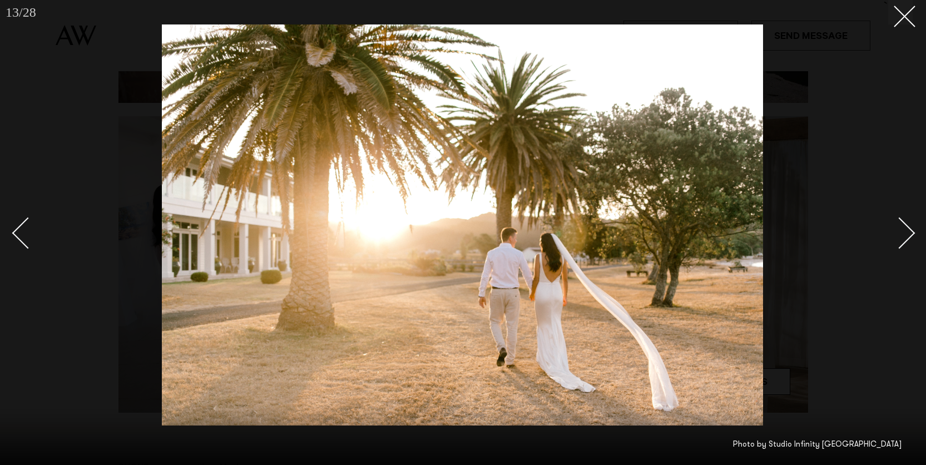
click at [906, 228] on div "Next slide" at bounding box center [899, 233] width 32 height 32
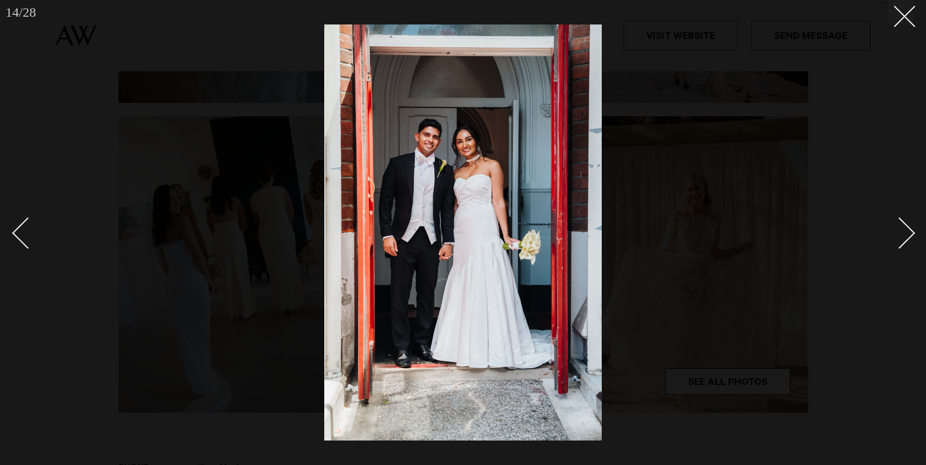
click at [906, 228] on div "Next slide" at bounding box center [899, 233] width 32 height 32
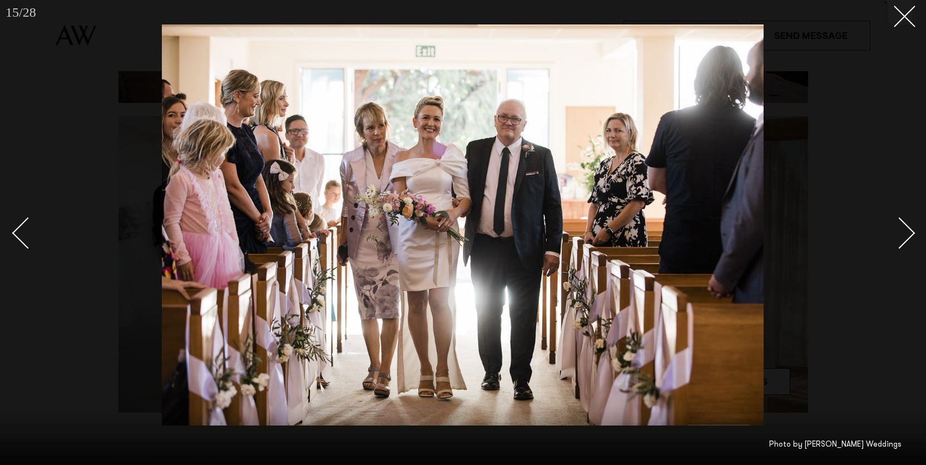
click at [906, 228] on div "Next slide" at bounding box center [899, 233] width 32 height 32
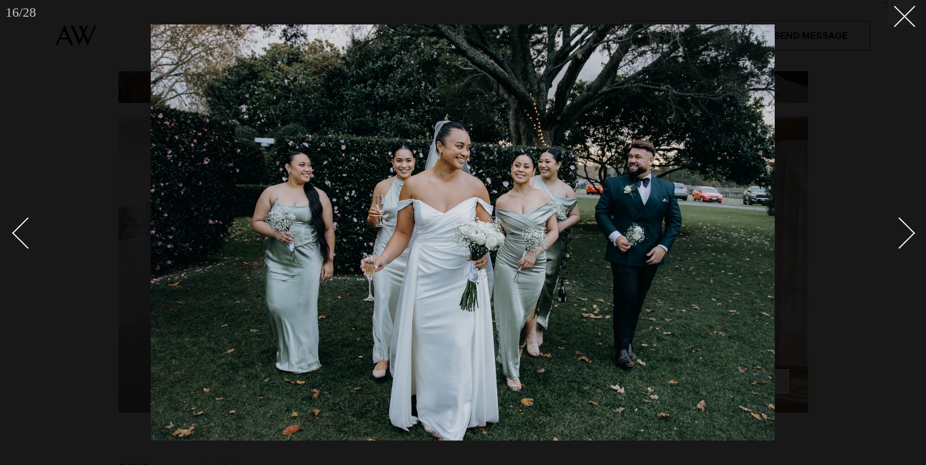
click at [906, 228] on div "Next slide" at bounding box center [899, 233] width 32 height 32
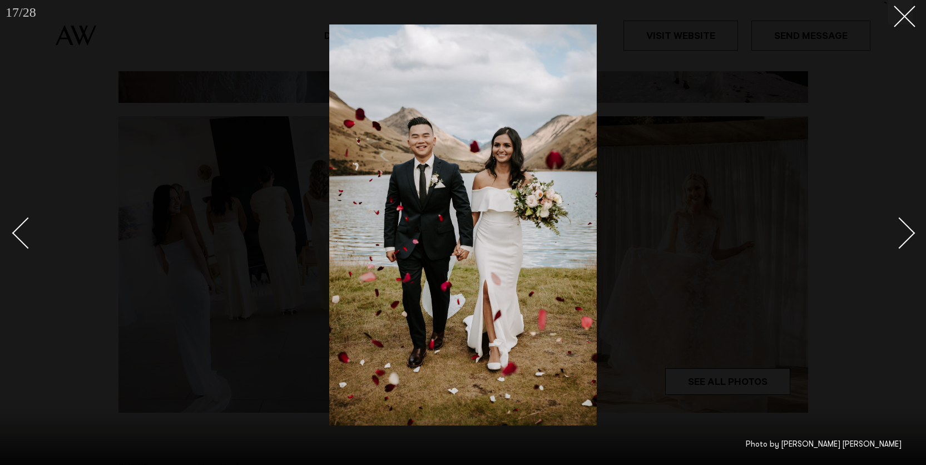
click at [906, 228] on div "Next slide" at bounding box center [899, 233] width 32 height 32
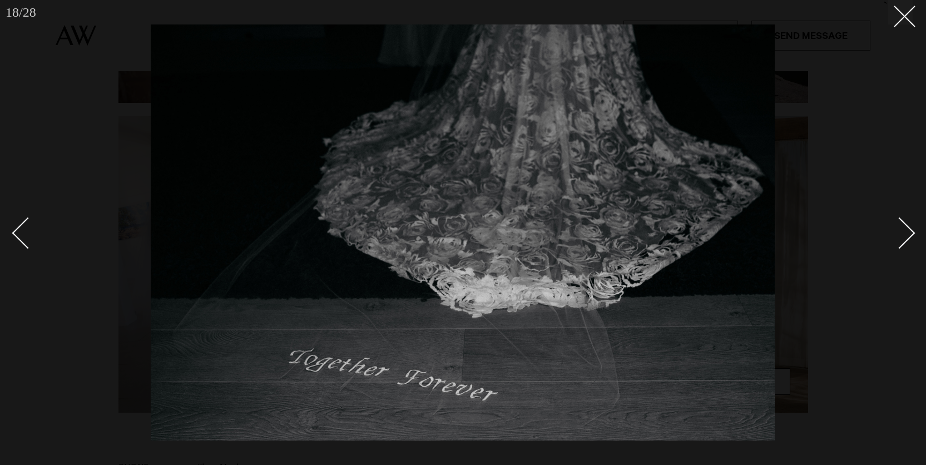
click at [906, 228] on div "Next slide" at bounding box center [899, 233] width 32 height 32
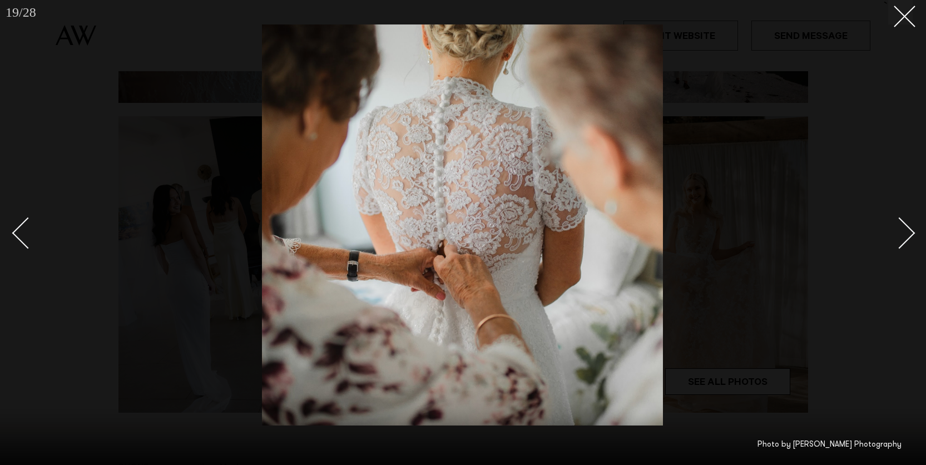
click at [906, 228] on div "Next slide" at bounding box center [899, 233] width 32 height 32
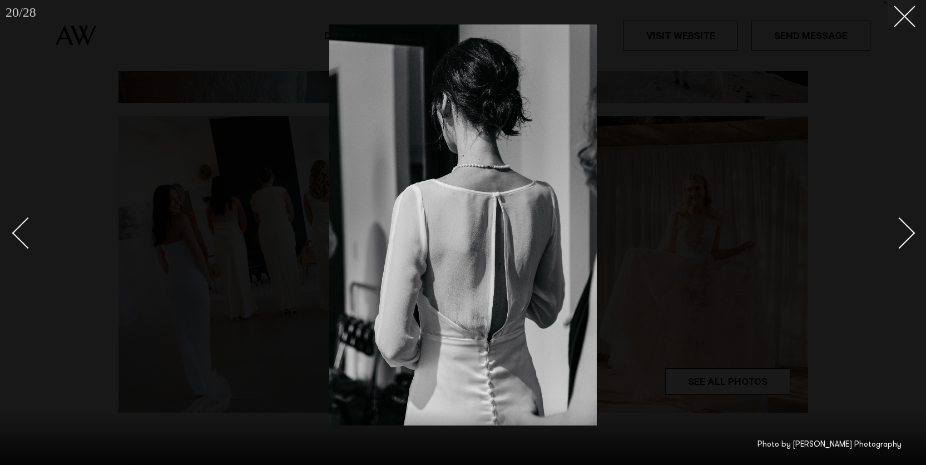
click at [906, 228] on div "Next slide" at bounding box center [899, 233] width 32 height 32
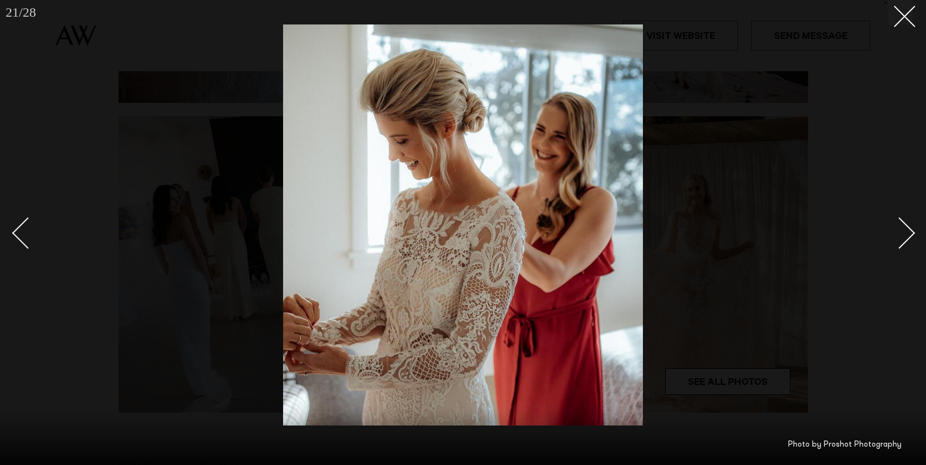
click at [906, 228] on div "Next slide" at bounding box center [899, 233] width 32 height 32
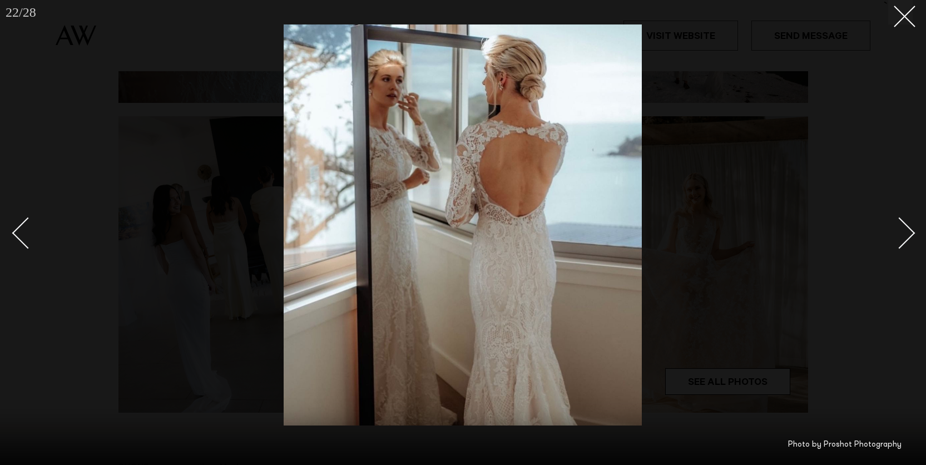
click at [906, 228] on div "Next slide" at bounding box center [899, 233] width 32 height 32
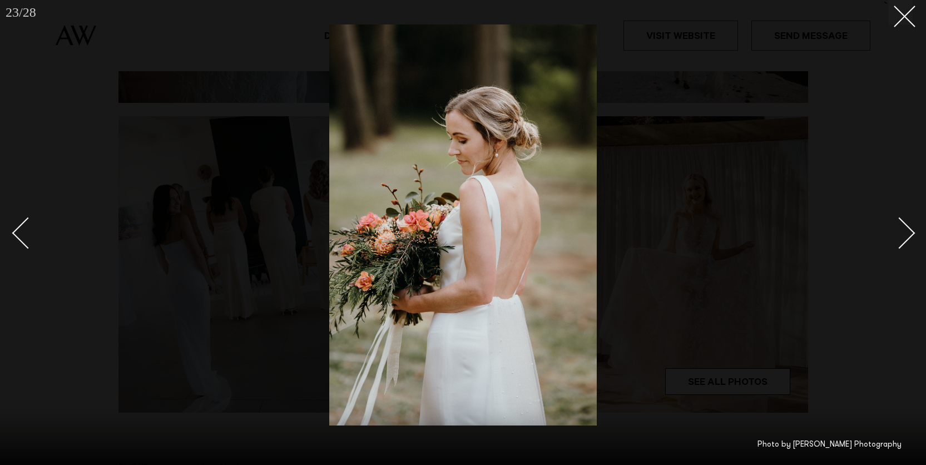
click at [906, 228] on div "Next slide" at bounding box center [899, 233] width 32 height 32
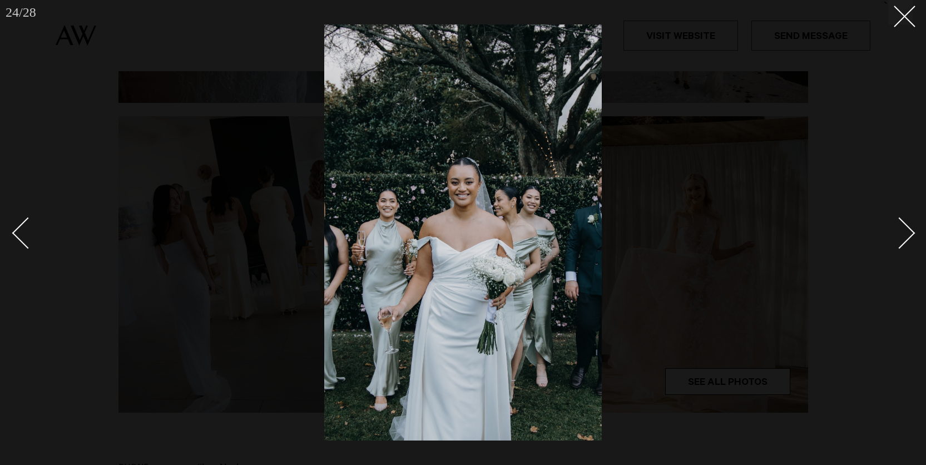
click at [906, 228] on div "Next slide" at bounding box center [899, 233] width 32 height 32
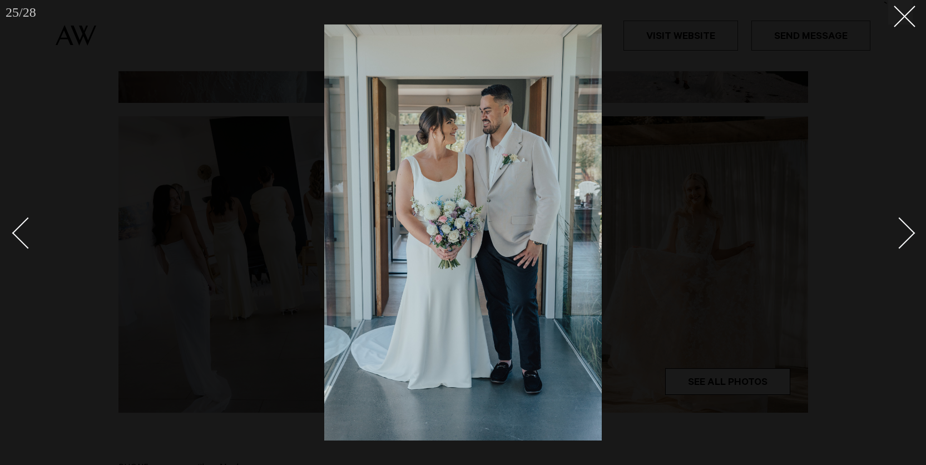
click at [905, 228] on div "Next slide" at bounding box center [899, 233] width 32 height 32
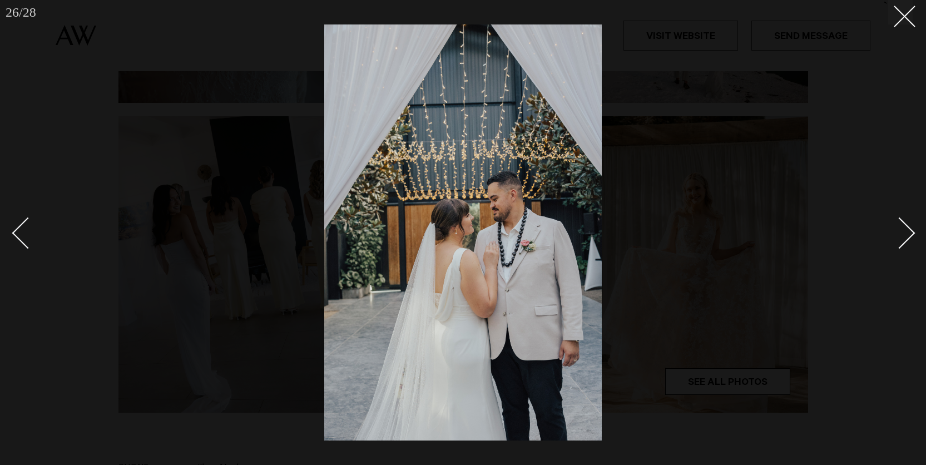
click at [905, 228] on div "Next slide" at bounding box center [899, 233] width 32 height 32
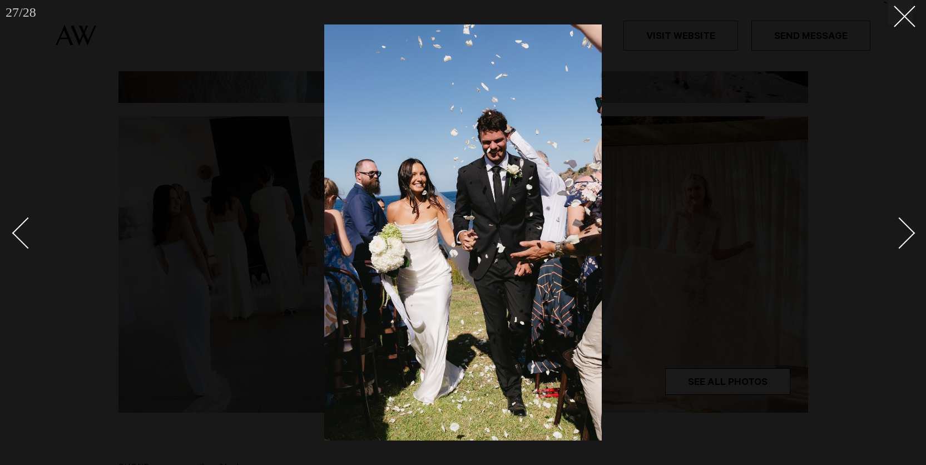
click at [905, 228] on div "Next slide" at bounding box center [899, 233] width 32 height 32
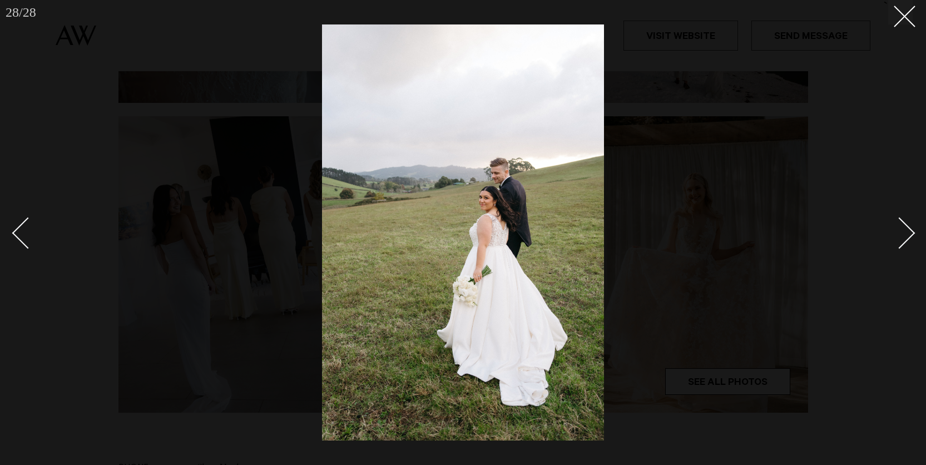
click at [905, 228] on div "Next slide" at bounding box center [899, 233] width 32 height 32
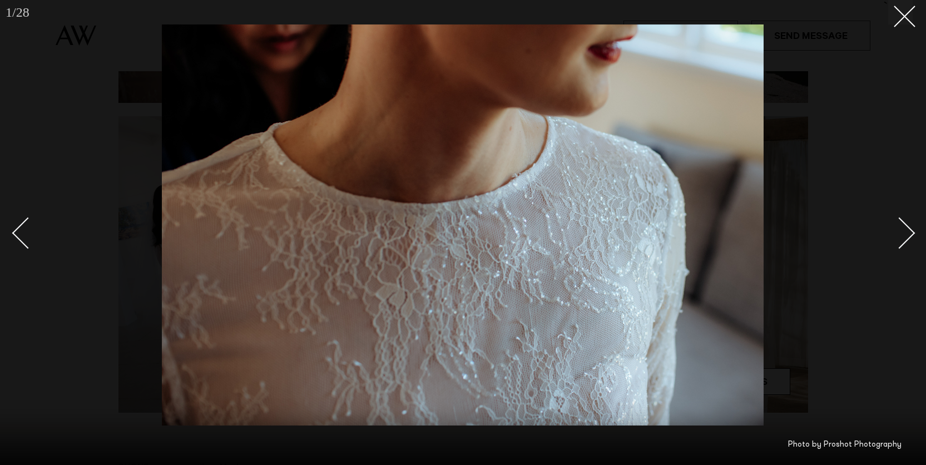
click at [905, 228] on div "Next slide" at bounding box center [899, 233] width 32 height 32
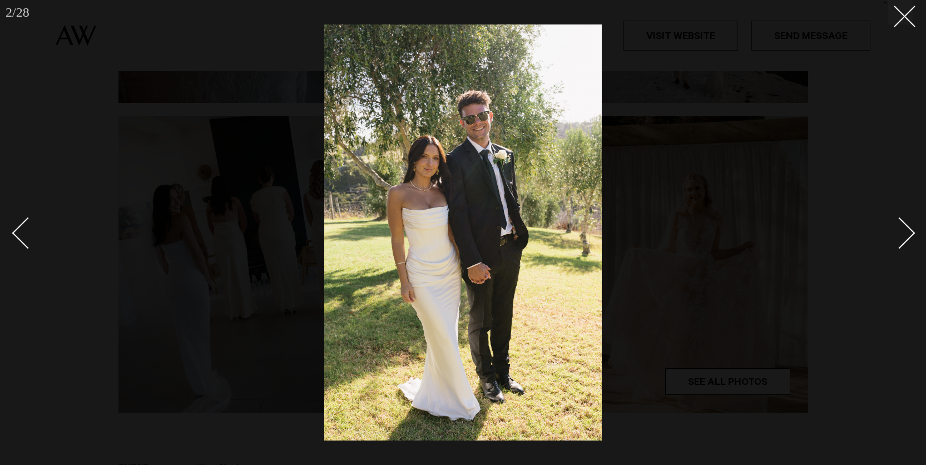
click at [897, 14] on icon at bounding box center [899, 12] width 13 height 13
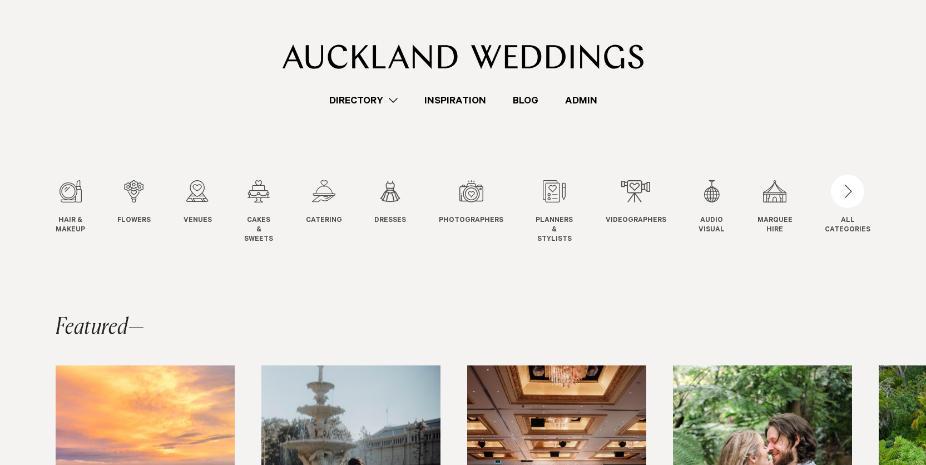
click at [0, 0] on slot "Hair & Makeup Hair & Makeup Flowers Flowers Venues Venues" at bounding box center [0, 0] width 0 height 0
click at [486, 188] on div "7 / 12" at bounding box center [471, 191] width 64 height 22
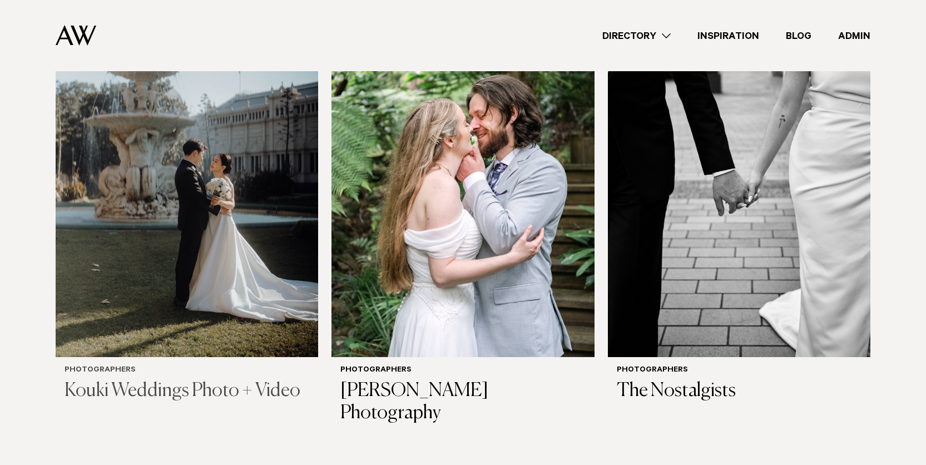
scroll to position [1767, 0]
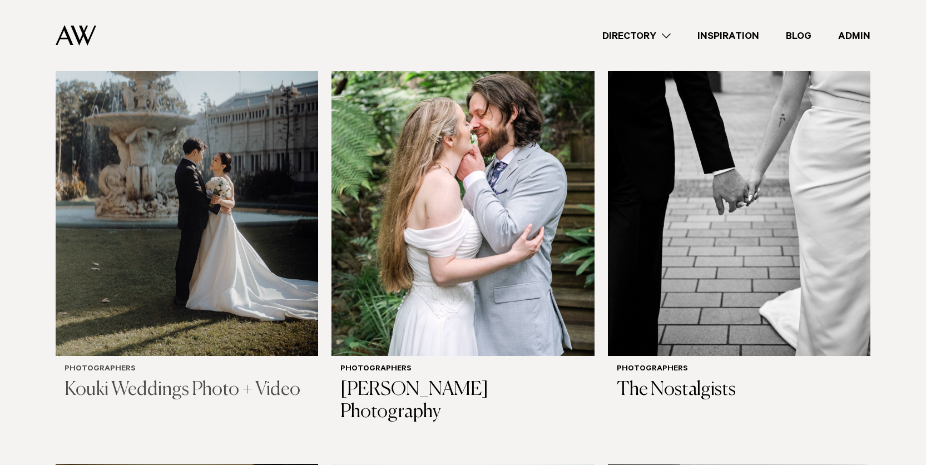
click at [256, 172] on img at bounding box center [187, 179] width 262 height 352
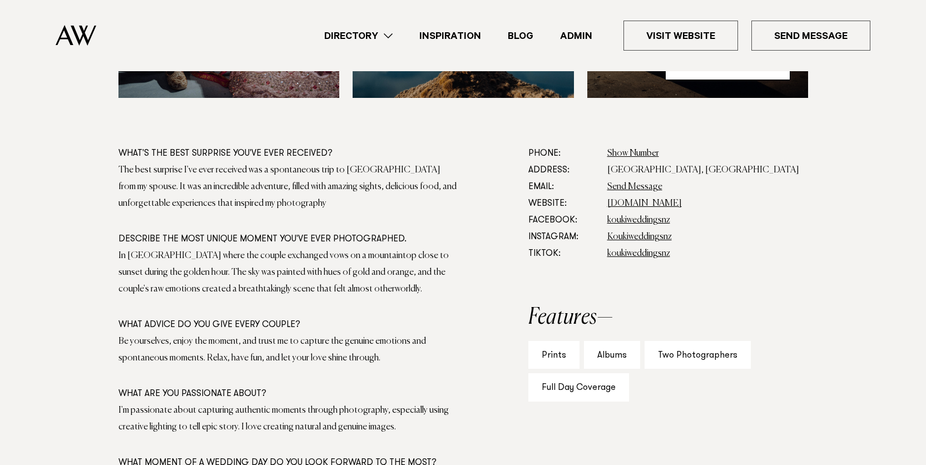
scroll to position [597, 0]
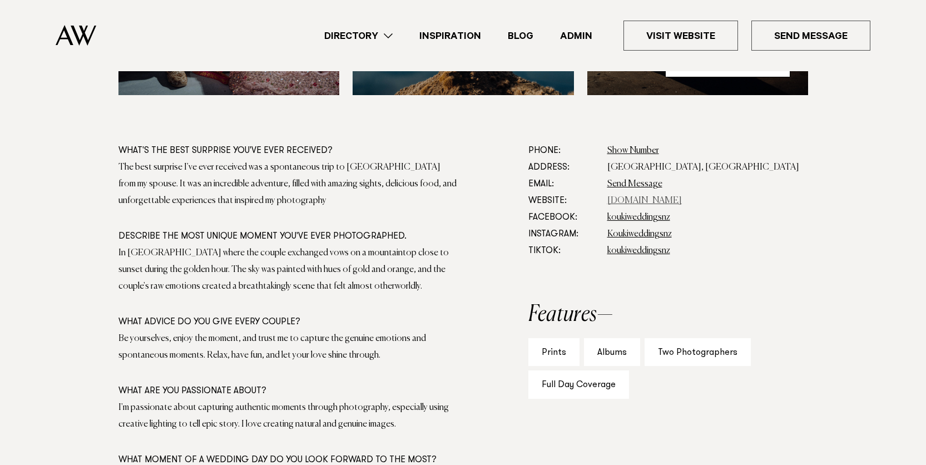
click at [631, 196] on link "koukiphotographynz.com" at bounding box center [644, 200] width 74 height 9
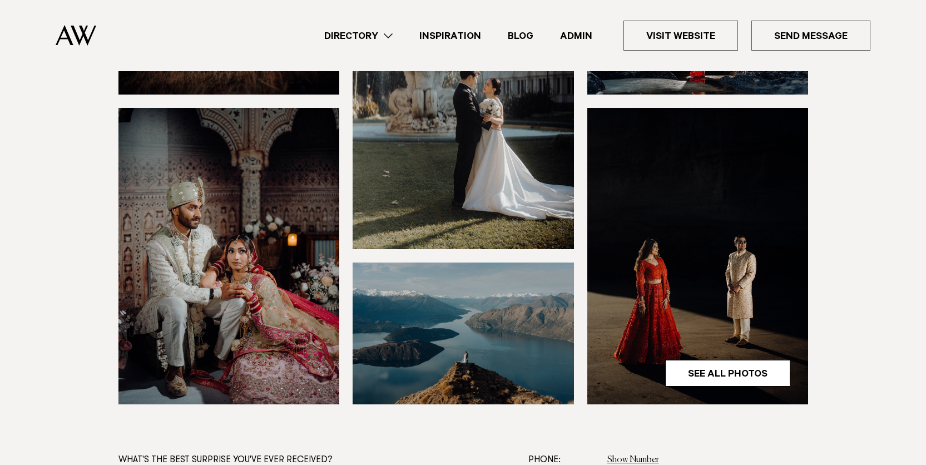
scroll to position [395, 0]
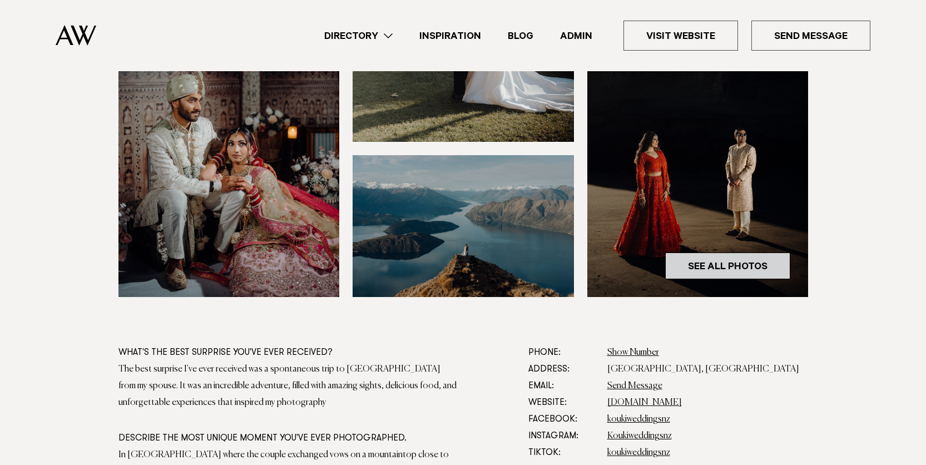
click at [712, 262] on link "See All Photos" at bounding box center [727, 265] width 125 height 27
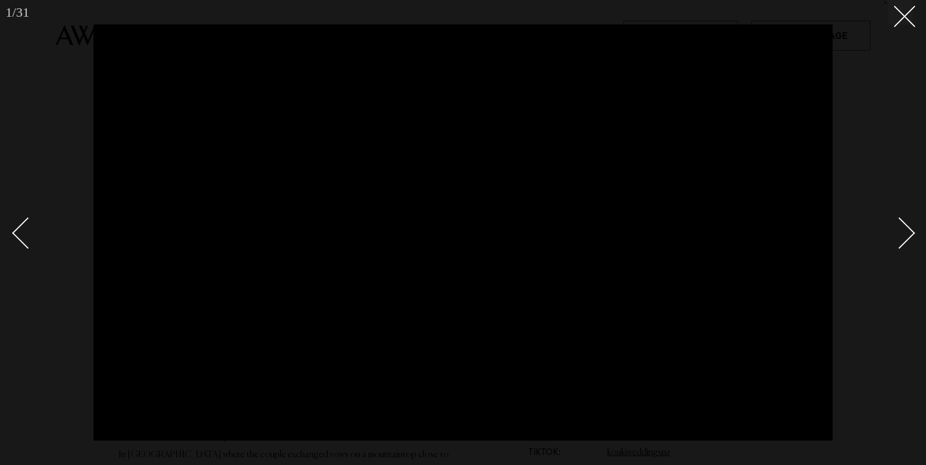
click at [910, 226] on link at bounding box center [892, 233] width 39 height 56
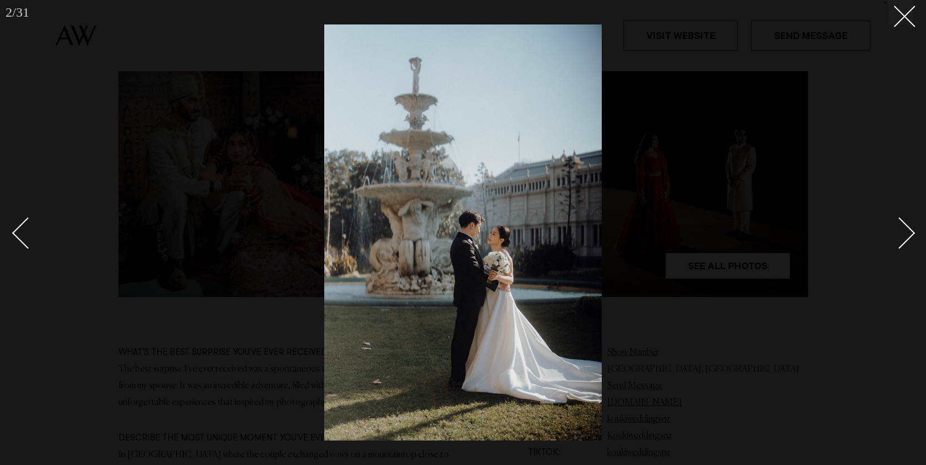
click at [910, 226] on link at bounding box center [892, 233] width 39 height 56
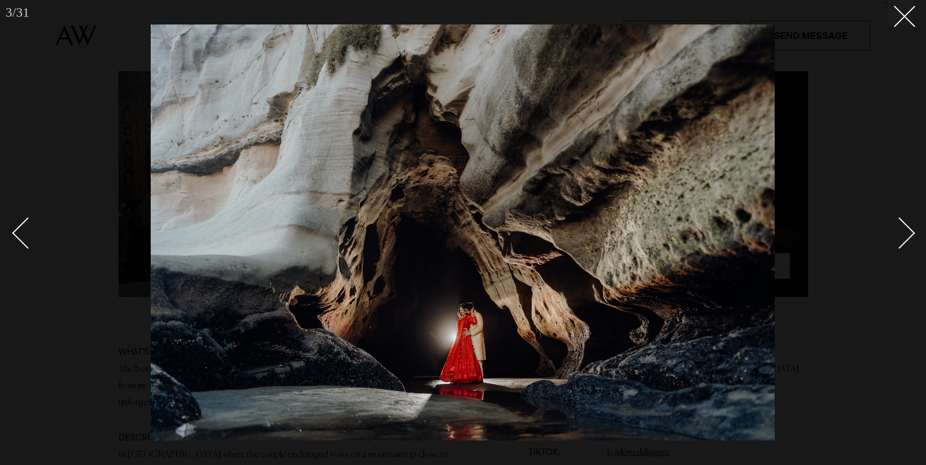
click at [910, 226] on link at bounding box center [892, 233] width 39 height 56
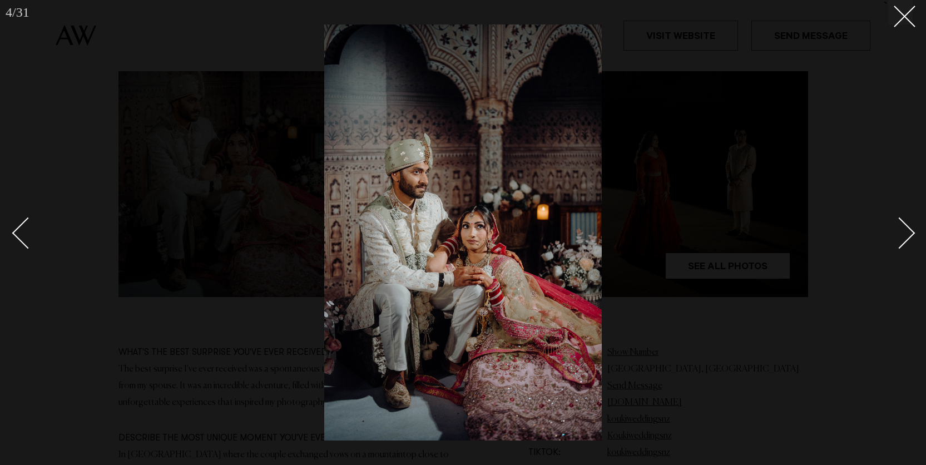
click at [910, 226] on link at bounding box center [892, 233] width 39 height 56
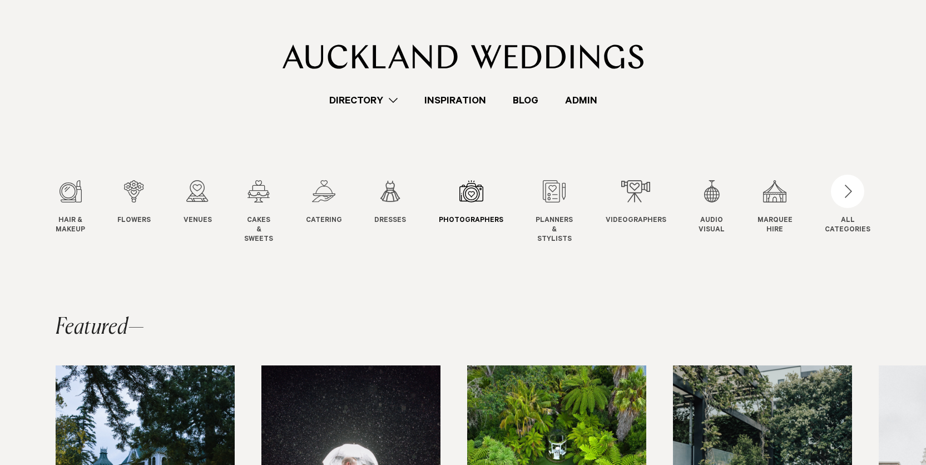
click at [470, 198] on div "7 / 12" at bounding box center [471, 191] width 64 height 22
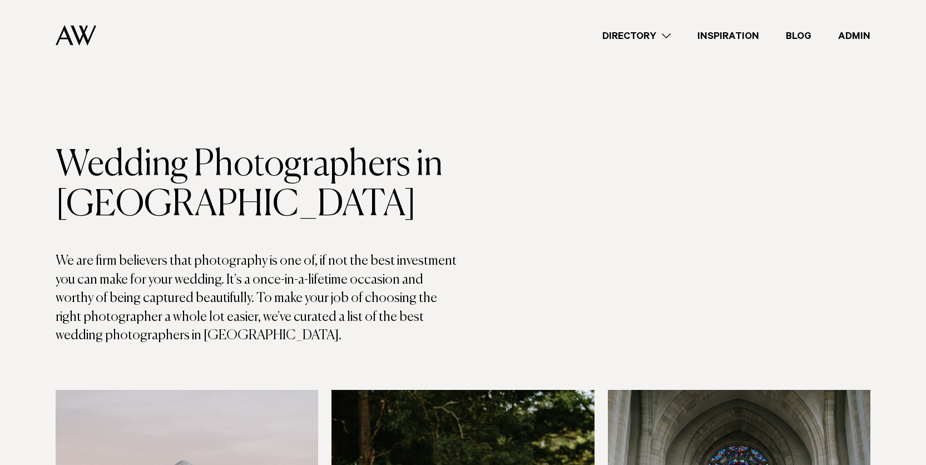
scroll to position [4401, 0]
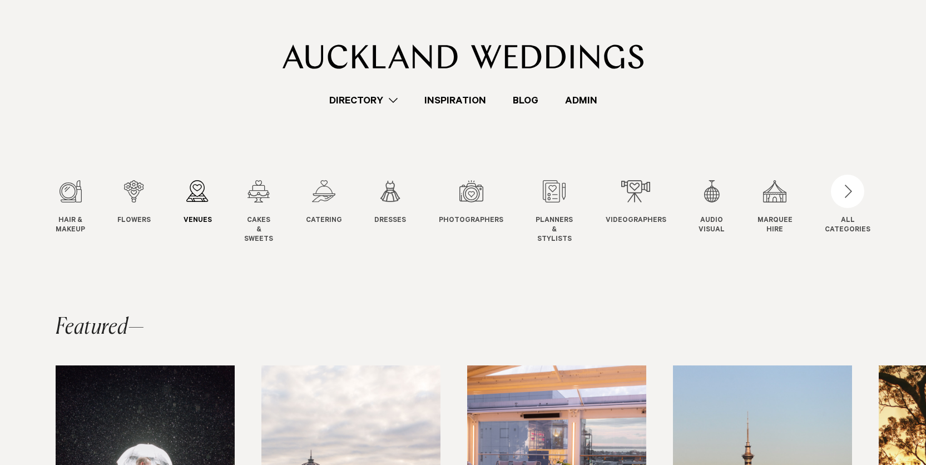
click at [201, 196] on div "3 / 12" at bounding box center [197, 191] width 28 height 22
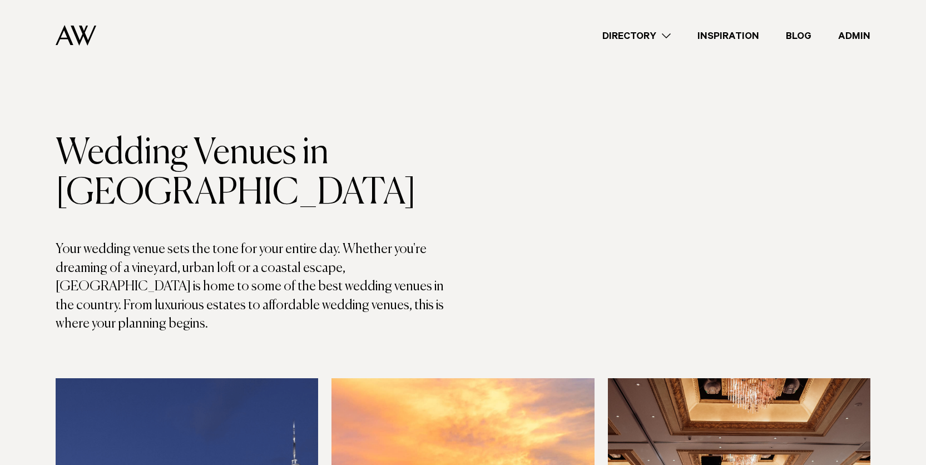
scroll to position [489, 0]
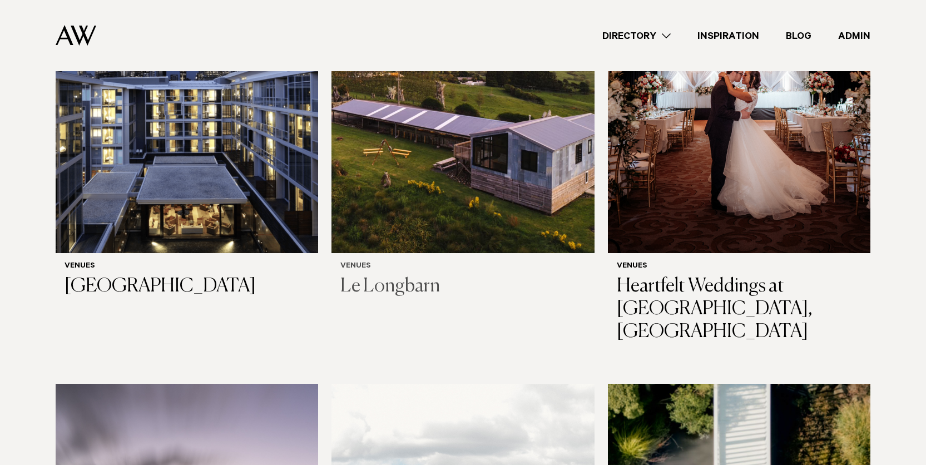
click at [503, 116] on img at bounding box center [462, 76] width 262 height 352
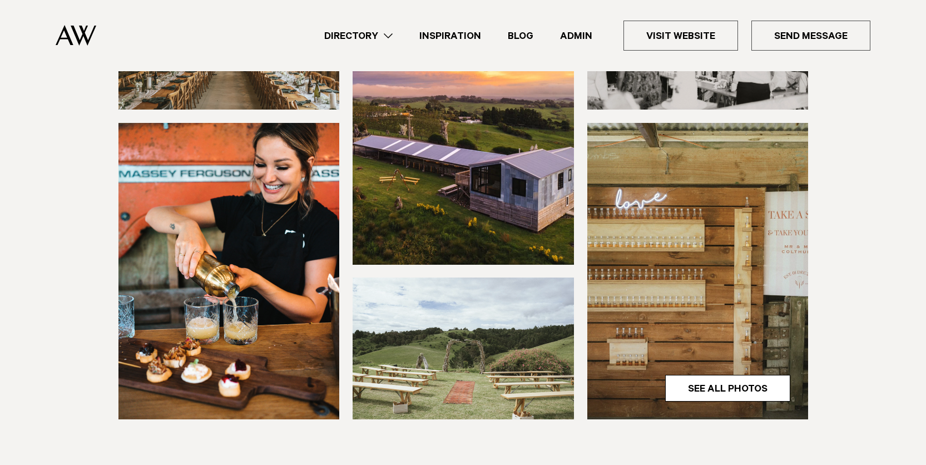
scroll to position [288, 0]
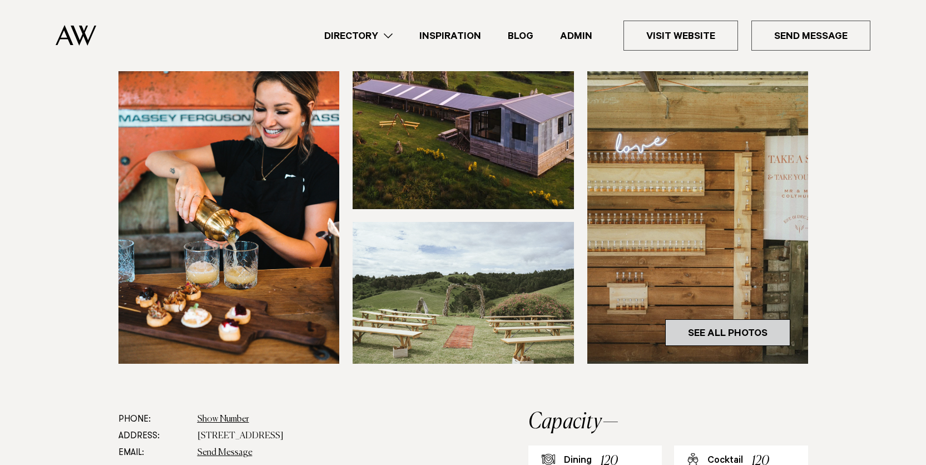
click at [735, 329] on link "See All Photos" at bounding box center [727, 332] width 125 height 27
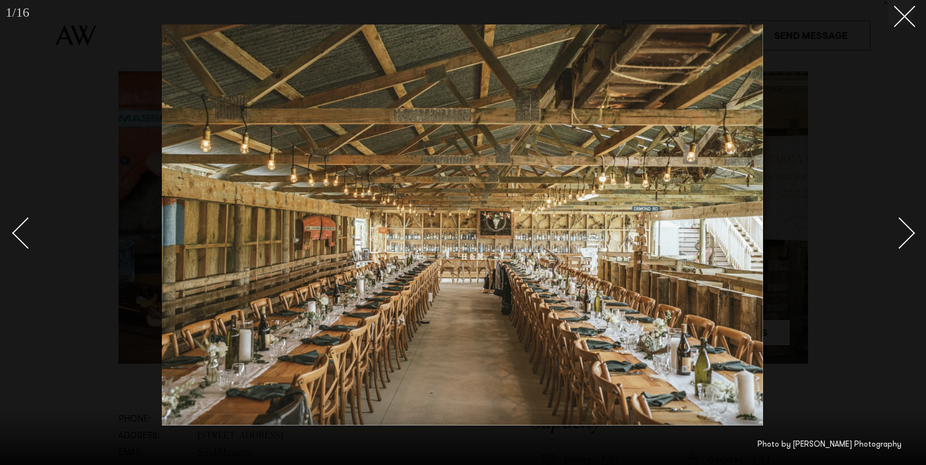
click at [910, 241] on link at bounding box center [892, 233] width 39 height 56
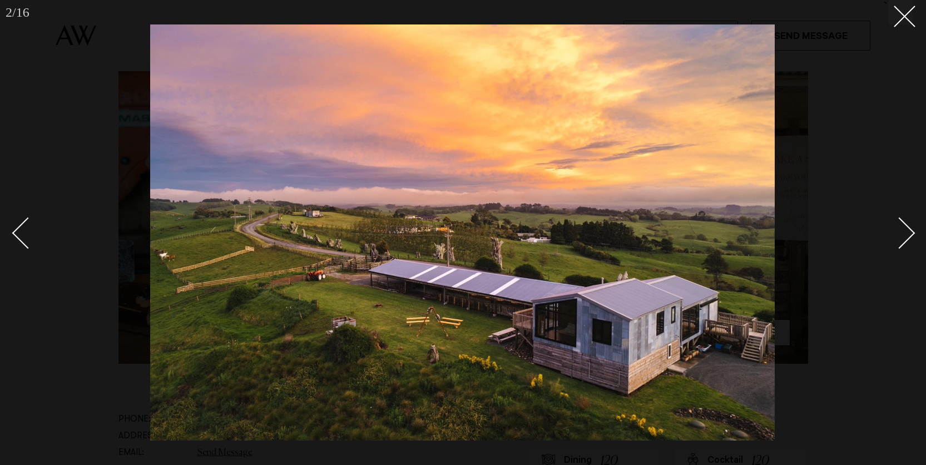
click at [910, 241] on link at bounding box center [892, 233] width 39 height 56
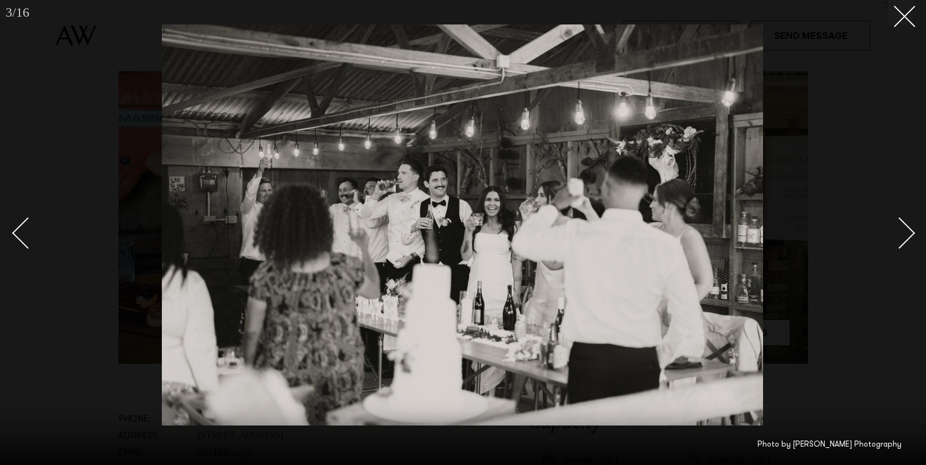
click at [910, 241] on link at bounding box center [892, 233] width 39 height 56
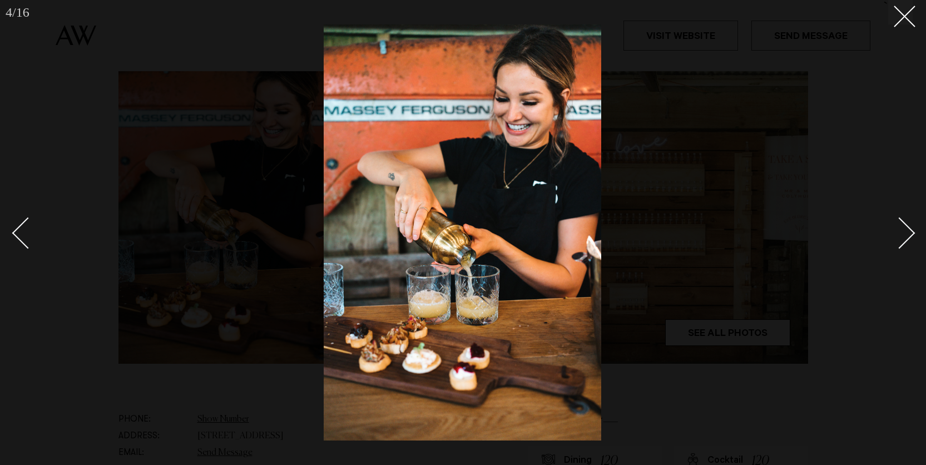
click at [910, 241] on link at bounding box center [892, 233] width 39 height 56
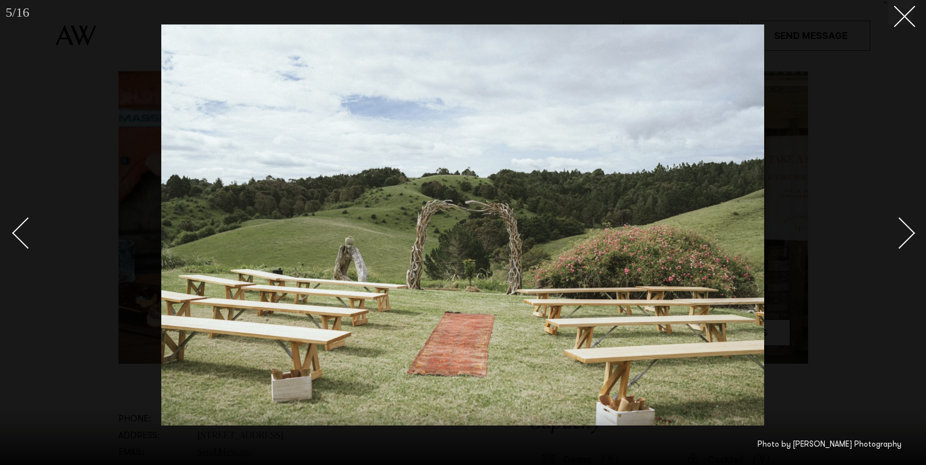
click at [910, 241] on link at bounding box center [892, 233] width 39 height 56
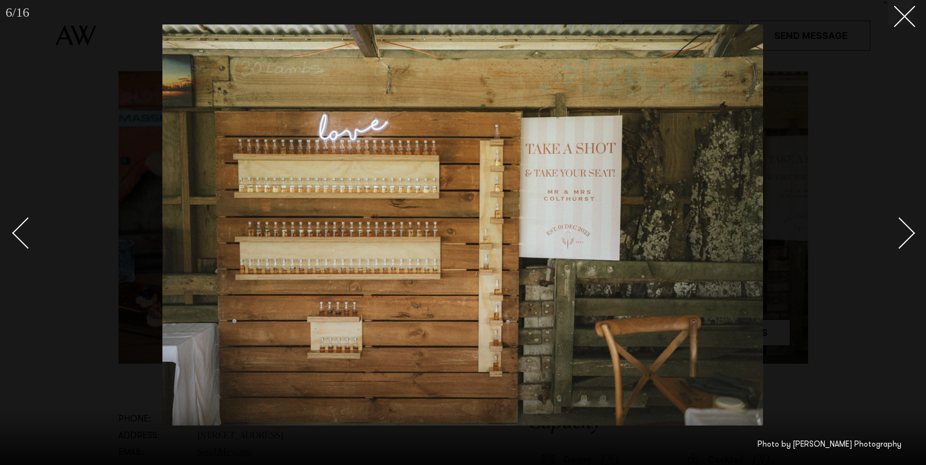
click at [910, 241] on link at bounding box center [892, 233] width 39 height 56
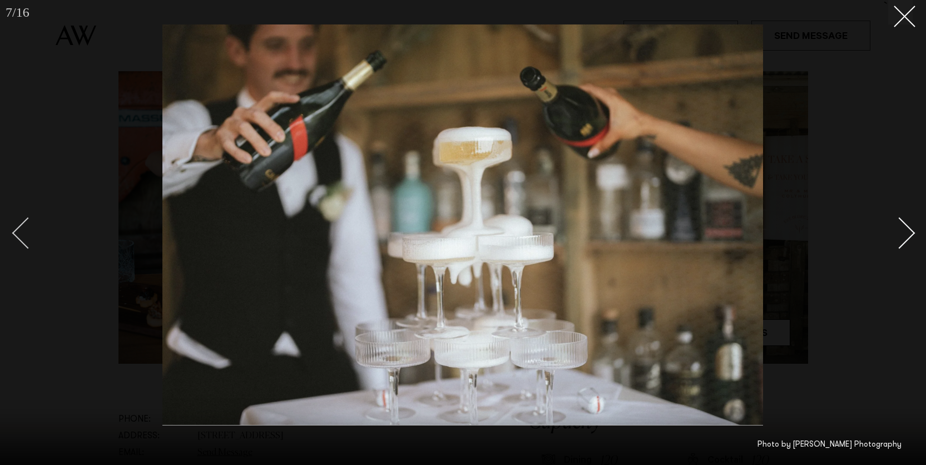
click at [19, 226] on div "Previous slide" at bounding box center [28, 233] width 32 height 32
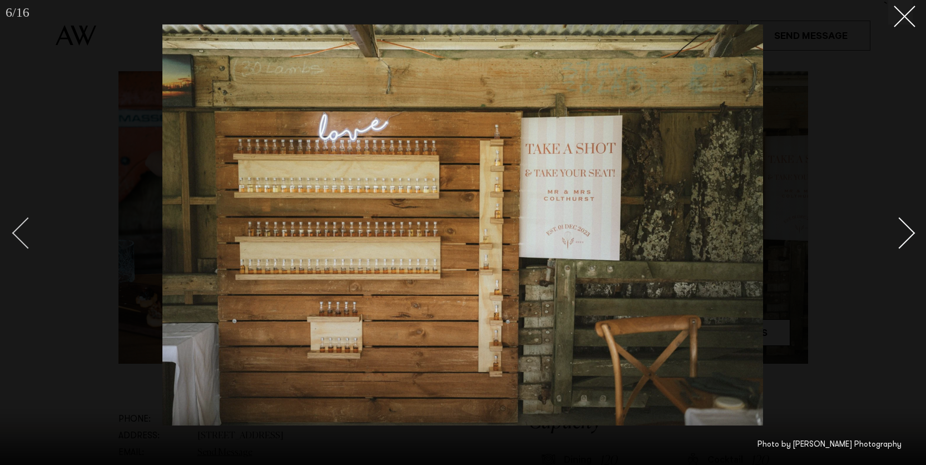
click at [24, 223] on div "Previous slide" at bounding box center [28, 233] width 32 height 32
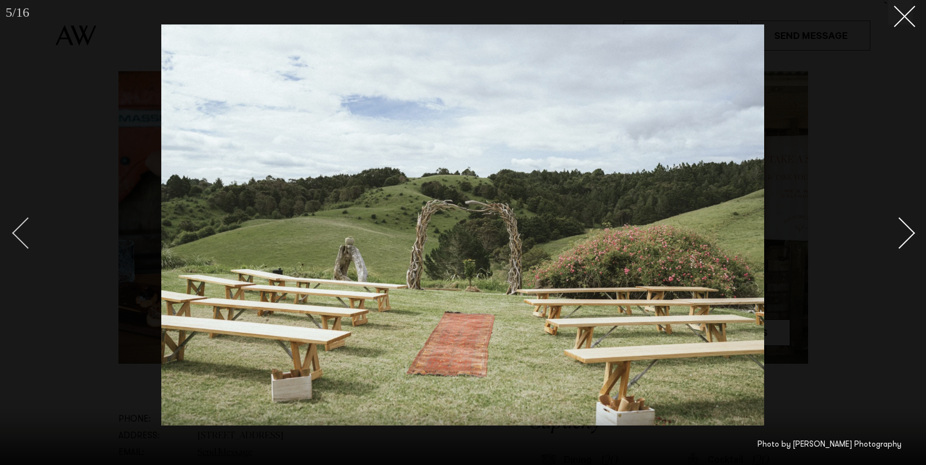
click at [19, 236] on div "Previous slide" at bounding box center [28, 233] width 32 height 32
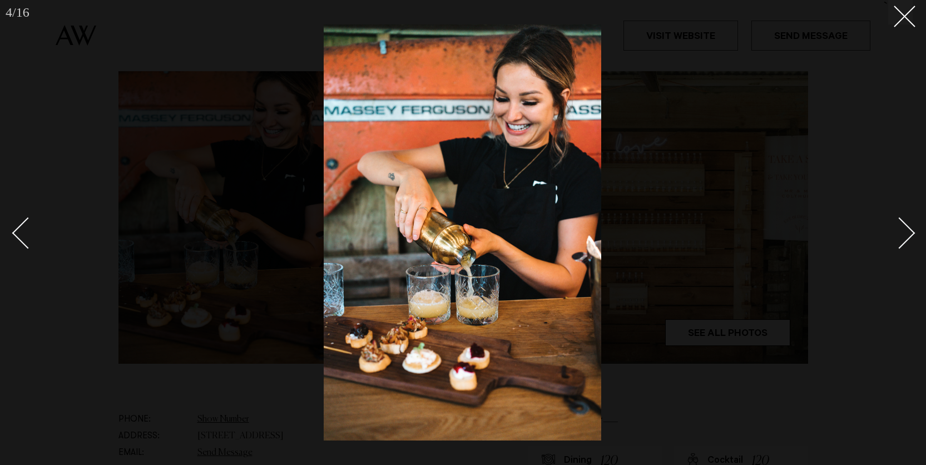
click at [898, 231] on div "Next slide" at bounding box center [899, 233] width 32 height 32
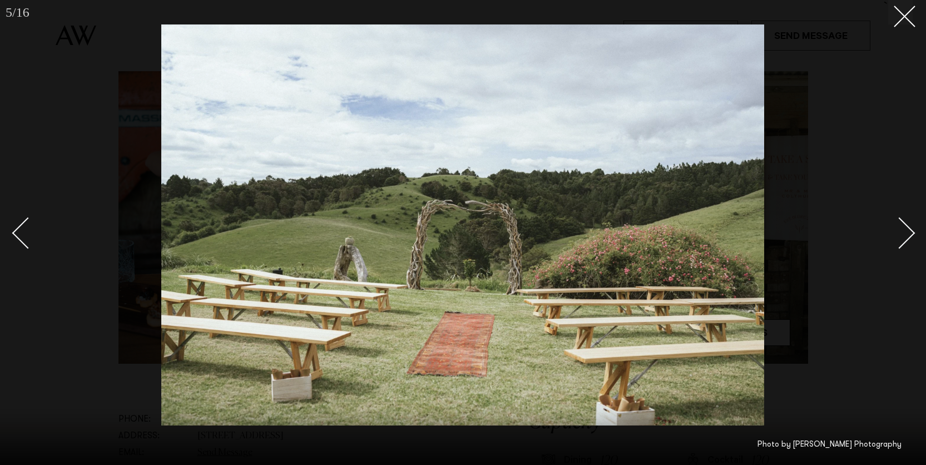
click at [899, 231] on div "Next slide" at bounding box center [899, 233] width 32 height 32
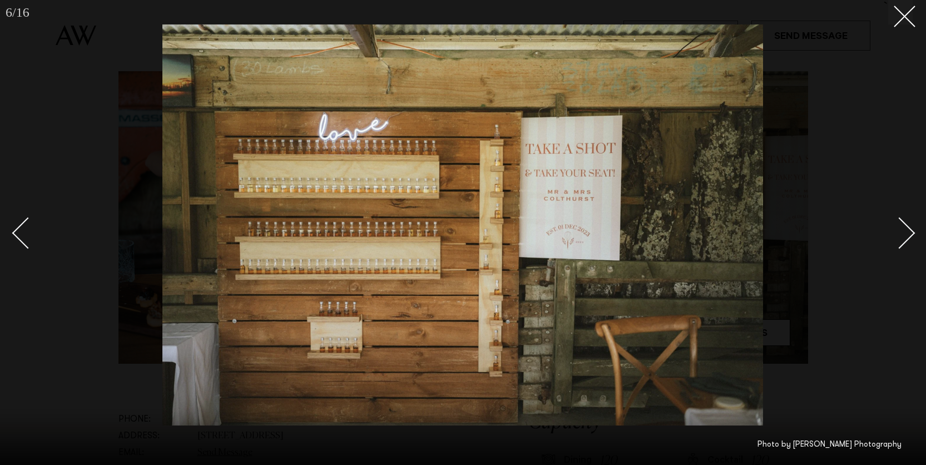
click at [899, 231] on div "Next slide" at bounding box center [899, 233] width 32 height 32
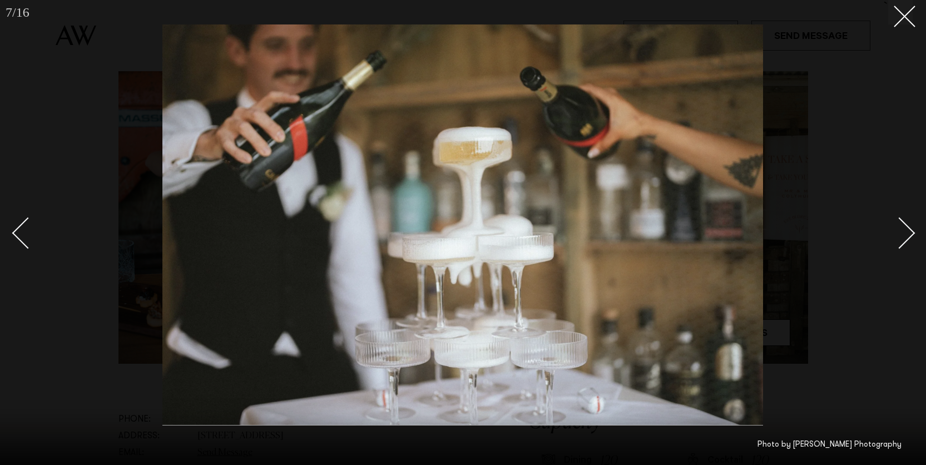
click at [899, 231] on div "Next slide" at bounding box center [899, 233] width 32 height 32
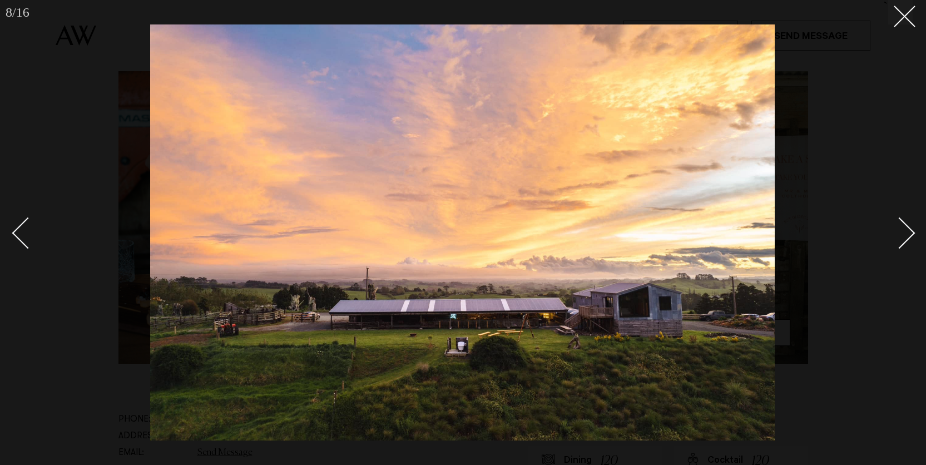
click at [904, 232] on div "Next slide" at bounding box center [899, 233] width 32 height 32
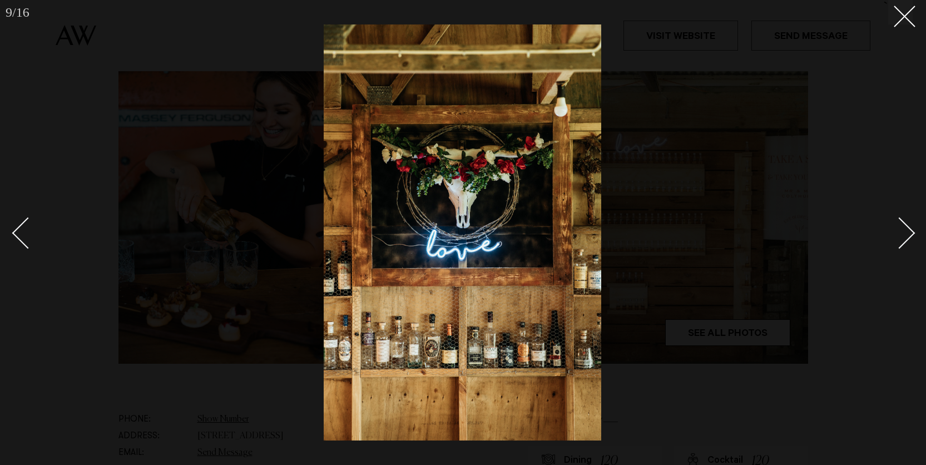
click at [904, 232] on div "Next slide" at bounding box center [899, 233] width 32 height 32
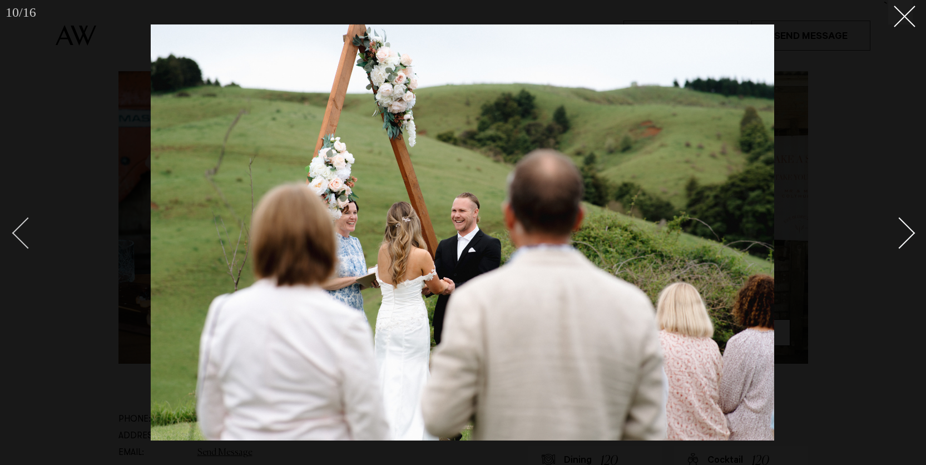
click at [19, 225] on div "Previous slide" at bounding box center [28, 233] width 32 height 32
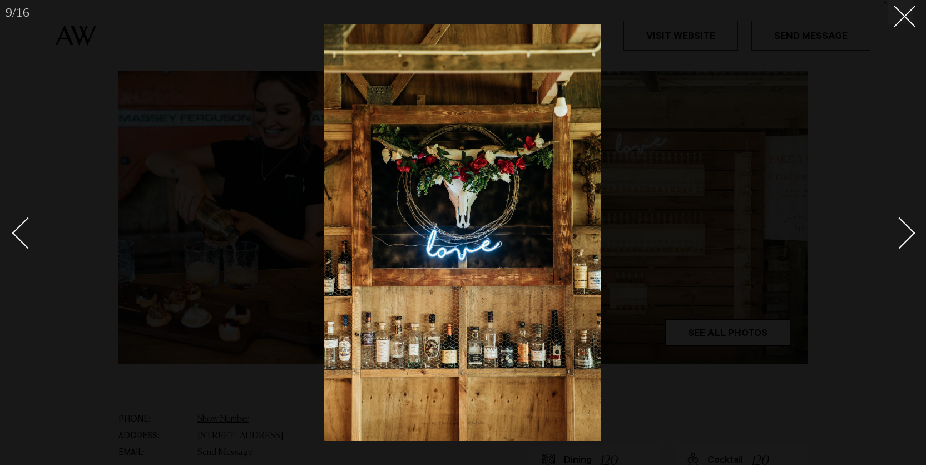
click at [920, 235] on div at bounding box center [463, 232] width 926 height 465
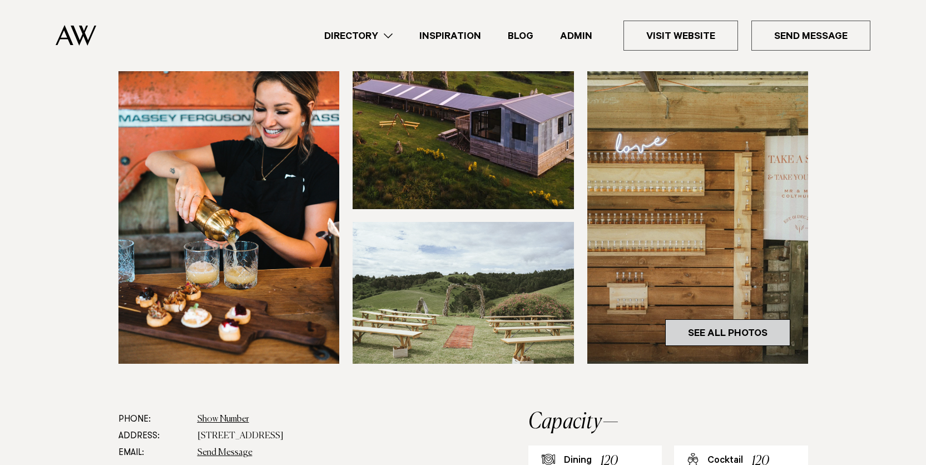
click at [738, 327] on link "See All Photos" at bounding box center [727, 332] width 125 height 27
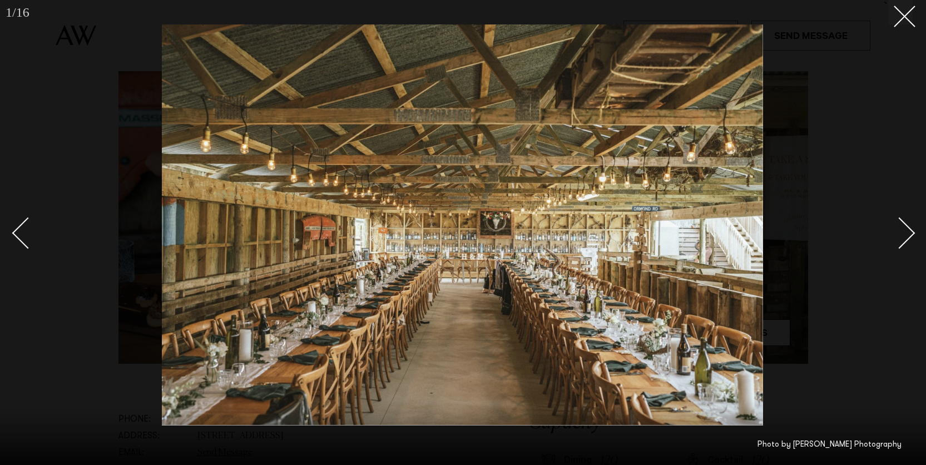
click at [898, 236] on div "Next slide" at bounding box center [899, 233] width 32 height 32
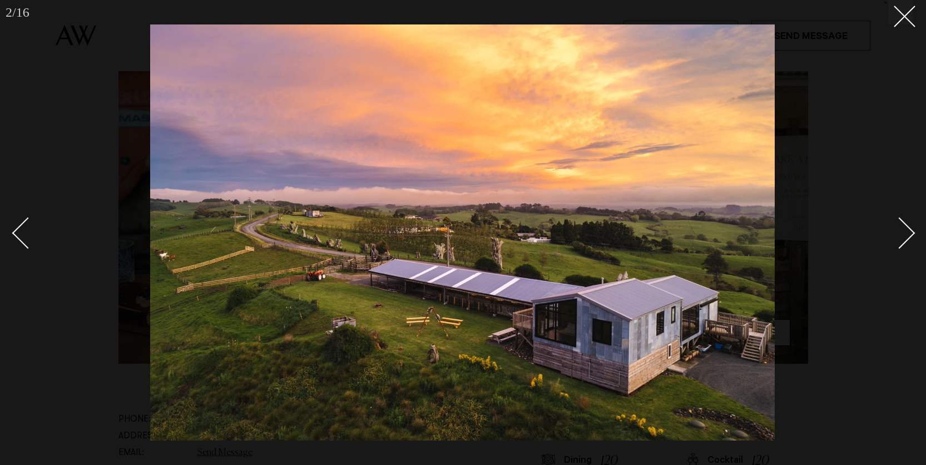
click at [898, 236] on div "Next slide" at bounding box center [899, 233] width 32 height 32
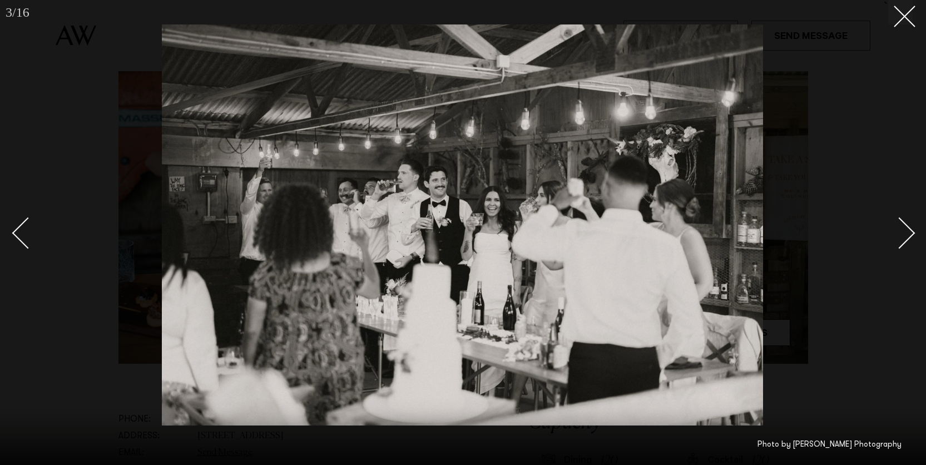
click at [898, 236] on div "Next slide" at bounding box center [899, 233] width 32 height 32
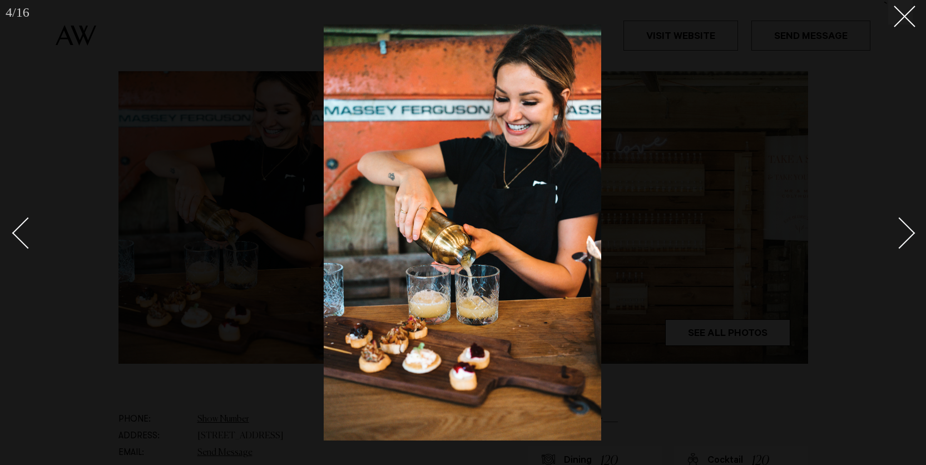
click at [898, 236] on div "Next slide" at bounding box center [899, 233] width 32 height 32
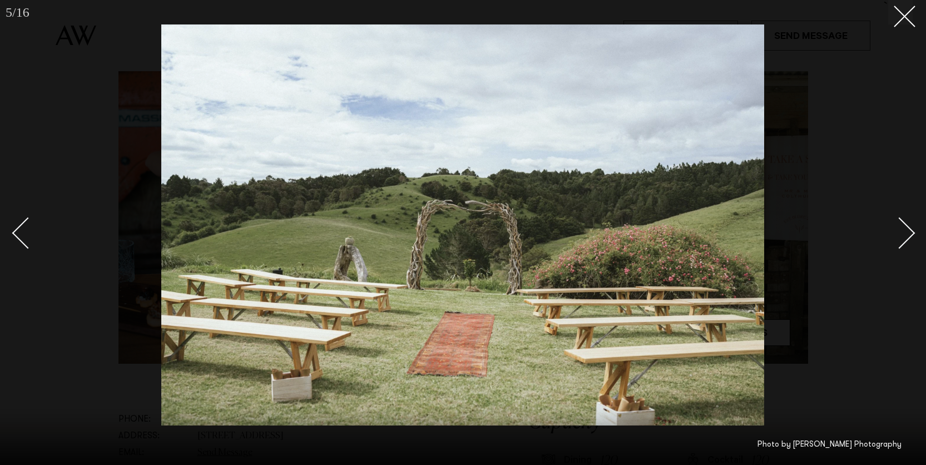
click at [898, 236] on div "Next slide" at bounding box center [899, 233] width 32 height 32
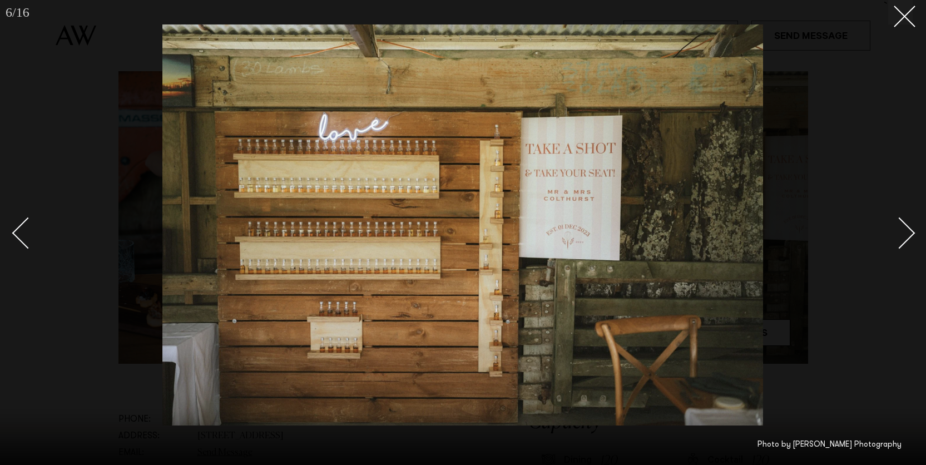
click at [898, 236] on div "Next slide" at bounding box center [899, 233] width 32 height 32
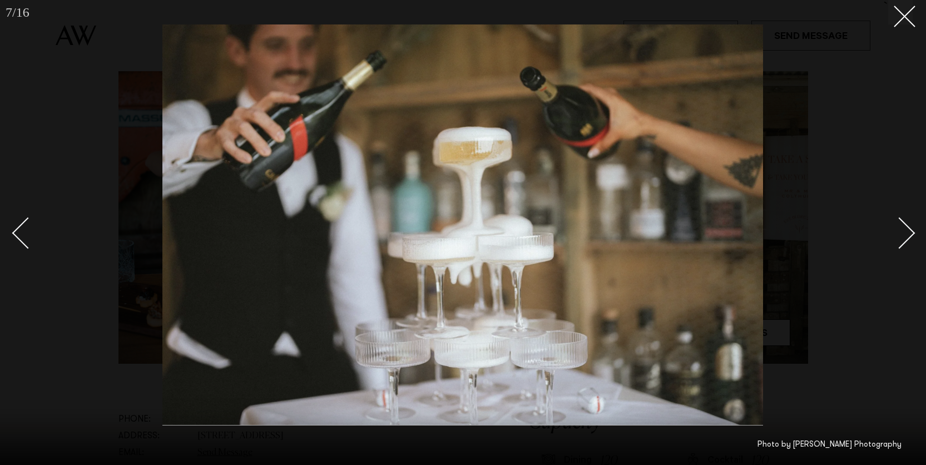
click at [898, 236] on div "Next slide" at bounding box center [899, 233] width 32 height 32
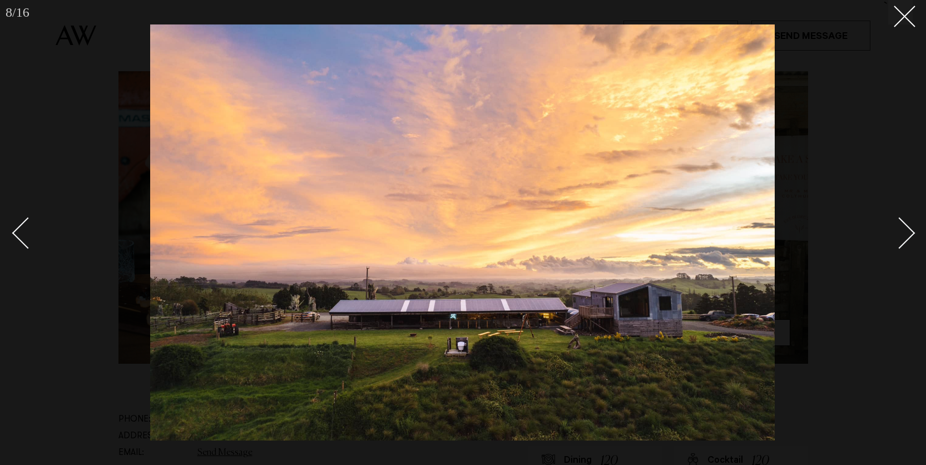
click at [898, 236] on div "Next slide" at bounding box center [899, 233] width 32 height 32
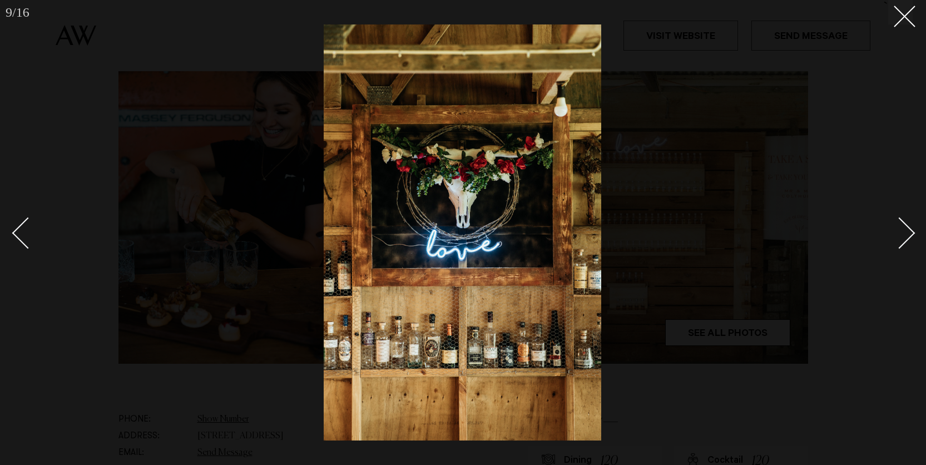
click at [898, 236] on div "Next slide" at bounding box center [899, 233] width 32 height 32
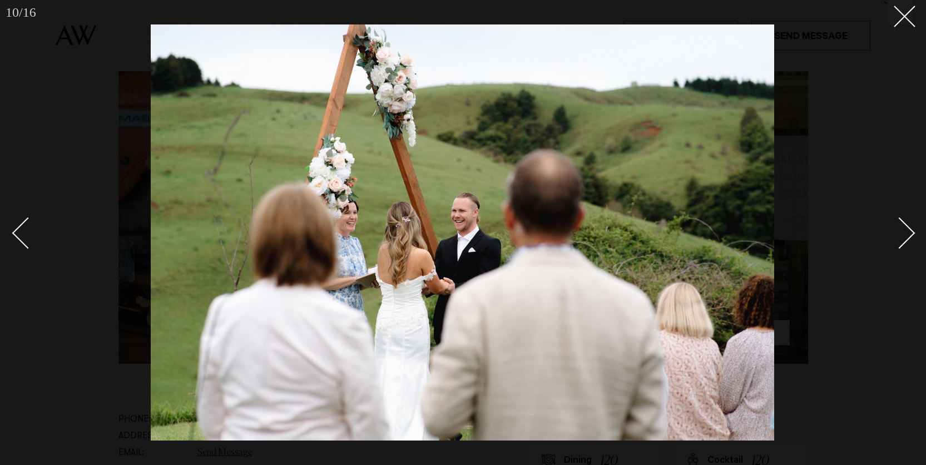
click at [898, 236] on div "Next slide" at bounding box center [899, 233] width 32 height 32
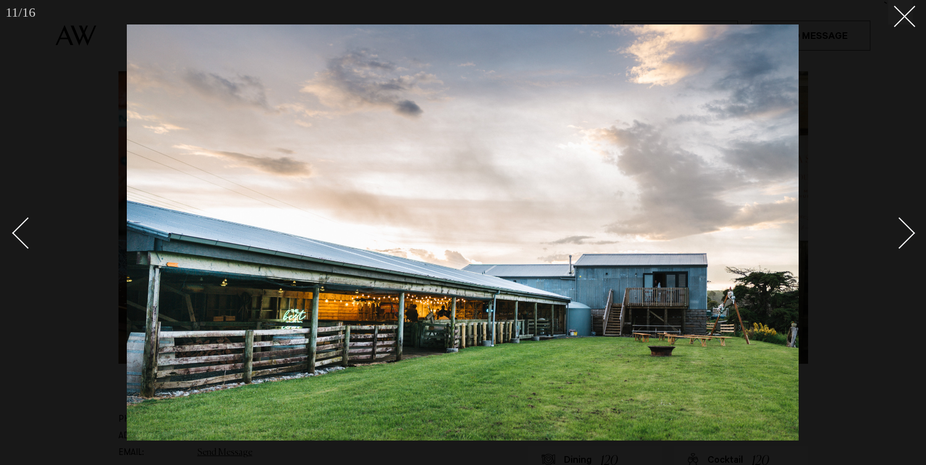
click at [898, 236] on div "Next slide" at bounding box center [899, 233] width 32 height 32
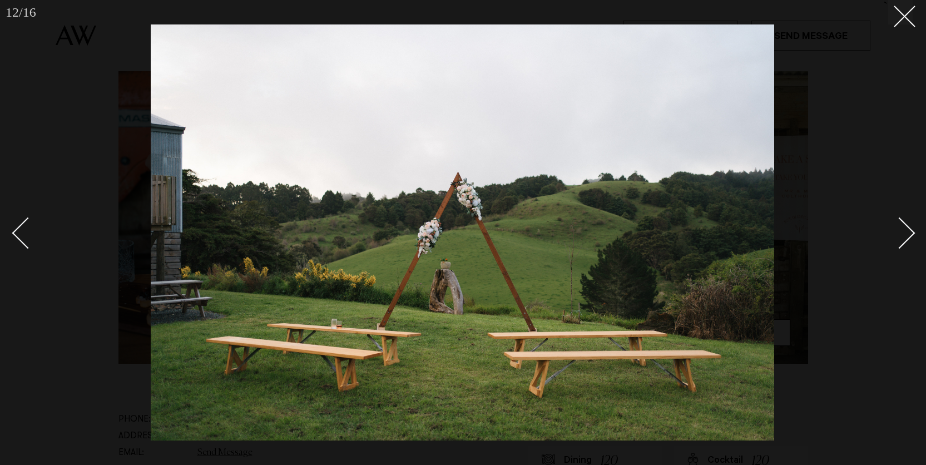
click at [905, 233] on div "Next slide" at bounding box center [899, 233] width 32 height 32
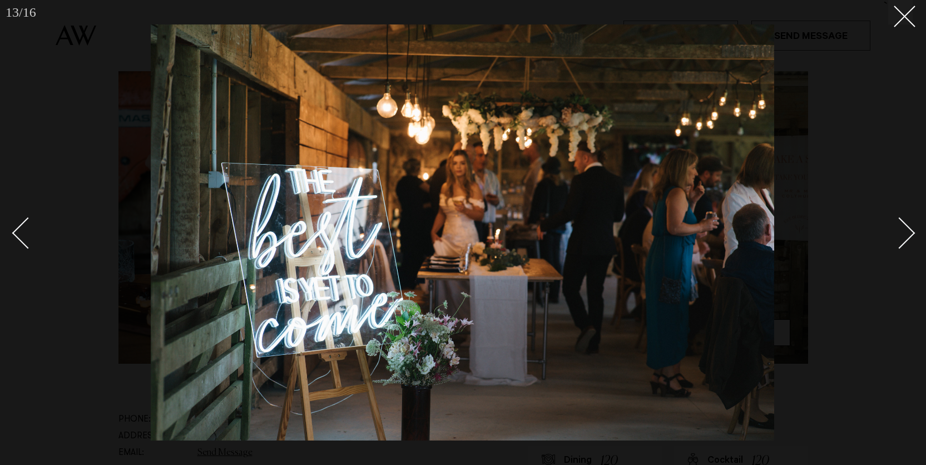
click at [905, 233] on div "Next slide" at bounding box center [899, 233] width 32 height 32
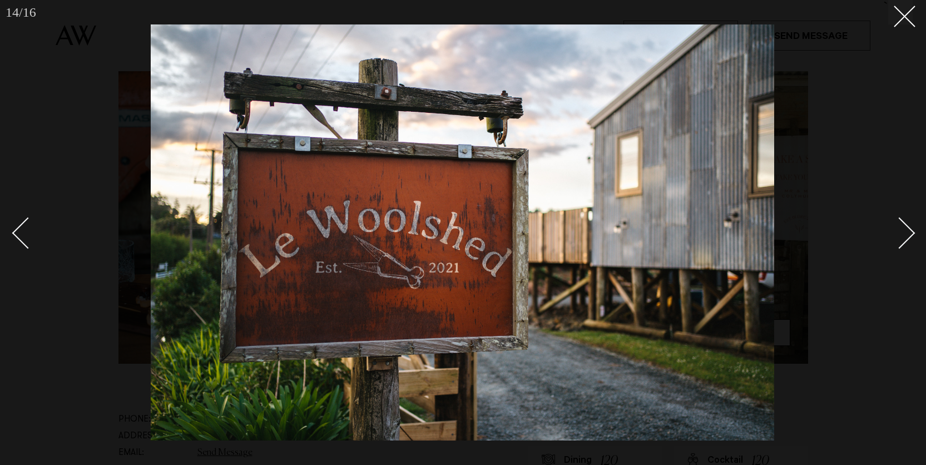
click at [905, 233] on div "Next slide" at bounding box center [899, 233] width 32 height 32
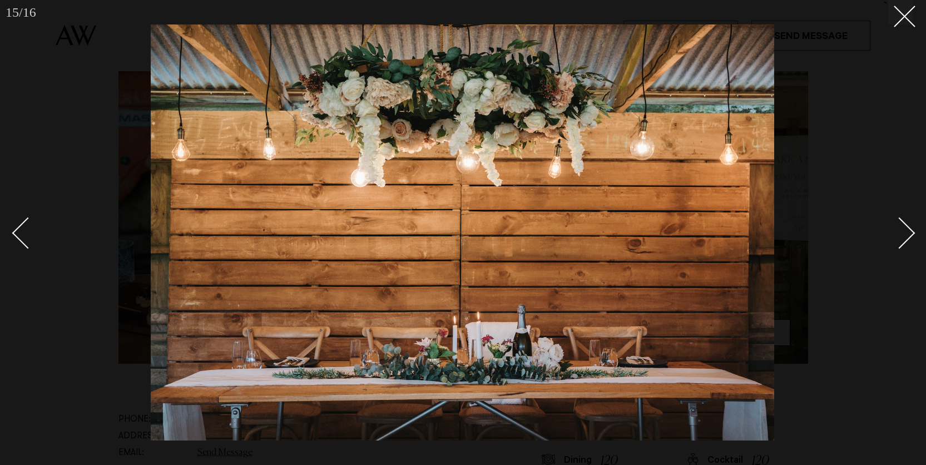
click at [904, 230] on div "Next slide" at bounding box center [899, 233] width 32 height 32
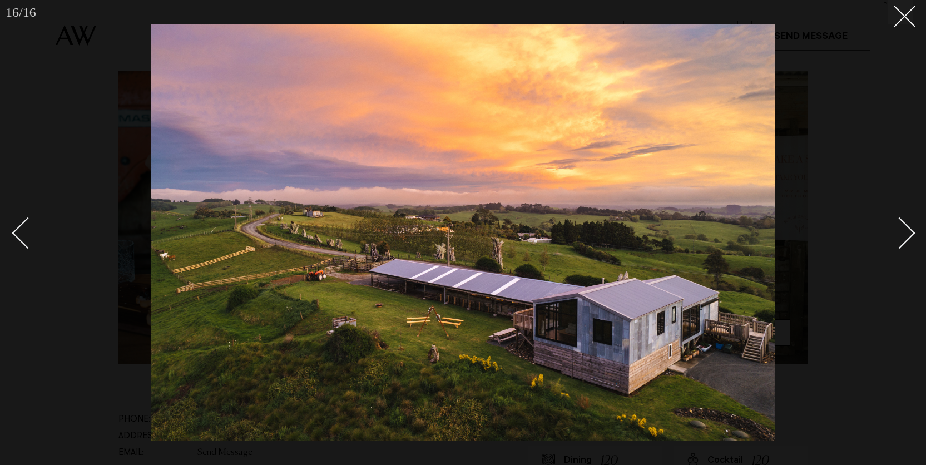
click at [895, 233] on div "Next slide" at bounding box center [899, 233] width 32 height 32
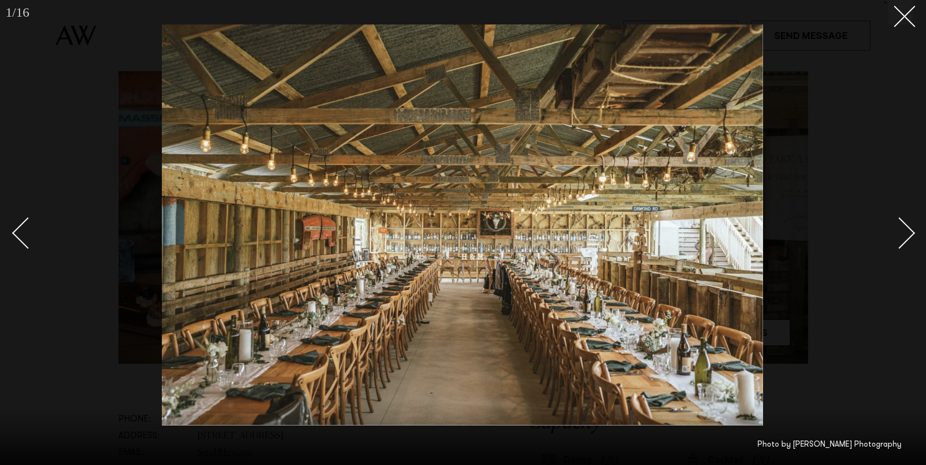
click at [896, 235] on div "Next slide" at bounding box center [899, 233] width 32 height 32
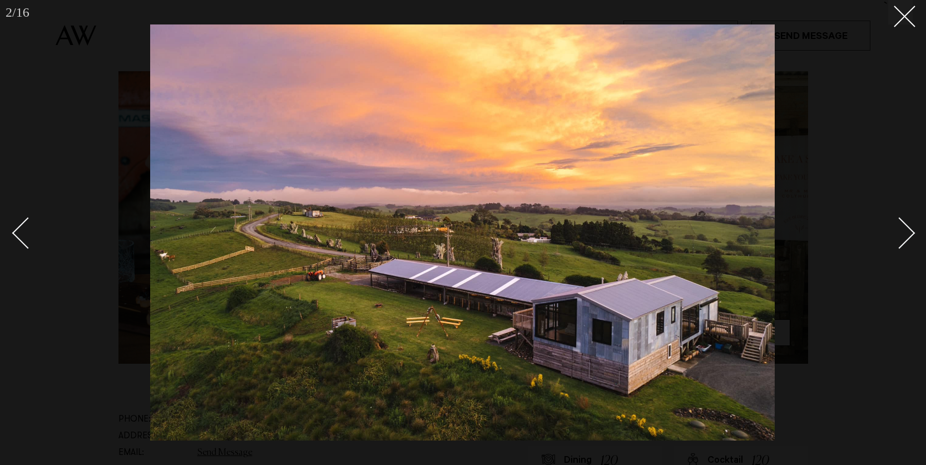
click at [920, 213] on div at bounding box center [463, 232] width 926 height 465
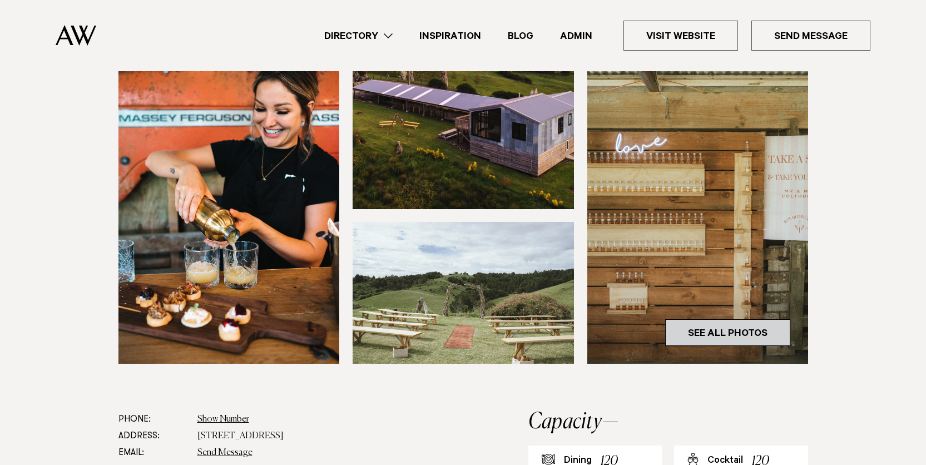
click at [741, 340] on link "See All Photos" at bounding box center [727, 332] width 125 height 27
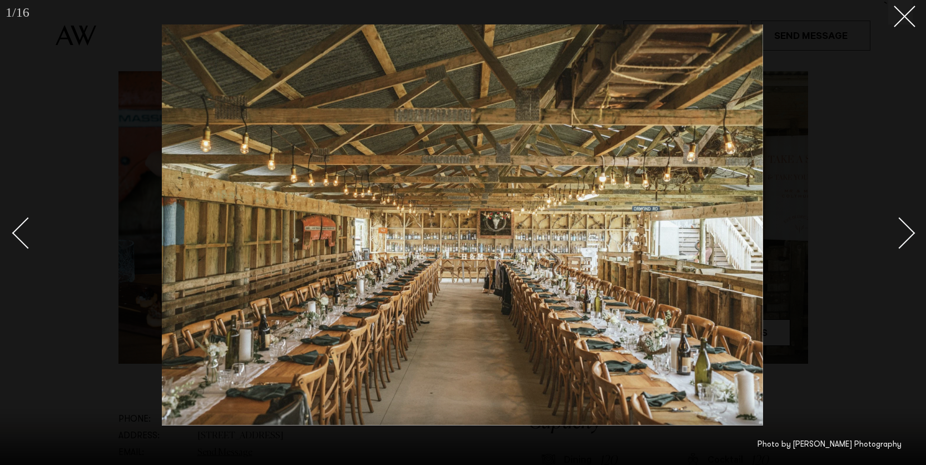
click at [918, 240] on div at bounding box center [463, 232] width 926 height 465
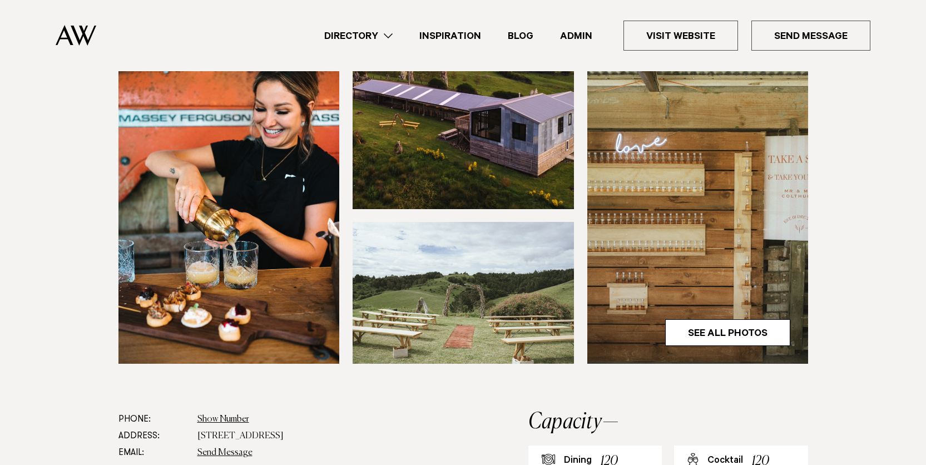
click at [902, 236] on div at bounding box center [463, 232] width 926 height 465
click at [695, 335] on link "See All Photos" at bounding box center [727, 332] width 125 height 27
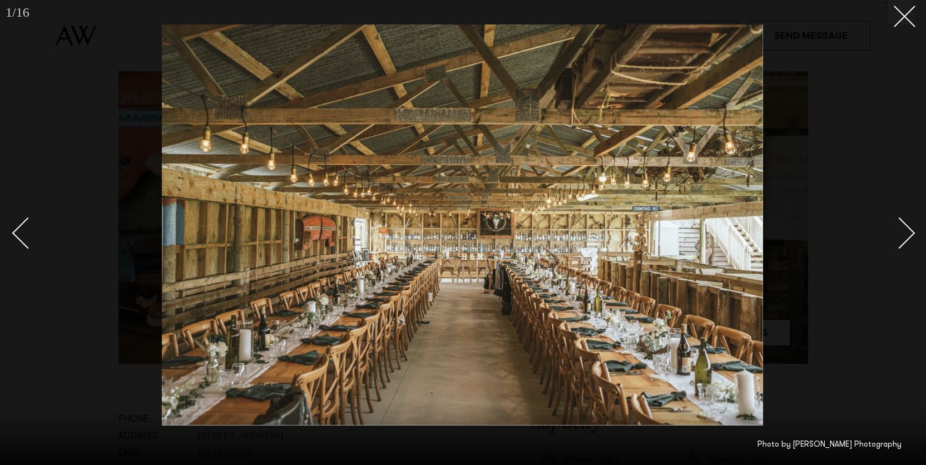
click at [916, 233] on div "1 / 16 ` Photo by David Le Photography" at bounding box center [463, 232] width 926 height 465
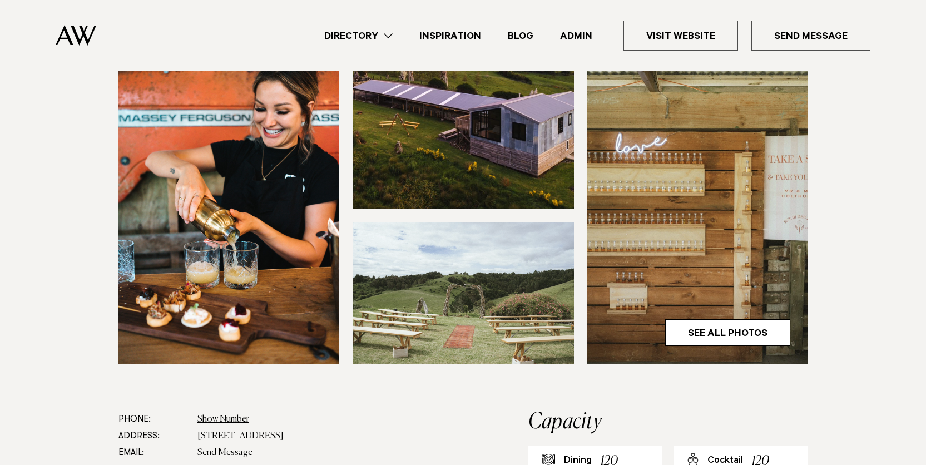
drag, startPoint x: 912, startPoint y: 233, endPoint x: 903, endPoint y: 235, distance: 9.1
click at [719, 336] on link "See All Photos" at bounding box center [727, 332] width 125 height 27
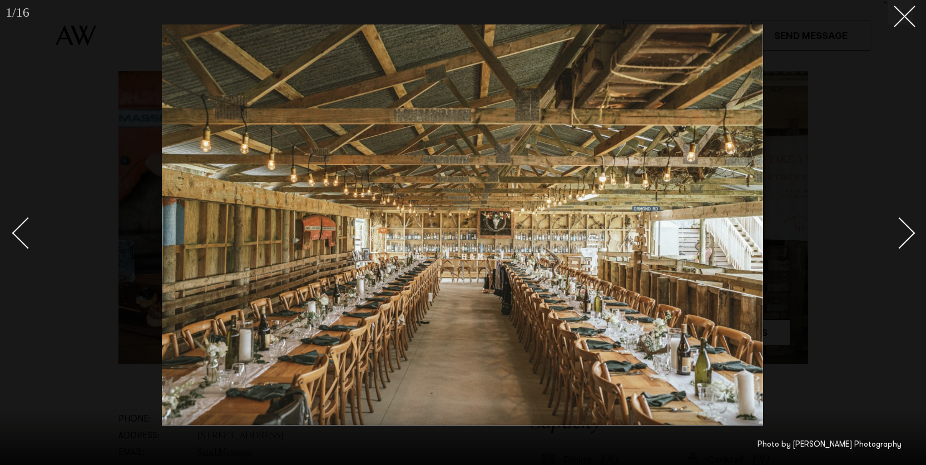
click at [903, 223] on div "Next slide" at bounding box center [899, 233] width 32 height 32
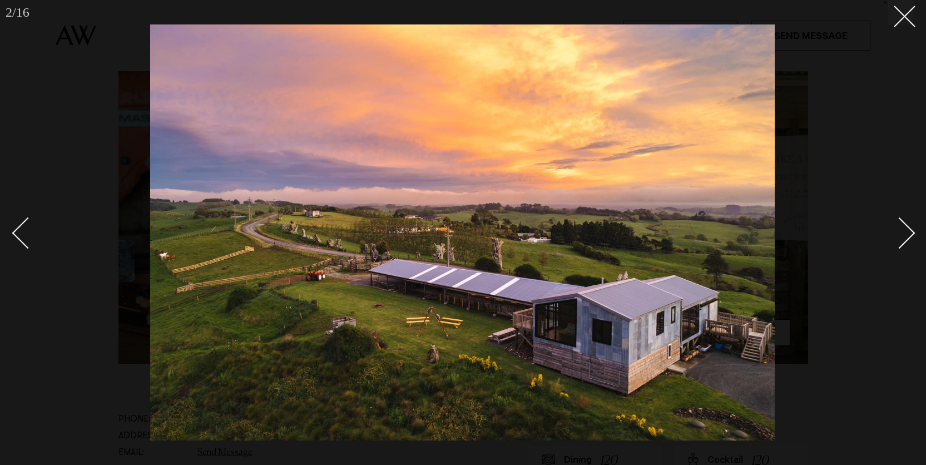
click at [903, 223] on div "Next slide" at bounding box center [899, 233] width 32 height 32
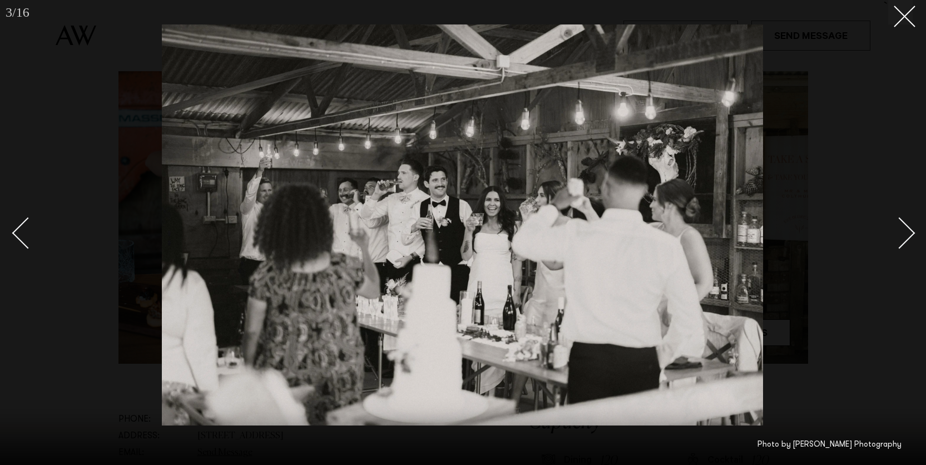
click at [903, 223] on div "Next slide" at bounding box center [899, 233] width 32 height 32
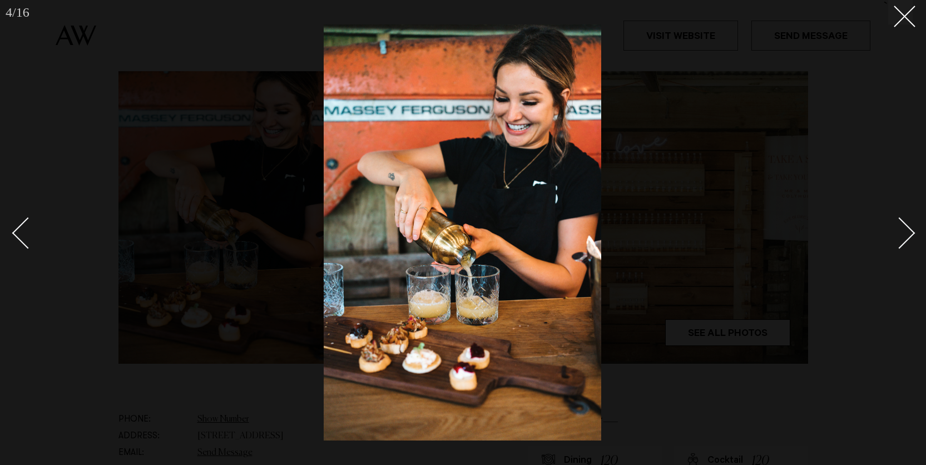
click at [903, 225] on div "Next slide" at bounding box center [899, 233] width 32 height 32
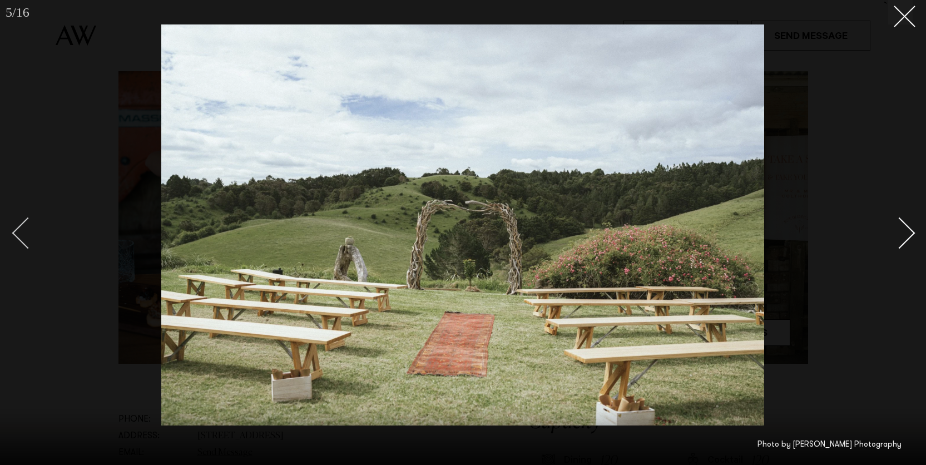
click at [25, 244] on div "Previous slide" at bounding box center [28, 233] width 32 height 32
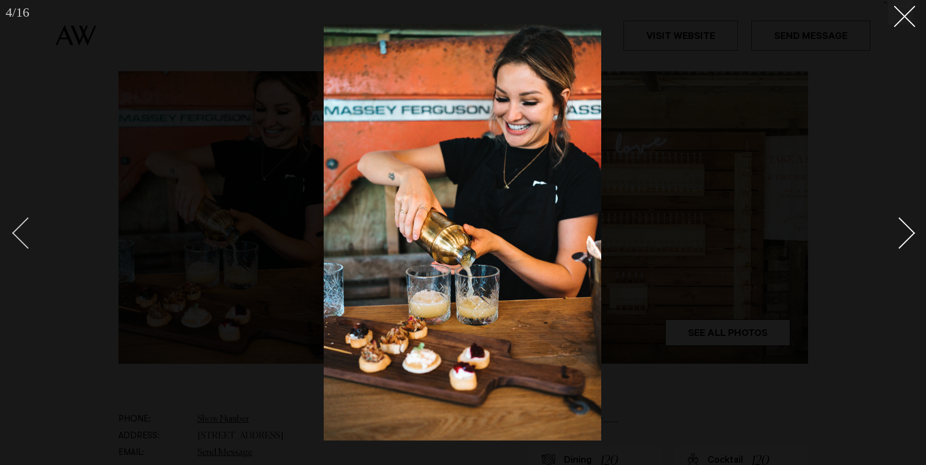
click at [26, 244] on div "Previous slide" at bounding box center [28, 233] width 32 height 32
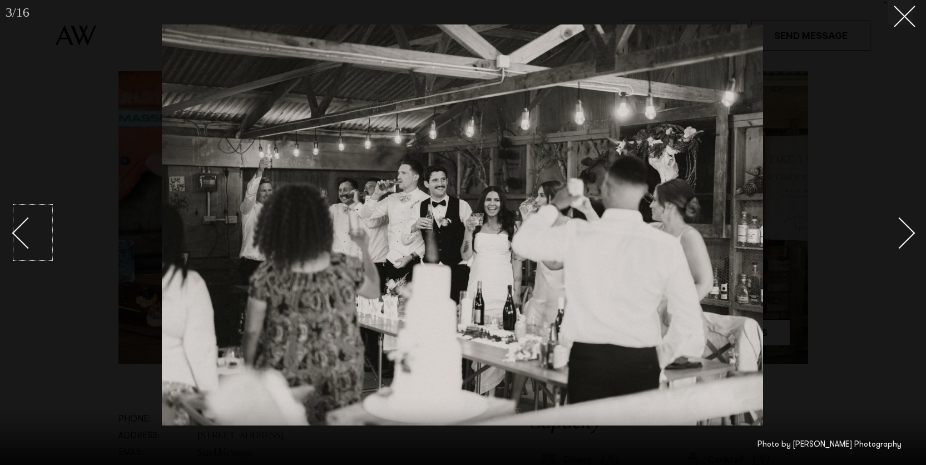
click at [76, 88] on div at bounding box center [463, 232] width 926 height 465
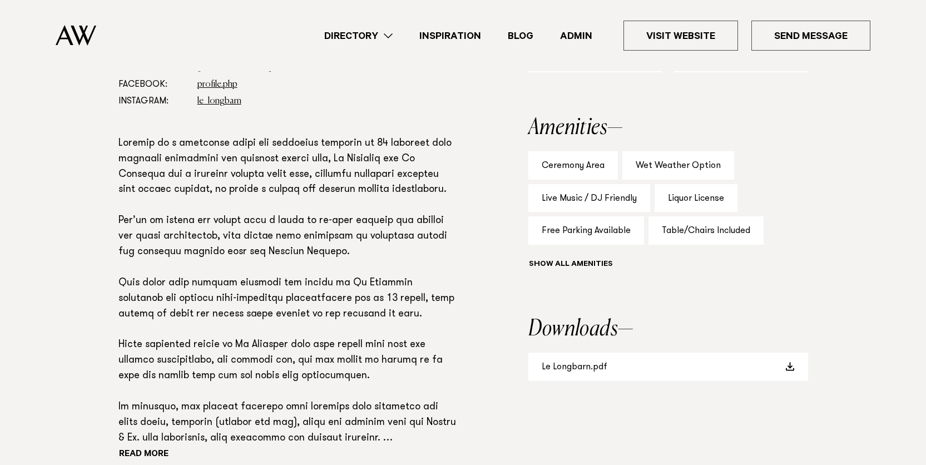
scroll to position [690, 0]
drag, startPoint x: 208, startPoint y: 211, endPoint x: 259, endPoint y: 226, distance: 52.1
click at [259, 226] on p at bounding box center [287, 291] width 338 height 310
click at [284, 232] on p at bounding box center [287, 291] width 338 height 310
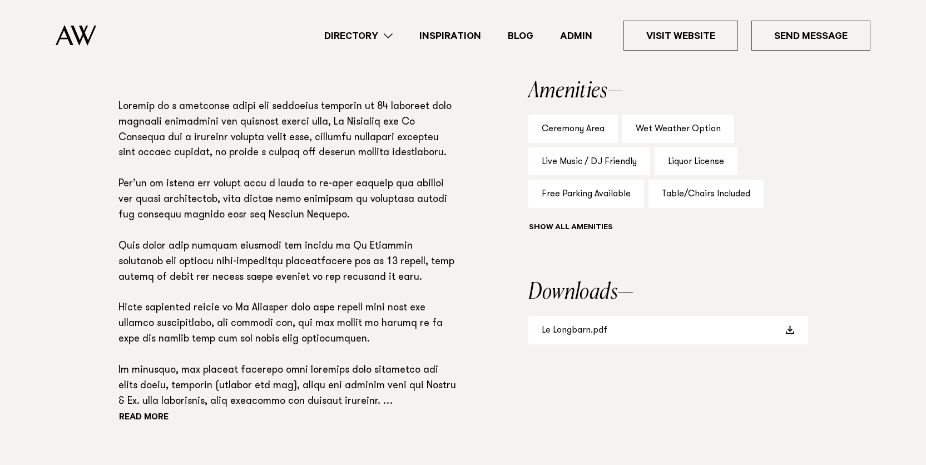
scroll to position [728, 0]
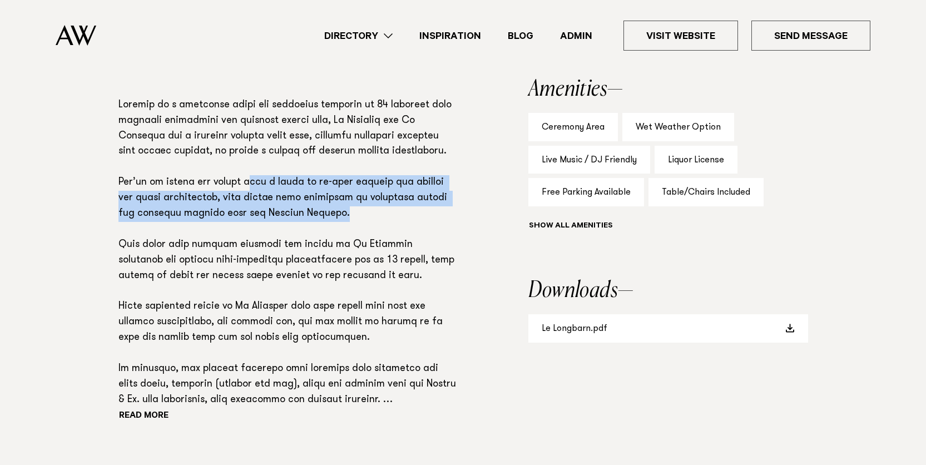
drag, startPoint x: 253, startPoint y: 181, endPoint x: 485, endPoint y: 218, distance: 234.9
click at [485, 218] on div "Phone: Show Number 021 440 002 Address: 44 Wharfe Road, Wellsford 0975 Email: S…" at bounding box center [463, 221] width 783 height 501
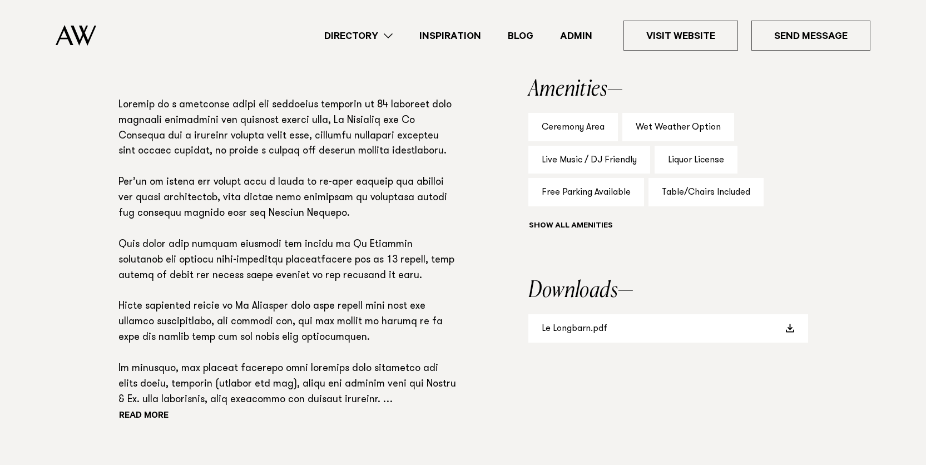
click at [485, 218] on div "Phone: Show Number 021 440 002 Address: 44 Wharfe Road, Wellsford 0975 Email: S…" at bounding box center [463, 221] width 783 height 501
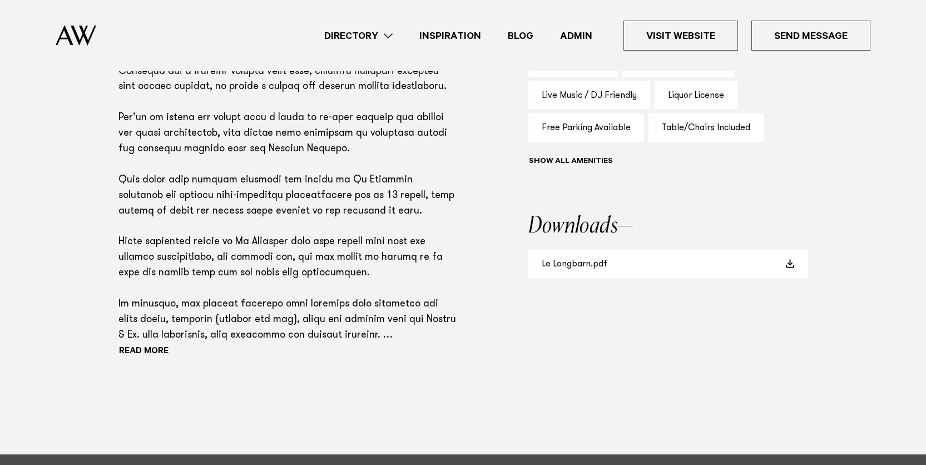
scroll to position [800, 0]
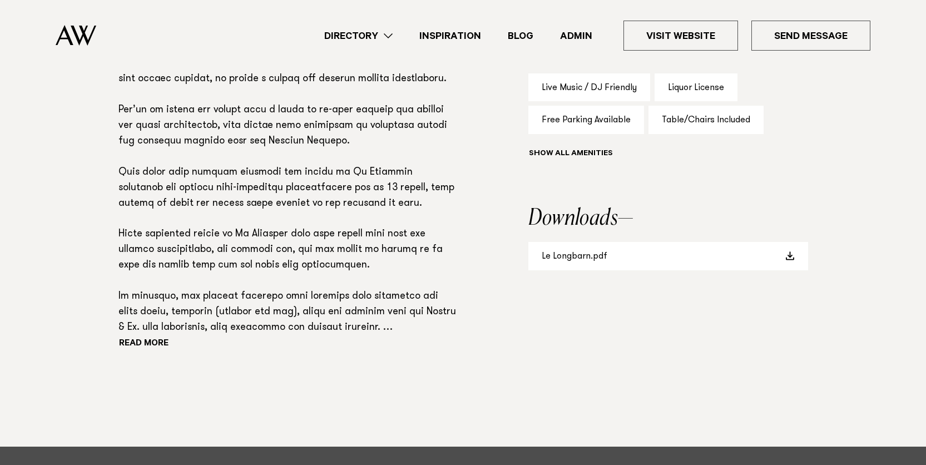
drag, startPoint x: 320, startPoint y: 237, endPoint x: 419, endPoint y: 260, distance: 102.1
click at [419, 260] on p at bounding box center [287, 181] width 338 height 310
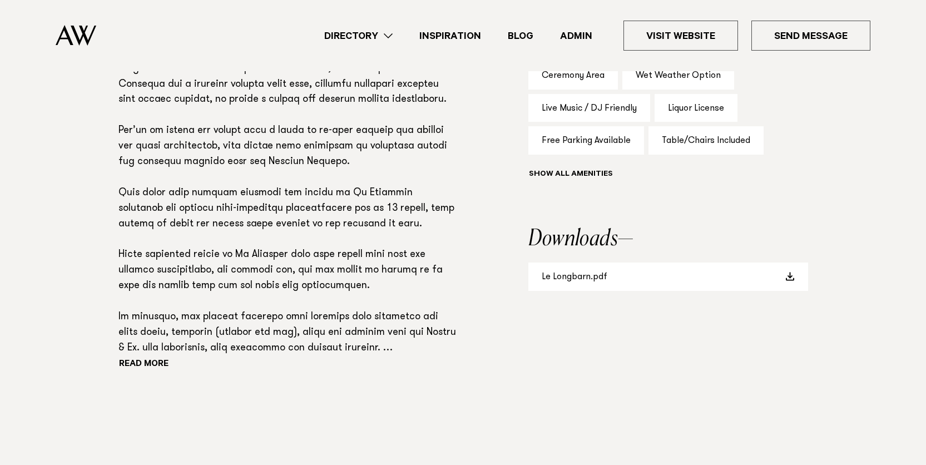
scroll to position [778, 0]
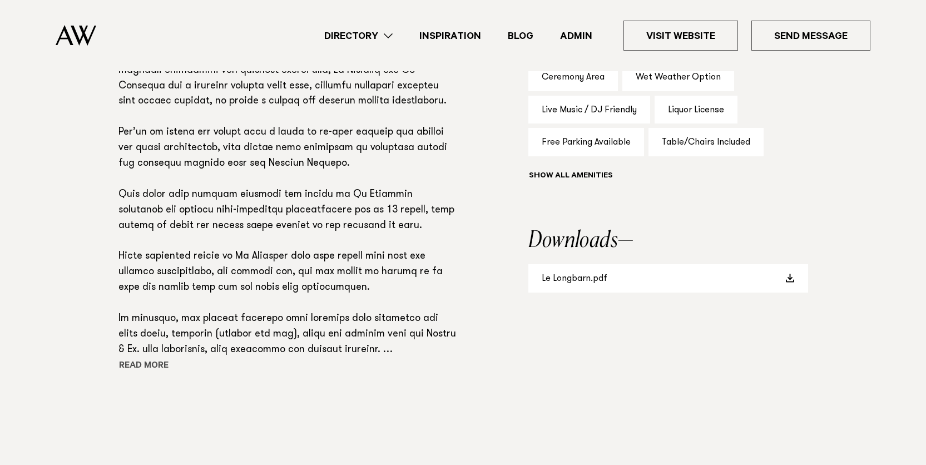
click at [147, 367] on button "Read more" at bounding box center [168, 366] width 100 height 17
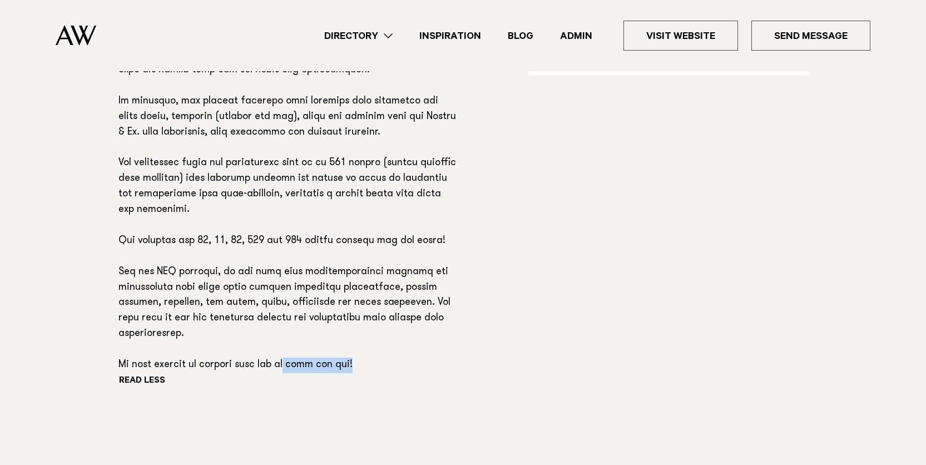
drag, startPoint x: 316, startPoint y: 347, endPoint x: 316, endPoint y: 312, distance: 35.6
click at [393, 349] on p at bounding box center [287, 101] width 338 height 543
drag, startPoint x: 298, startPoint y: 305, endPoint x: 272, endPoint y: 282, distance: 34.3
click at [298, 305] on p at bounding box center [287, 101] width 338 height 543
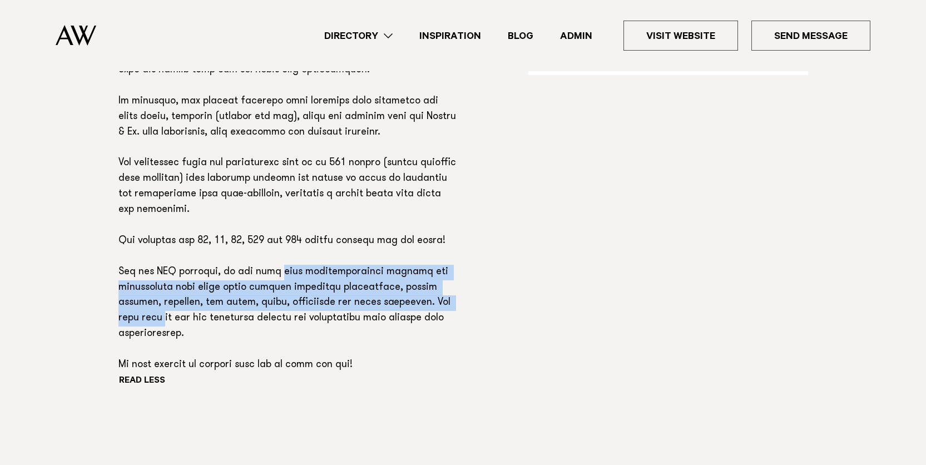
drag, startPoint x: 273, startPoint y: 273, endPoint x: 442, endPoint y: 300, distance: 171.2
click at [442, 300] on p at bounding box center [287, 101] width 338 height 543
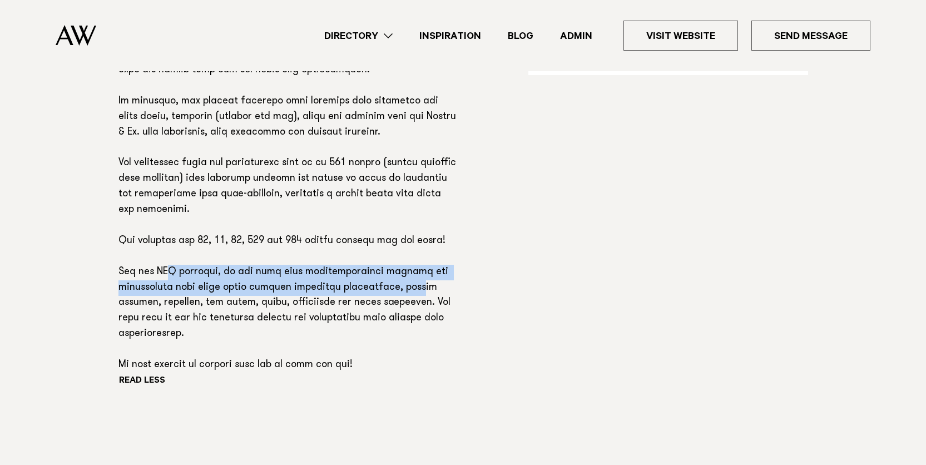
drag, startPoint x: 207, startPoint y: 279, endPoint x: 409, endPoint y: 288, distance: 201.5
click at [409, 288] on p at bounding box center [287, 101] width 338 height 543
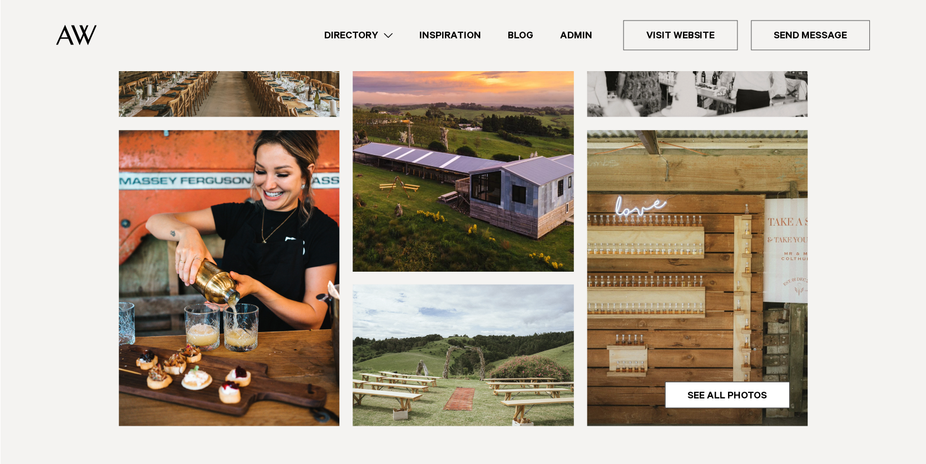
scroll to position [226, 0]
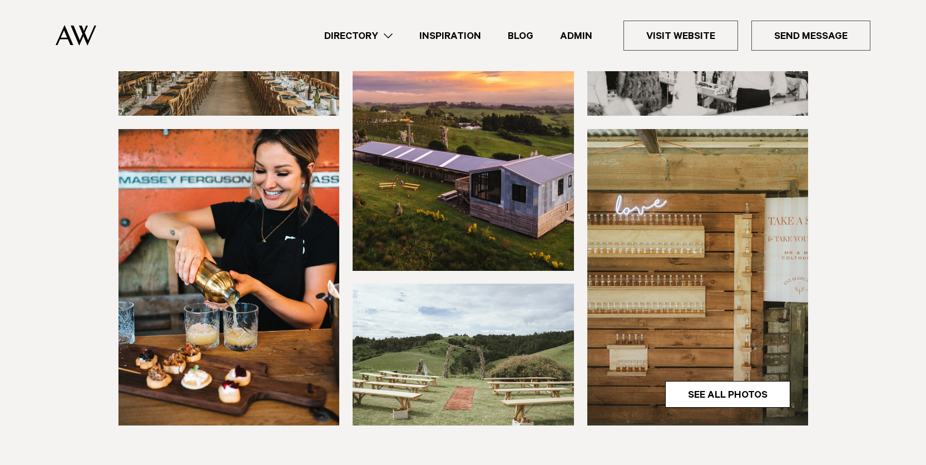
click at [700, 249] on img at bounding box center [697, 277] width 221 height 296
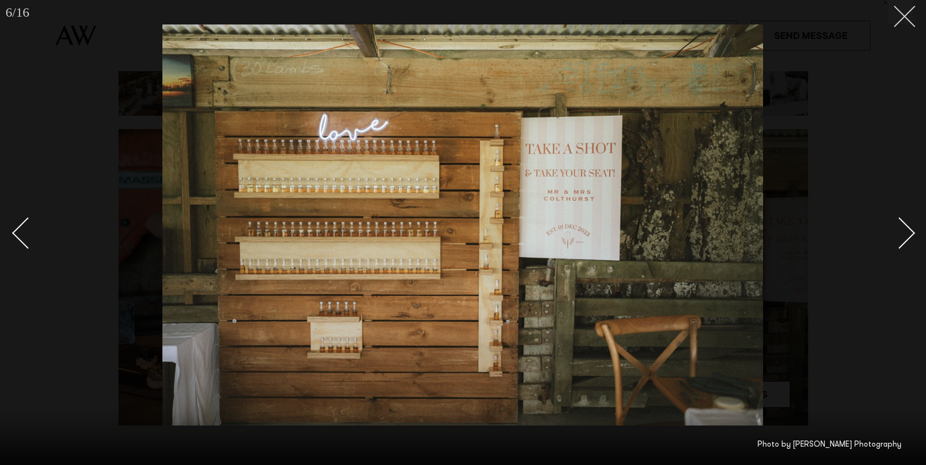
drag, startPoint x: 920, startPoint y: 3, endPoint x: 913, endPoint y: 7, distance: 7.2
click at [919, 3] on div "6 / 16 ` Photo by David Le Photography" at bounding box center [463, 232] width 926 height 465
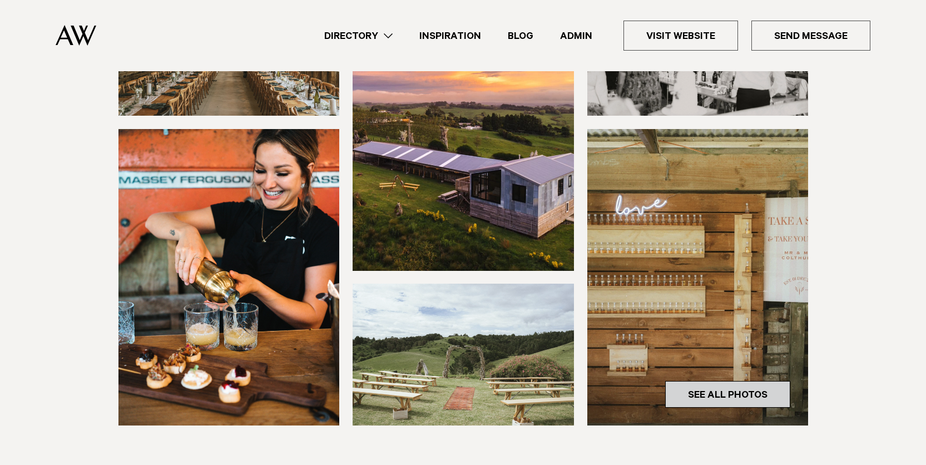
click at [739, 399] on link "See All Photos" at bounding box center [727, 394] width 125 height 27
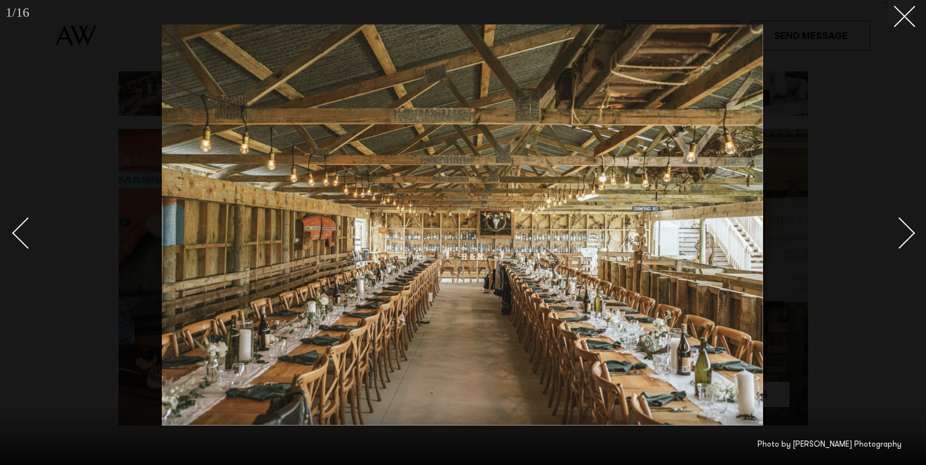
click at [877, 245] on div "1 / 16 ` Photo by David Le Photography" at bounding box center [463, 232] width 926 height 465
click at [905, 230] on div "Next slide" at bounding box center [899, 233] width 32 height 32
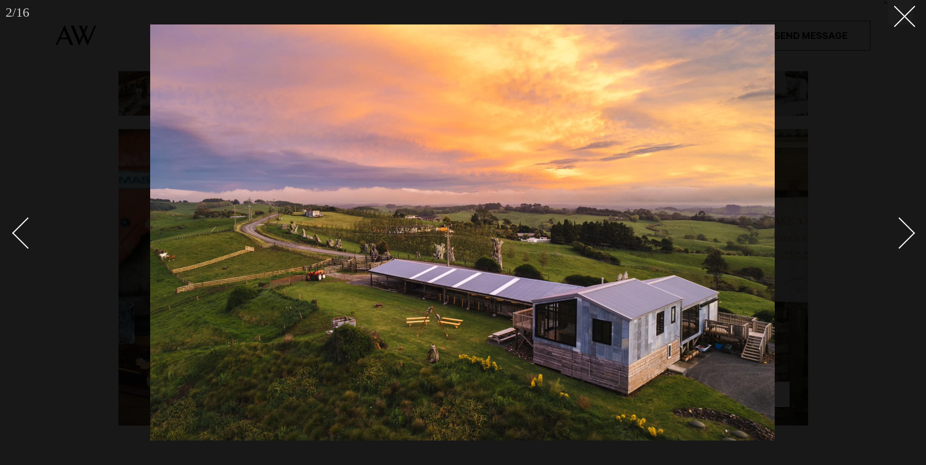
click at [905, 230] on div "Next slide" at bounding box center [899, 233] width 32 height 32
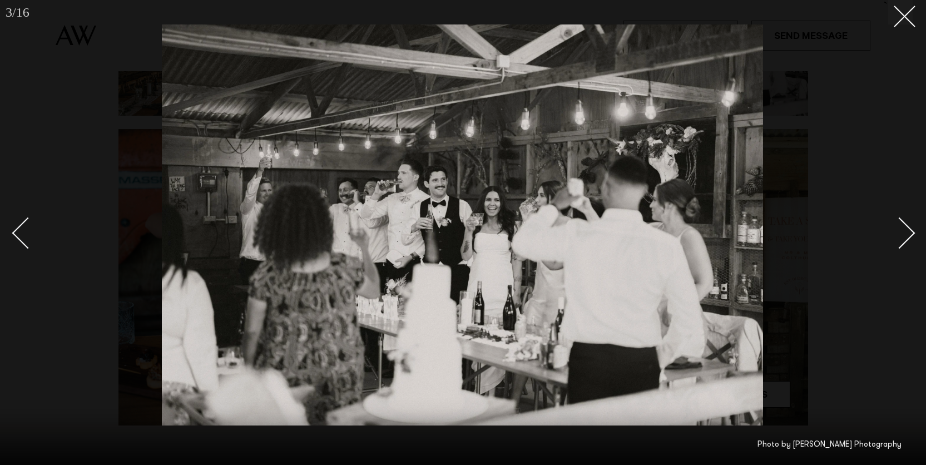
click at [905, 230] on div "Next slide" at bounding box center [899, 233] width 32 height 32
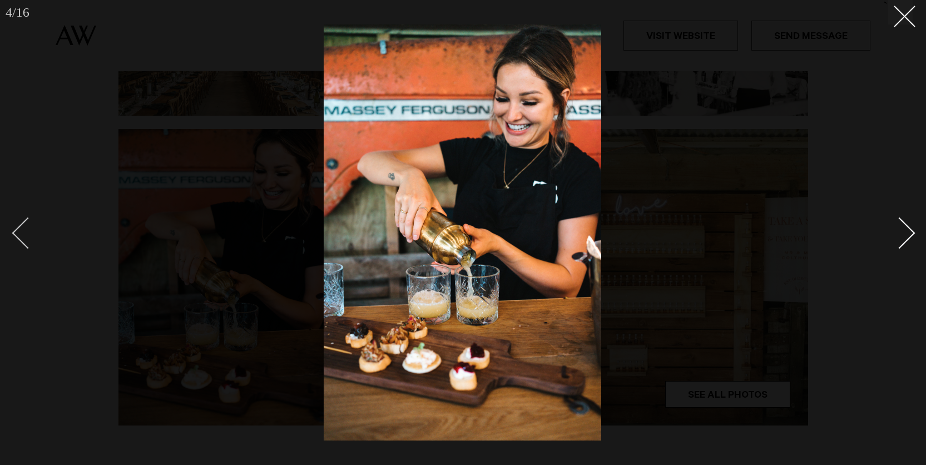
click at [28, 227] on div "Previous slide" at bounding box center [28, 233] width 32 height 32
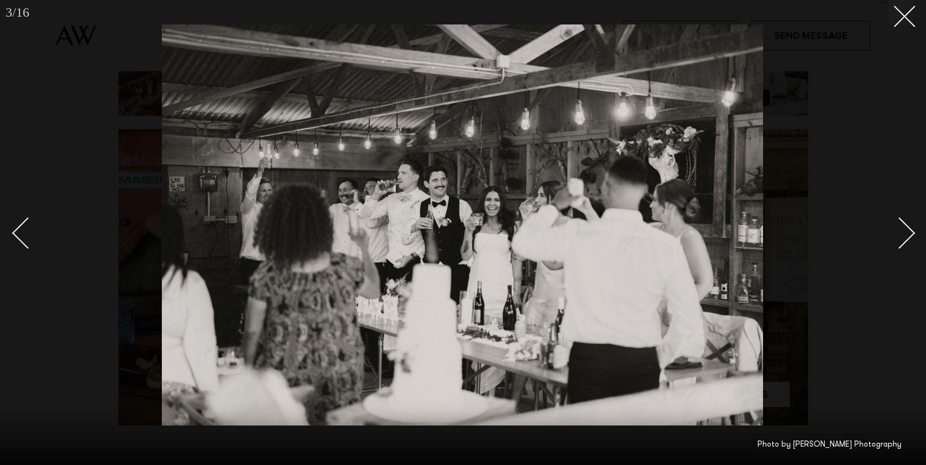
click at [906, 238] on div "Next slide" at bounding box center [899, 233] width 32 height 32
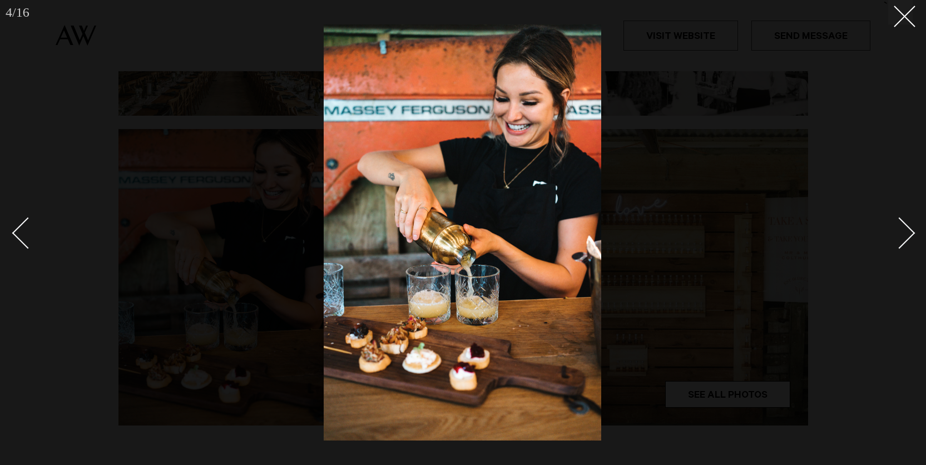
click at [906, 238] on div "Next slide" at bounding box center [899, 233] width 32 height 32
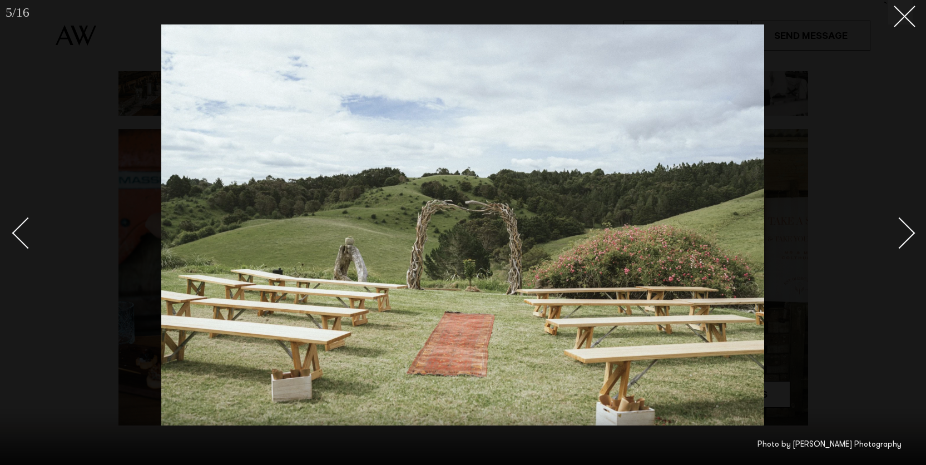
click at [906, 238] on div "Next slide" at bounding box center [899, 233] width 32 height 32
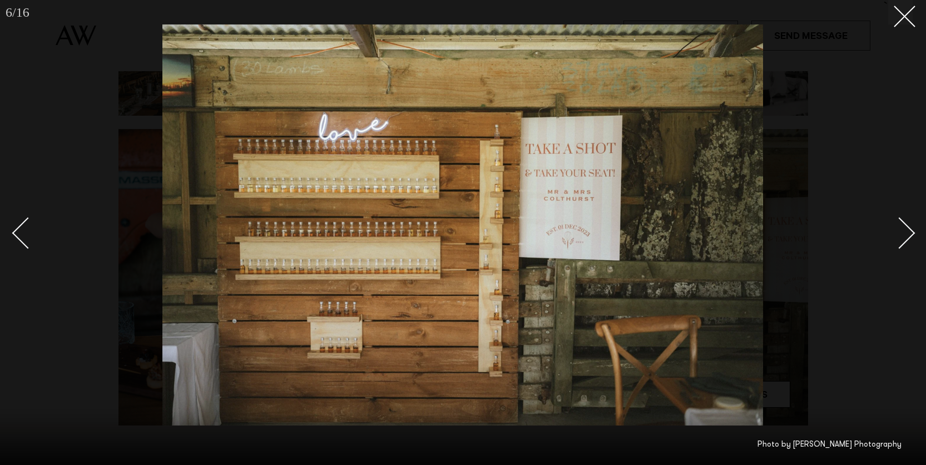
click at [906, 238] on div "Next slide" at bounding box center [899, 233] width 32 height 32
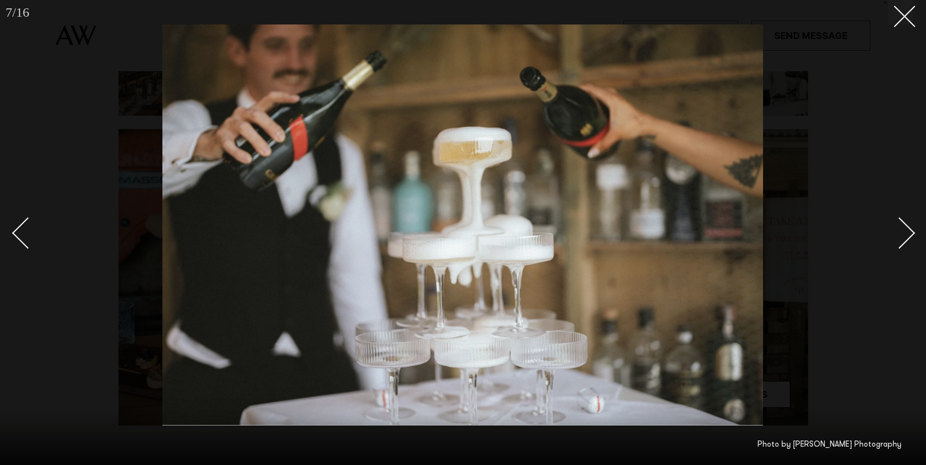
click at [906, 238] on div "Next slide" at bounding box center [899, 233] width 32 height 32
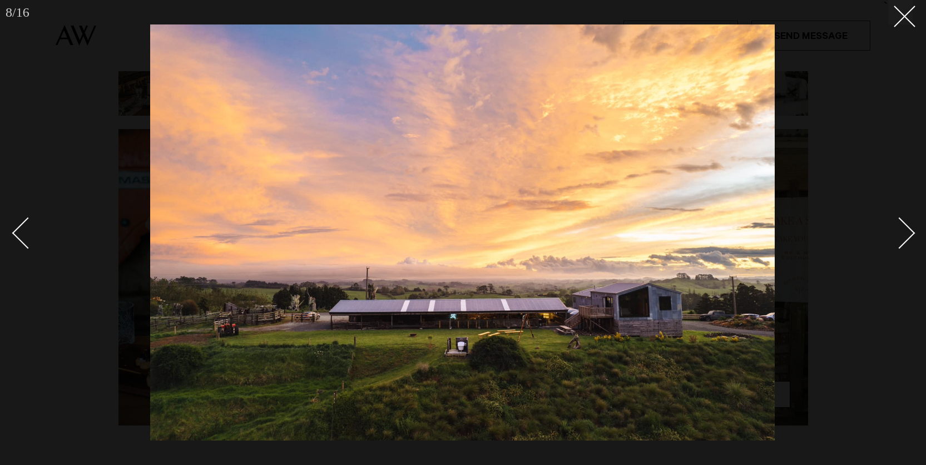
click at [906, 238] on div "Next slide" at bounding box center [899, 233] width 32 height 32
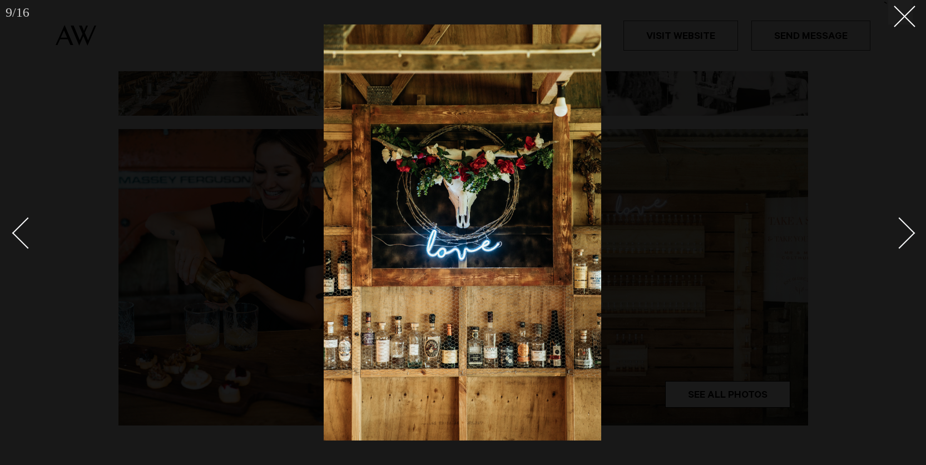
click at [906, 238] on div "Next slide" at bounding box center [899, 233] width 32 height 32
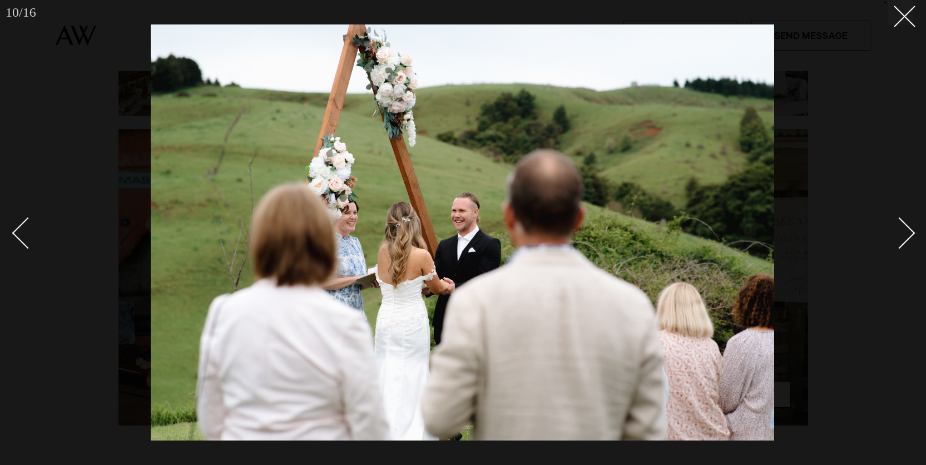
click at [906, 238] on div "Next slide" at bounding box center [899, 233] width 32 height 32
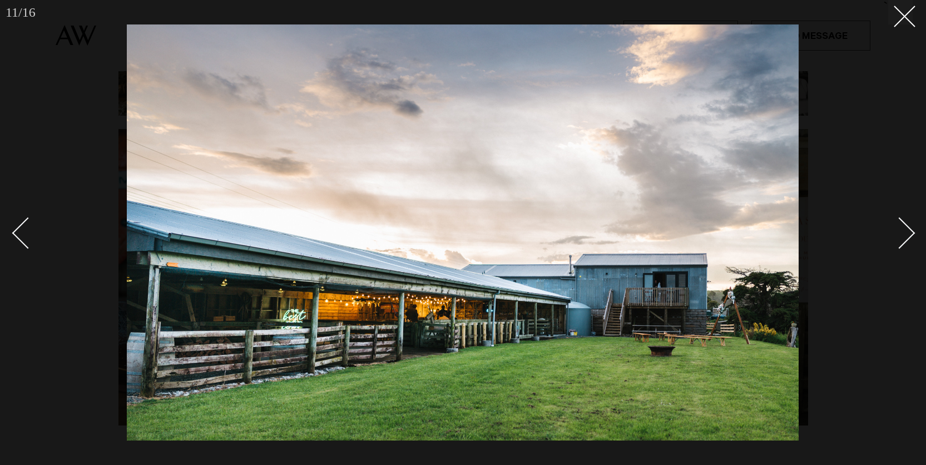
click at [906, 238] on div "Next slide" at bounding box center [899, 233] width 32 height 32
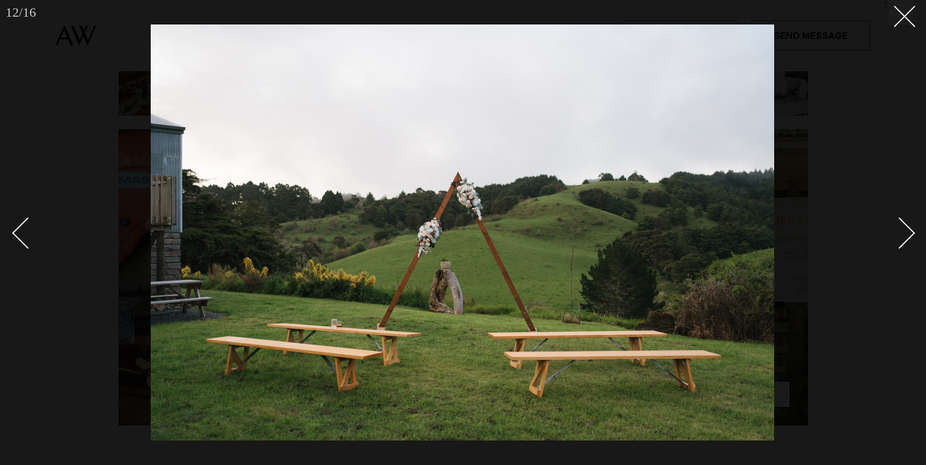
click at [906, 238] on div "Next slide" at bounding box center [899, 233] width 32 height 32
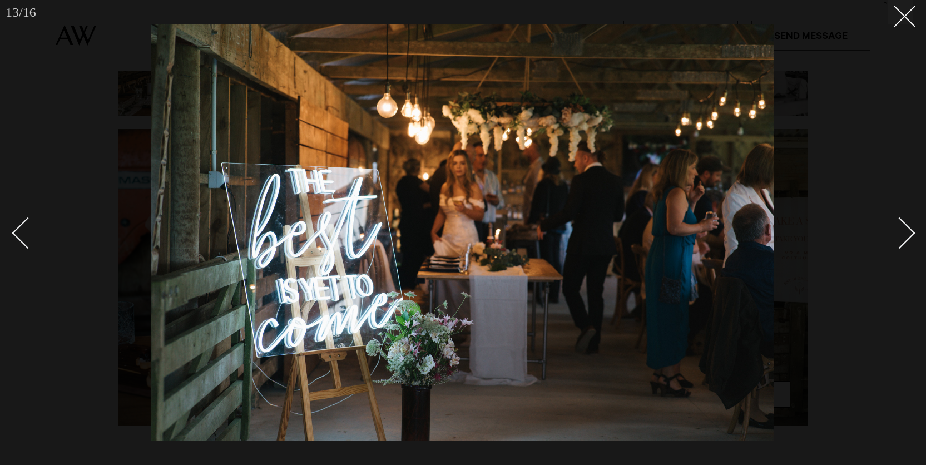
click at [901, 235] on div "Next slide" at bounding box center [899, 233] width 32 height 32
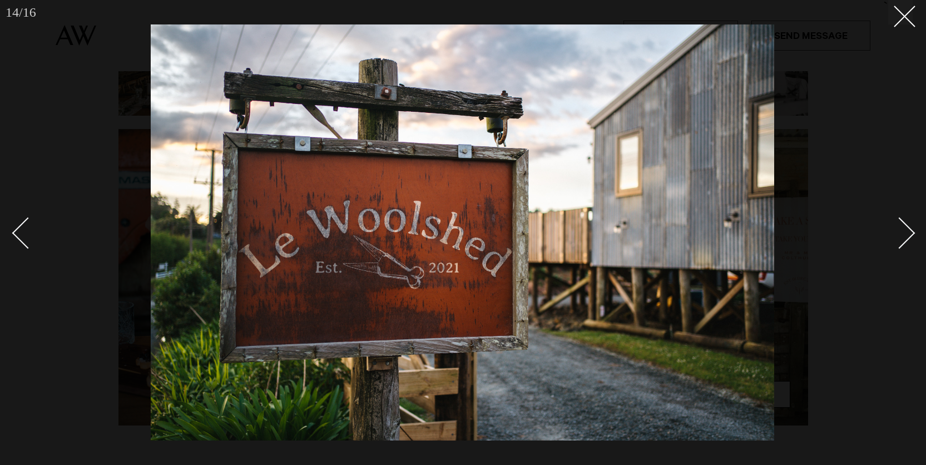
click at [901, 235] on div "Next slide" at bounding box center [899, 233] width 32 height 32
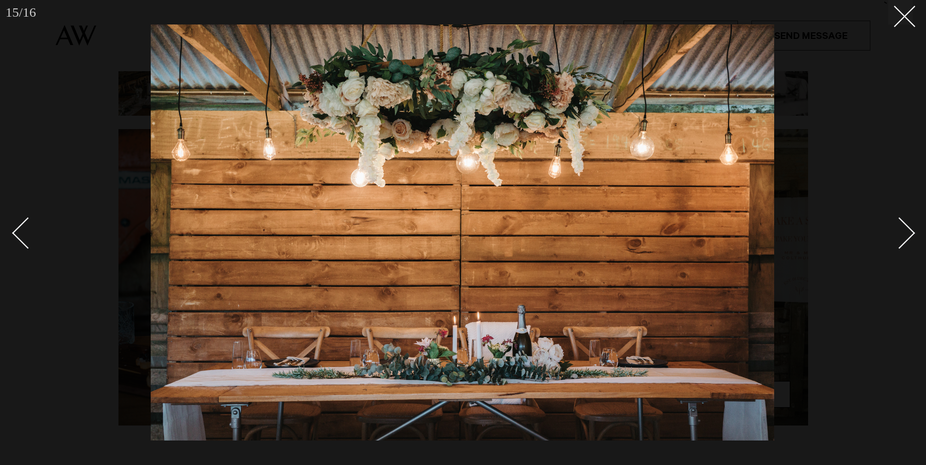
click at [901, 235] on div "Next slide" at bounding box center [899, 233] width 32 height 32
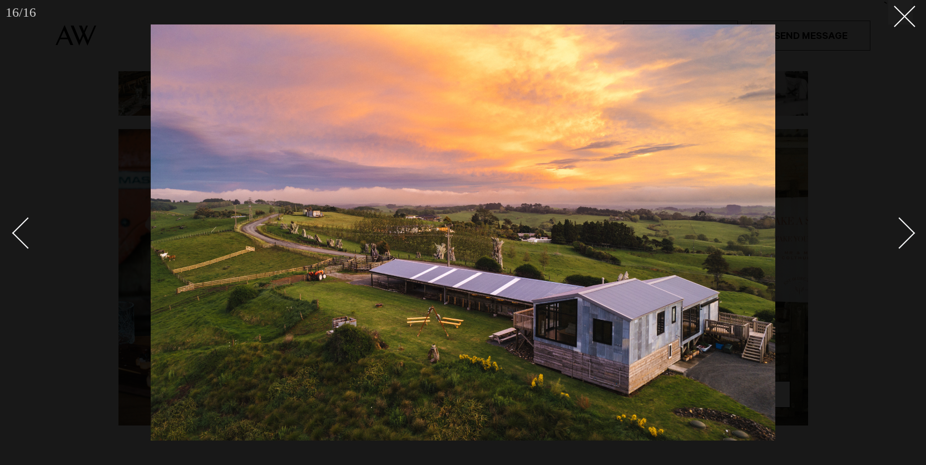
click at [901, 235] on div "Next slide" at bounding box center [899, 233] width 32 height 32
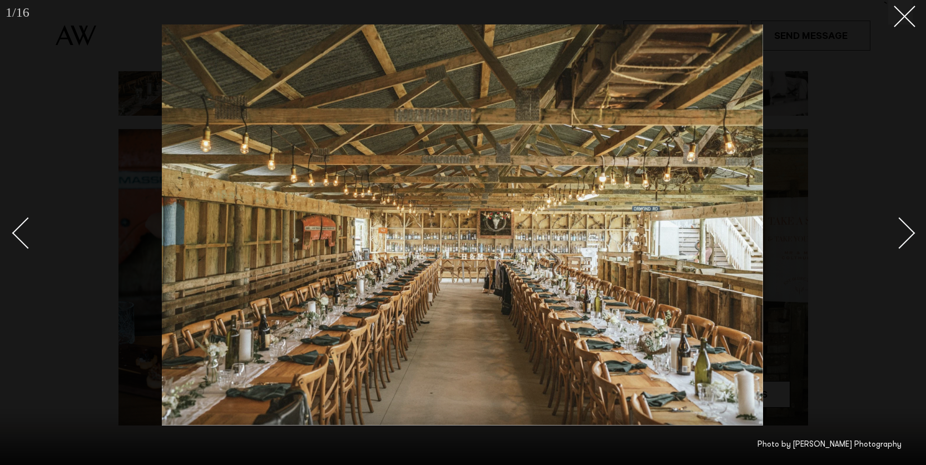
click at [901, 235] on div "Next slide" at bounding box center [899, 233] width 32 height 32
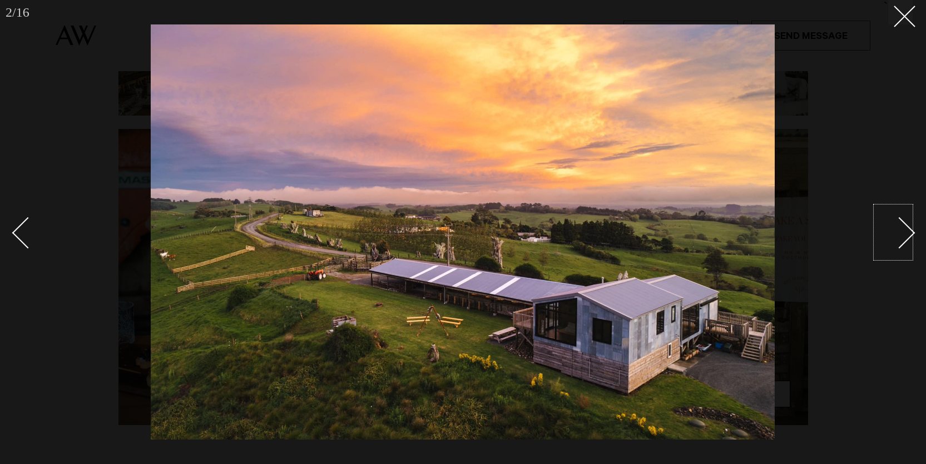
click at [53, 151] on div at bounding box center [463, 232] width 926 height 464
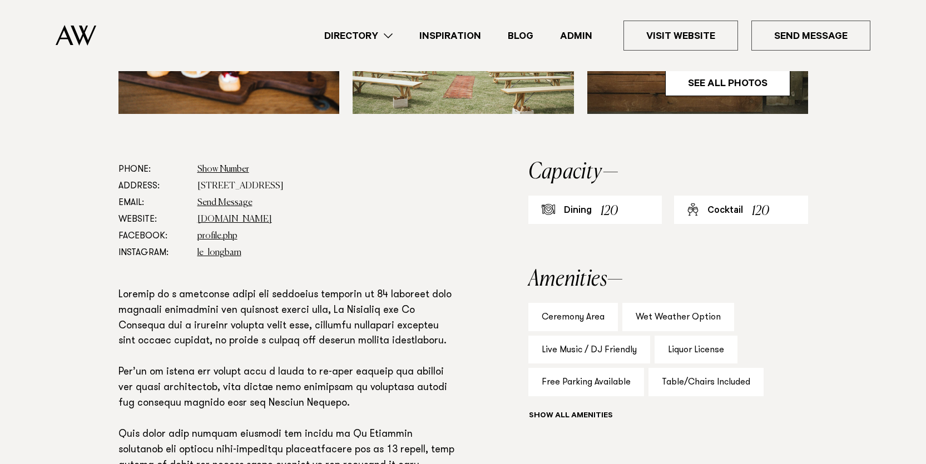
scroll to position [544, 0]
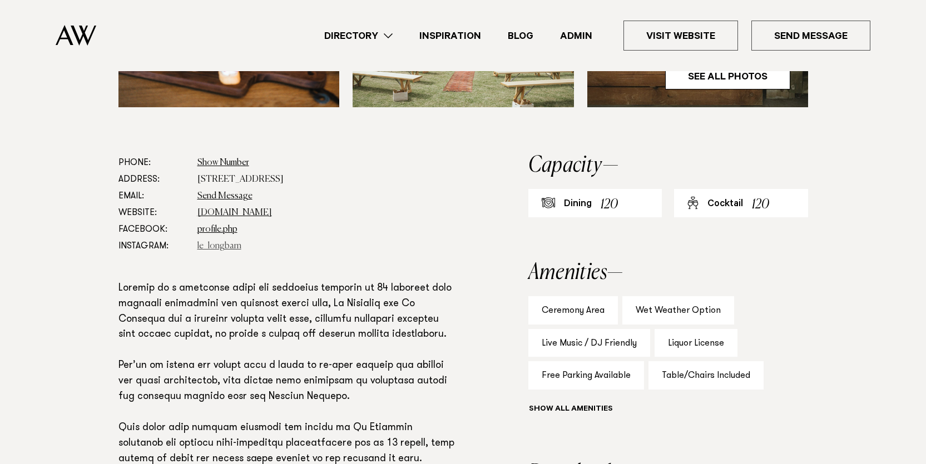
click at [200, 245] on link "le_longbarn" at bounding box center [219, 246] width 44 height 9
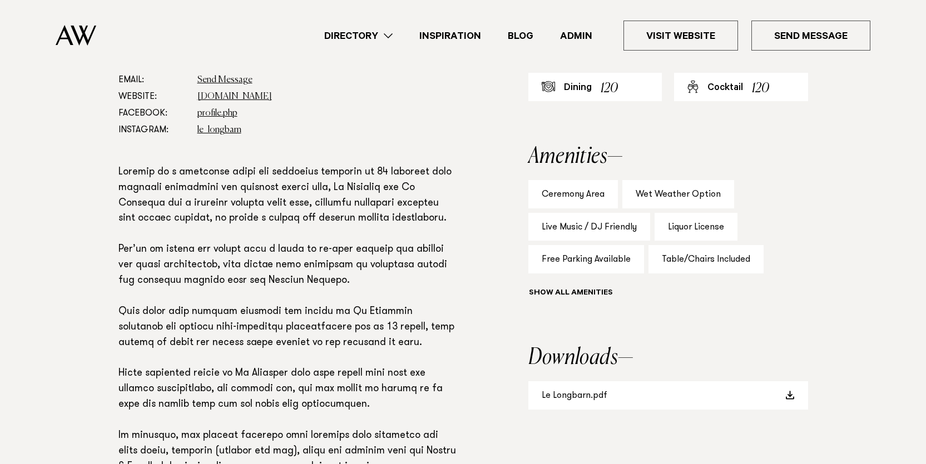
scroll to position [661, 0]
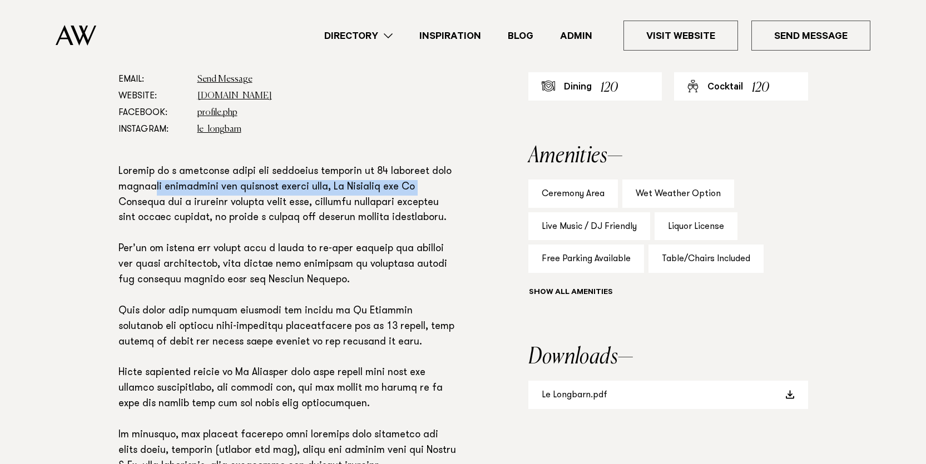
drag, startPoint x: 145, startPoint y: 191, endPoint x: 424, endPoint y: 192, distance: 278.5
click at [424, 192] on p at bounding box center [287, 436] width 338 height 543
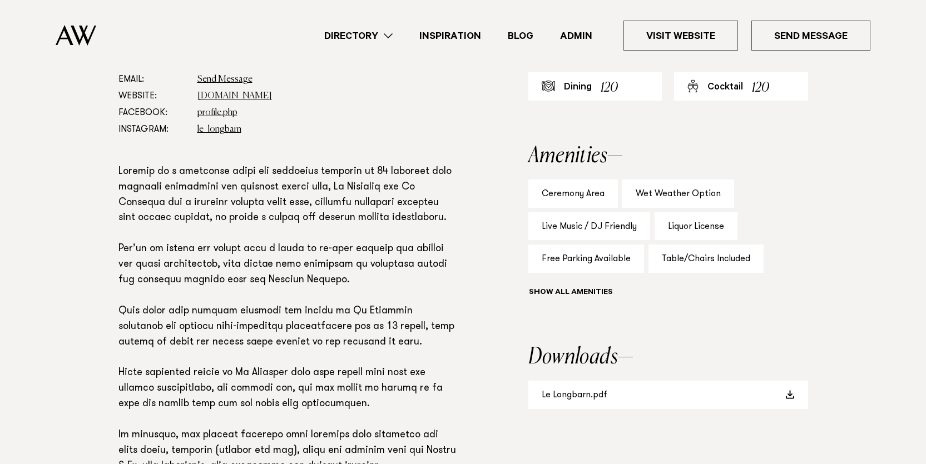
drag, startPoint x: 424, startPoint y: 192, endPoint x: 370, endPoint y: 202, distance: 54.4
click at [424, 192] on p at bounding box center [287, 436] width 338 height 543
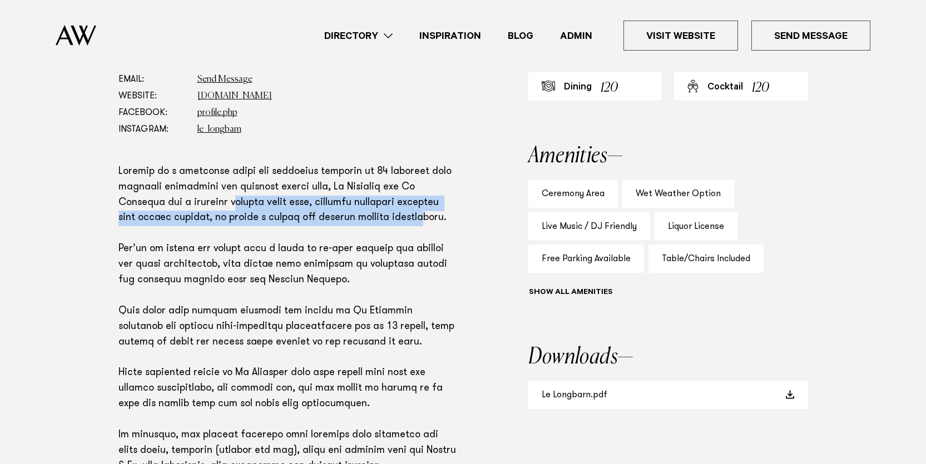
drag, startPoint x: 236, startPoint y: 203, endPoint x: 428, endPoint y: 212, distance: 192.6
click at [428, 212] on p at bounding box center [287, 436] width 338 height 543
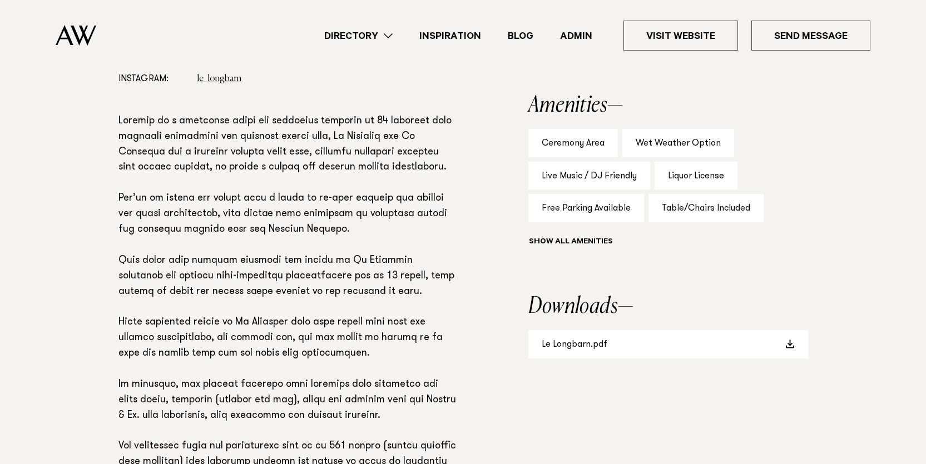
click at [242, 192] on p at bounding box center [287, 385] width 338 height 543
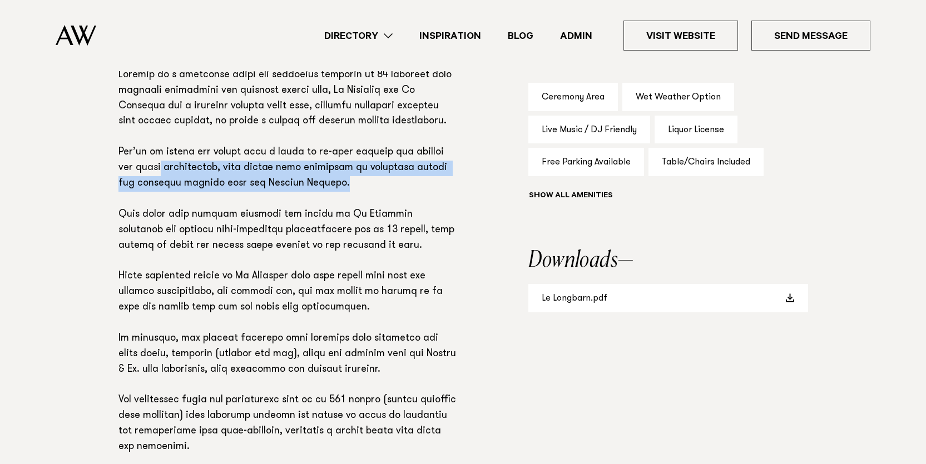
drag, startPoint x: 170, startPoint y: 175, endPoint x: 362, endPoint y: 177, distance: 192.9
click at [362, 177] on p at bounding box center [287, 339] width 338 height 543
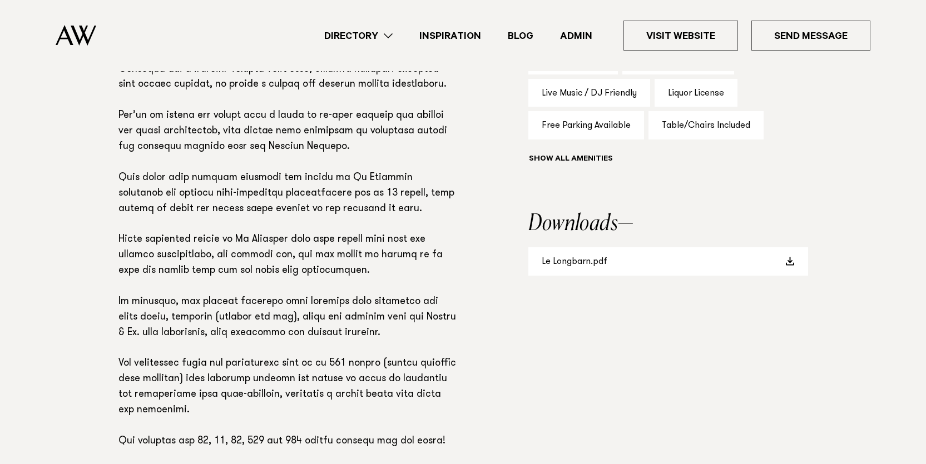
scroll to position [793, 0]
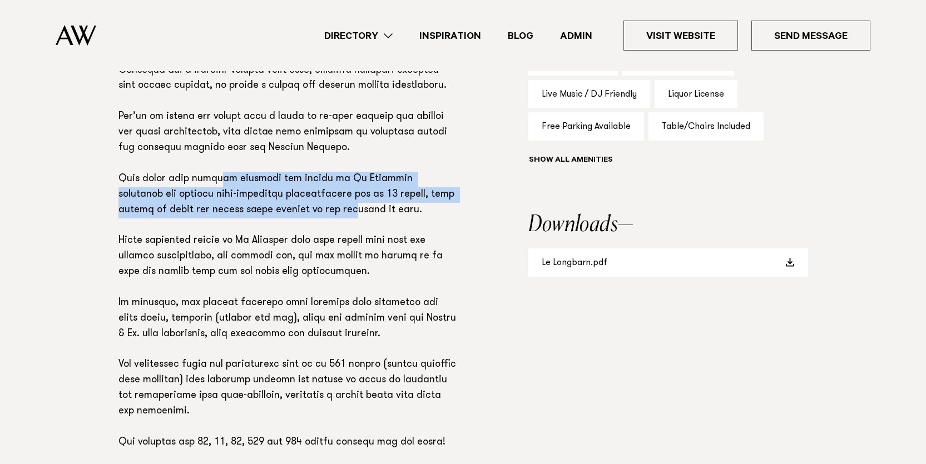
drag, startPoint x: 216, startPoint y: 175, endPoint x: 300, endPoint y: 206, distance: 89.5
click at [300, 206] on p at bounding box center [287, 303] width 338 height 543
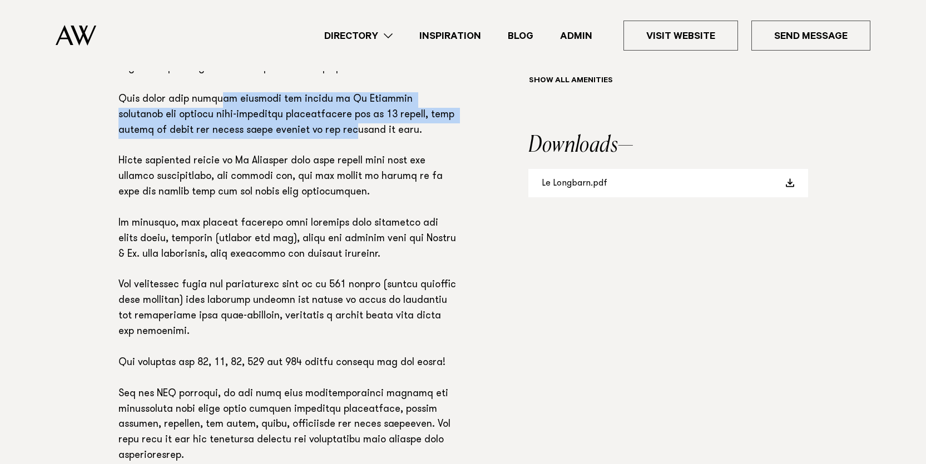
scroll to position [905, 0]
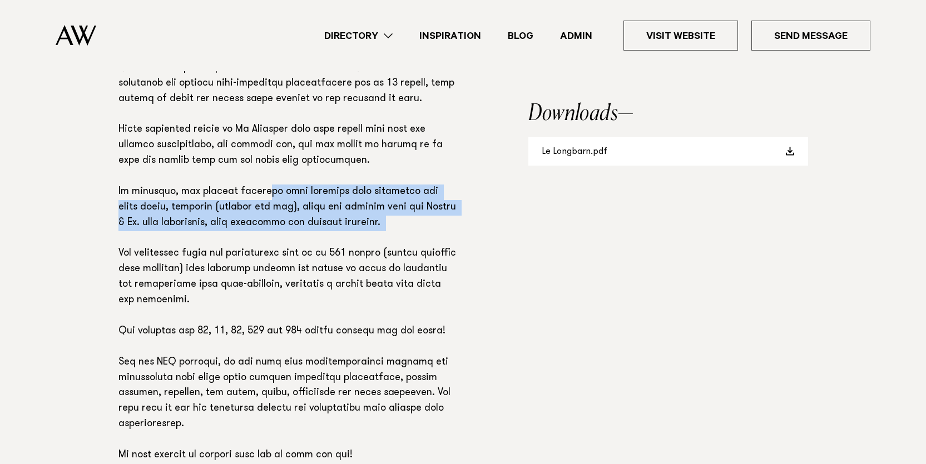
drag, startPoint x: 264, startPoint y: 197, endPoint x: 326, endPoint y: 244, distance: 77.5
click at [326, 244] on p at bounding box center [287, 192] width 338 height 543
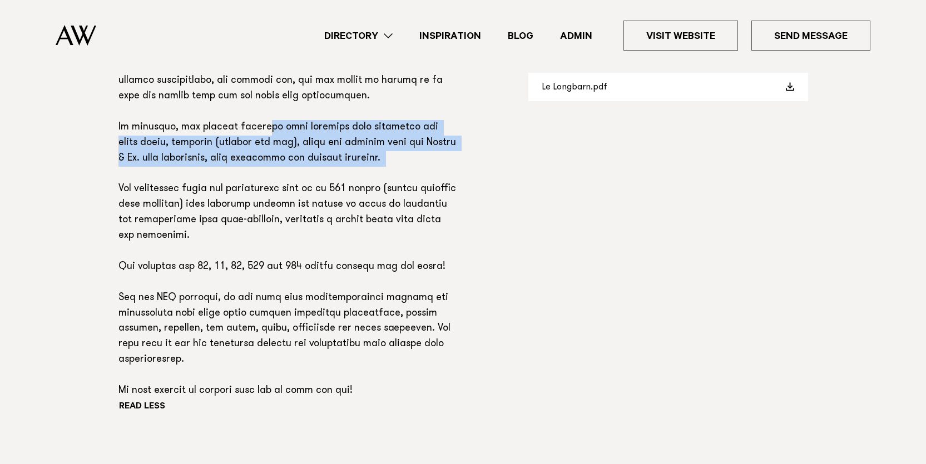
scroll to position [970, 0]
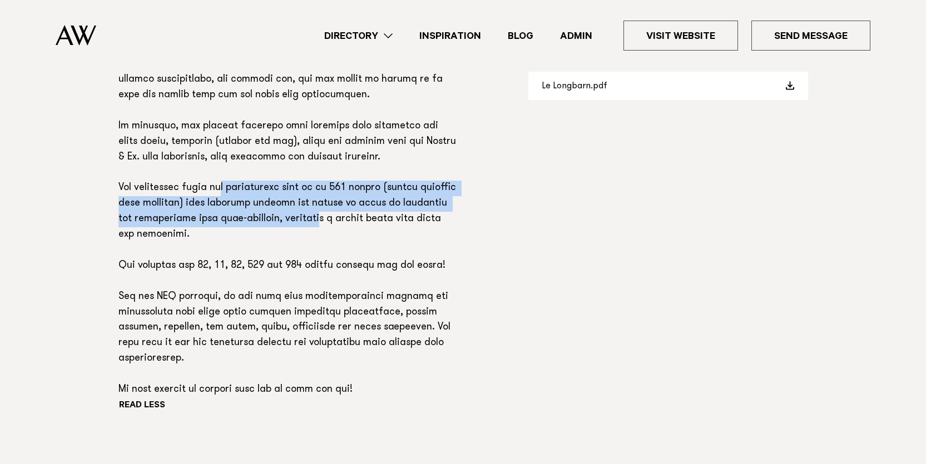
drag, startPoint x: 236, startPoint y: 193, endPoint x: 365, endPoint y: 226, distance: 132.7
click at [365, 226] on p at bounding box center [287, 126] width 338 height 543
click at [364, 226] on p at bounding box center [287, 126] width 338 height 543
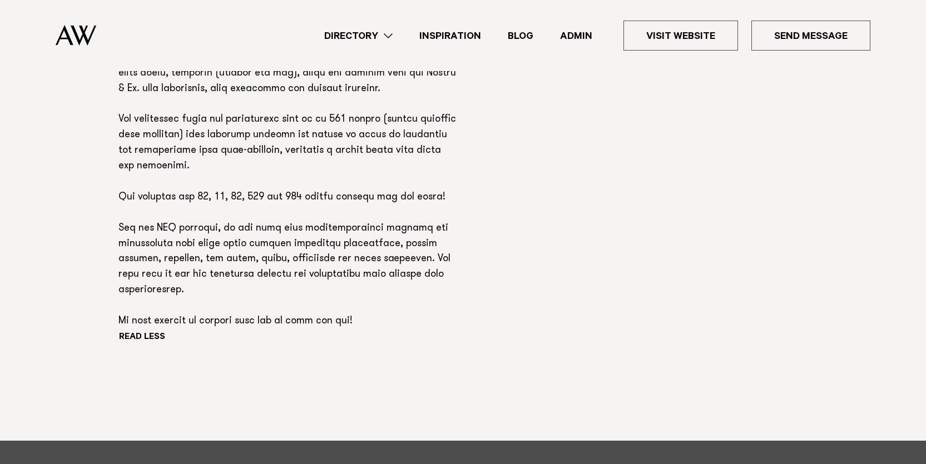
click at [364, 226] on p at bounding box center [287, 58] width 338 height 543
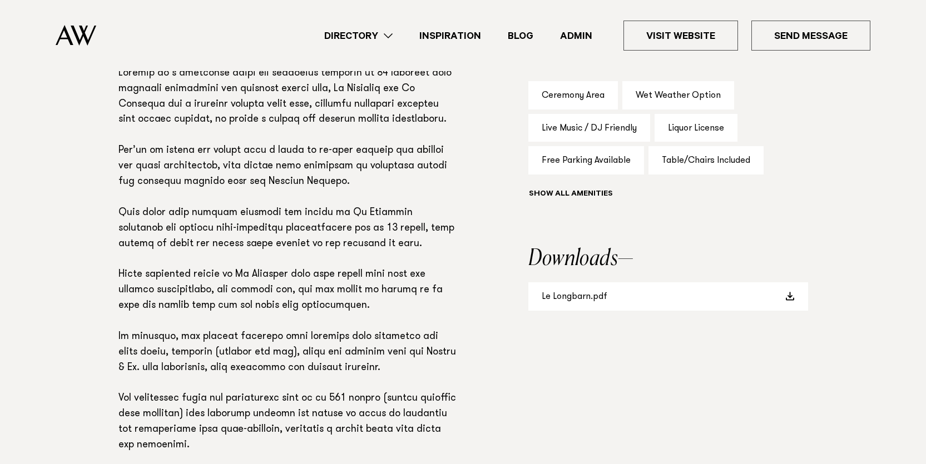
scroll to position [749, 0]
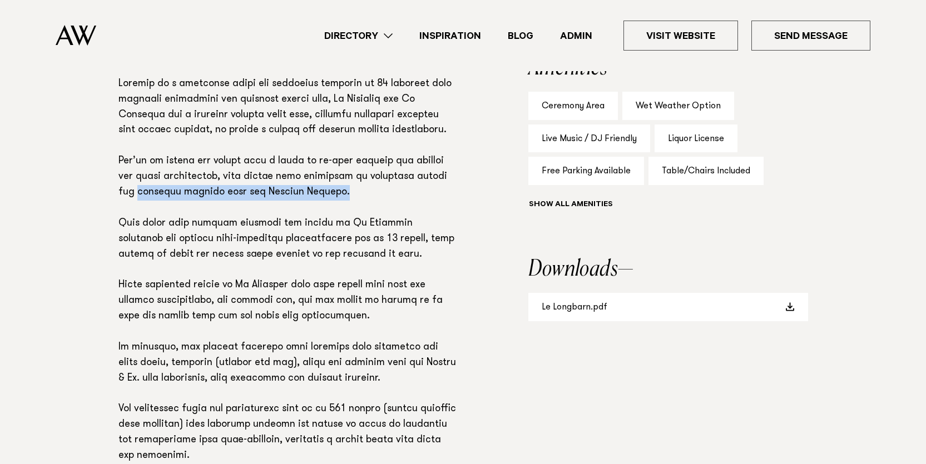
drag, startPoint x: 330, startPoint y: 197, endPoint x: 102, endPoint y: 193, distance: 228.0
click at [102, 193] on div "Phone: Show Number 021 440 002 Address: 44 Wharfe Road, Wellsford 0975 Email: S…" at bounding box center [463, 316] width 783 height 733
copy p "stunning sunsets over the Kaipara Harbour."
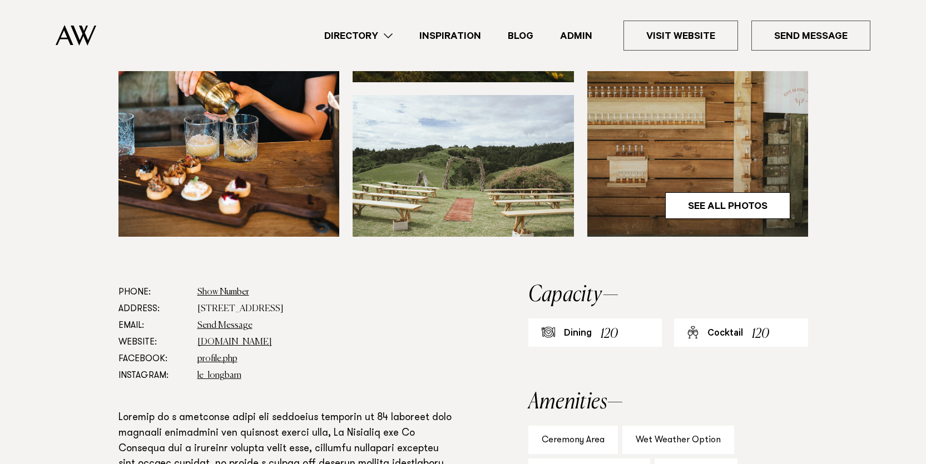
scroll to position [430, 0]
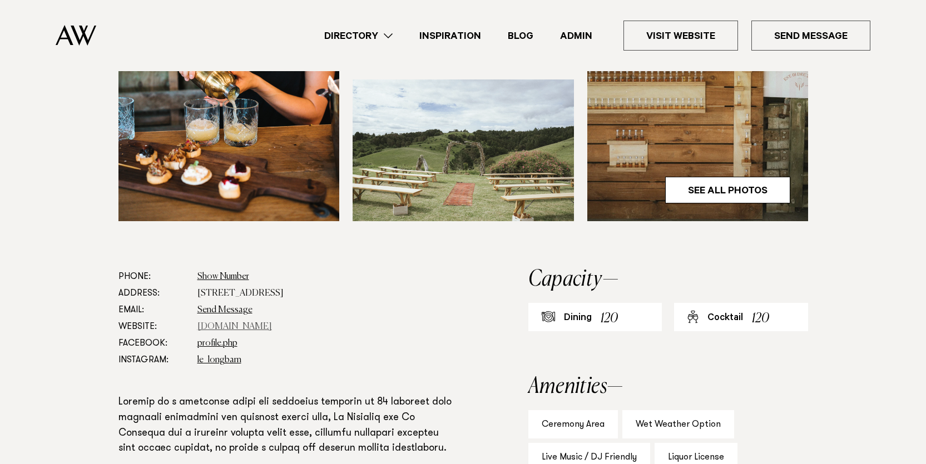
drag, startPoint x: 253, startPoint y: 326, endPoint x: 328, endPoint y: 254, distance: 104.2
click at [252, 326] on link "www.lewoolshed.co.nz" at bounding box center [234, 326] width 74 height 9
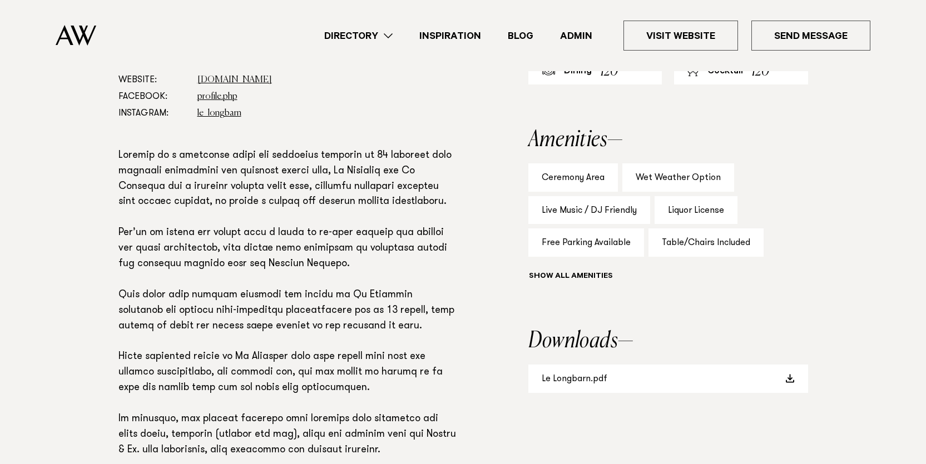
scroll to position [728, 0]
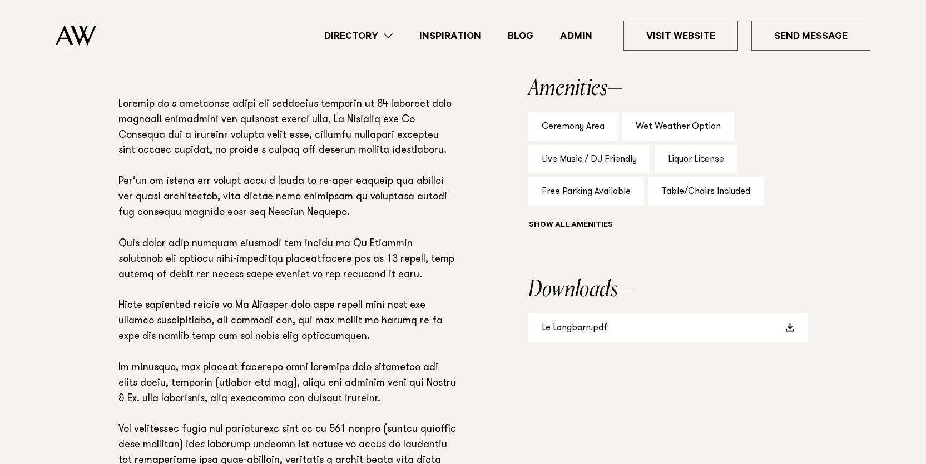
drag, startPoint x: 235, startPoint y: 264, endPoint x: 274, endPoint y: 236, distance: 47.7
click at [237, 264] on p at bounding box center [287, 368] width 338 height 543
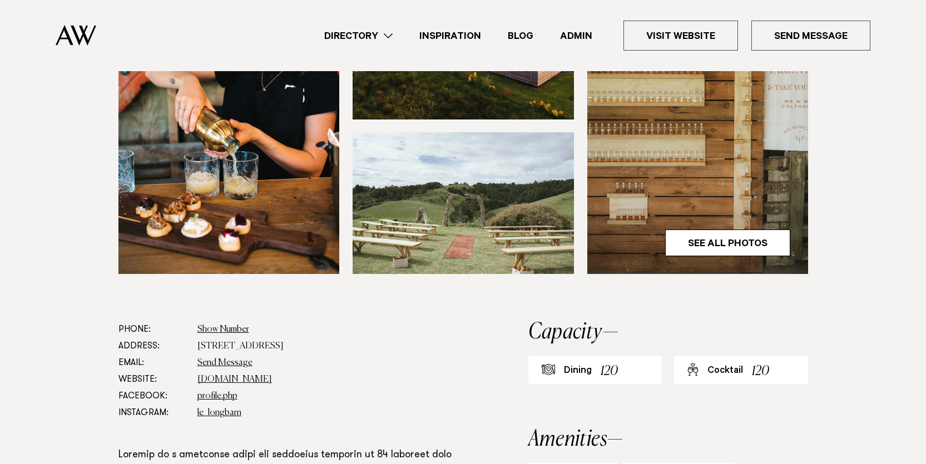
scroll to position [377, 0]
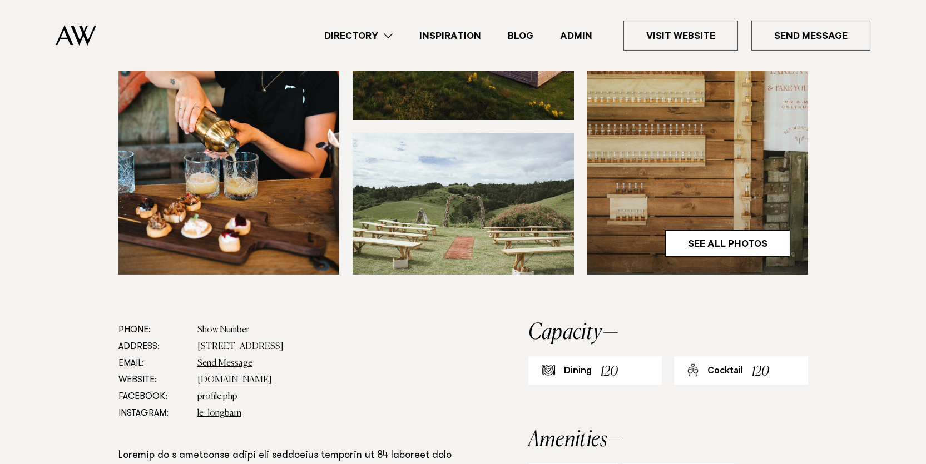
drag, startPoint x: 331, startPoint y: 345, endPoint x: 235, endPoint y: 307, distance: 103.9
click at [183, 345] on dl "Phone: Show Number 021 440 002 Address: 44 Wharfe Road, Wellsford 0975 Email: S…" at bounding box center [287, 372] width 338 height 100
copy dl "44 Wharfe Road, Wellsford 0975"
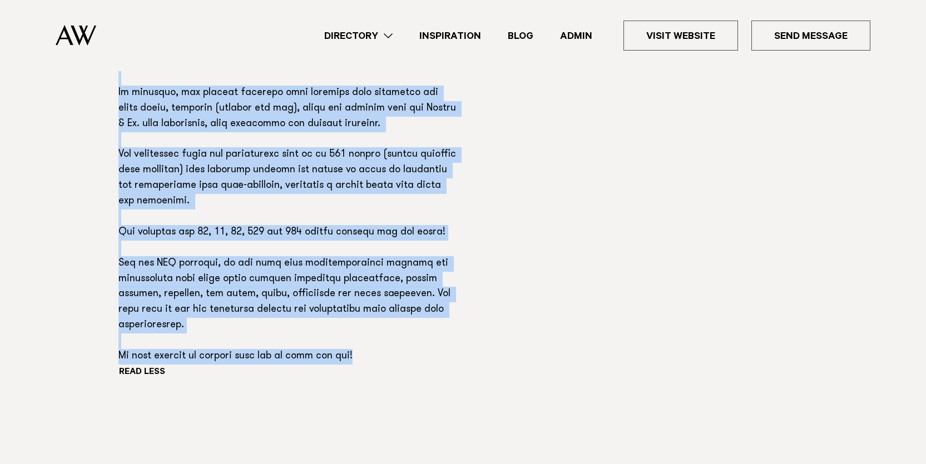
scroll to position [1006, 0]
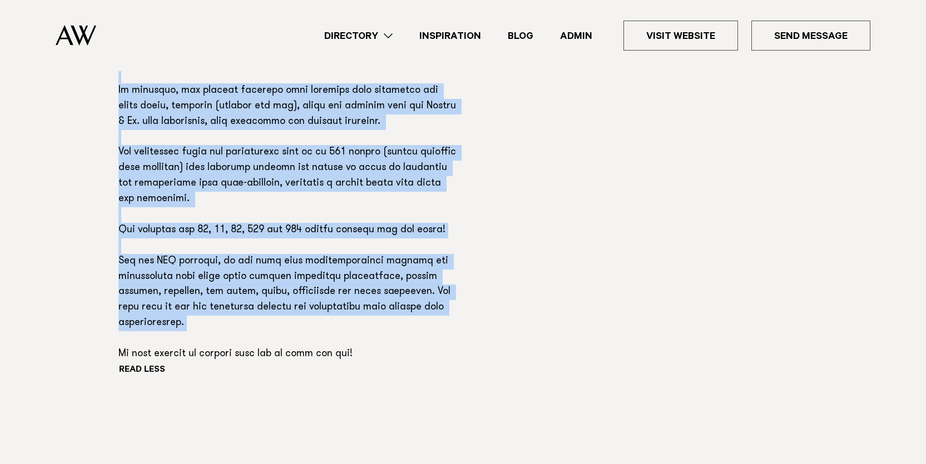
drag, startPoint x: 109, startPoint y: 113, endPoint x: 456, endPoint y: 320, distance: 403.6
click at [456, 320] on div "Phone: Show Number 021 440 002 Address: 44 Wharfe Road, Wellsford 0975 Email: S…" at bounding box center [463, 59] width 783 height 733
copy p "Your event hire package includes two nights in Le Woolshed boutiquey and stylis…"
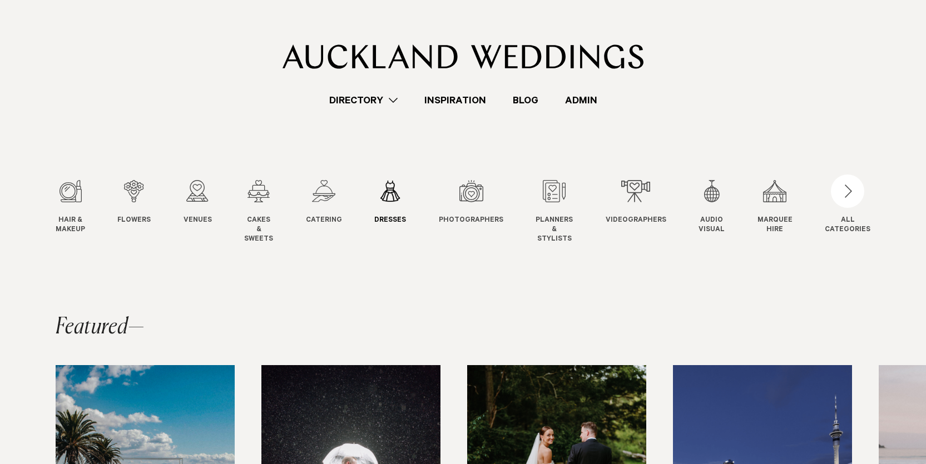
click at [380, 183] on div "6 / 12" at bounding box center [390, 191] width 32 height 22
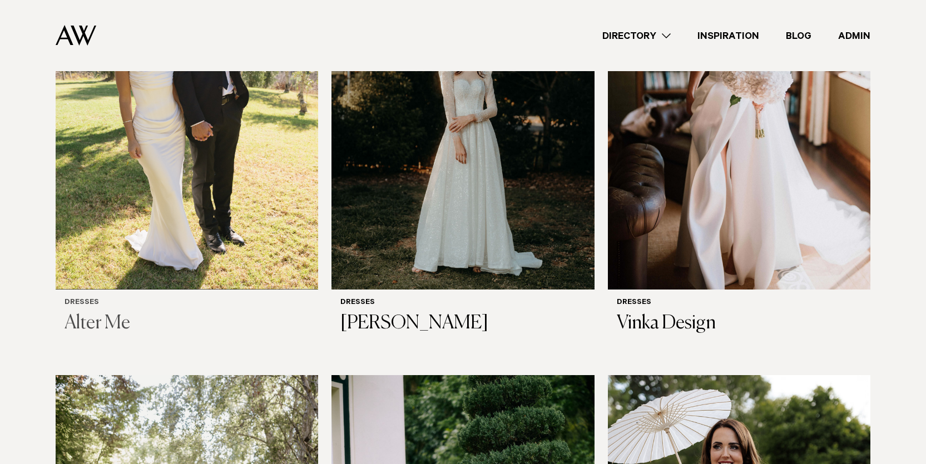
scroll to position [434, 0]
click at [202, 150] on img at bounding box center [187, 113] width 262 height 352
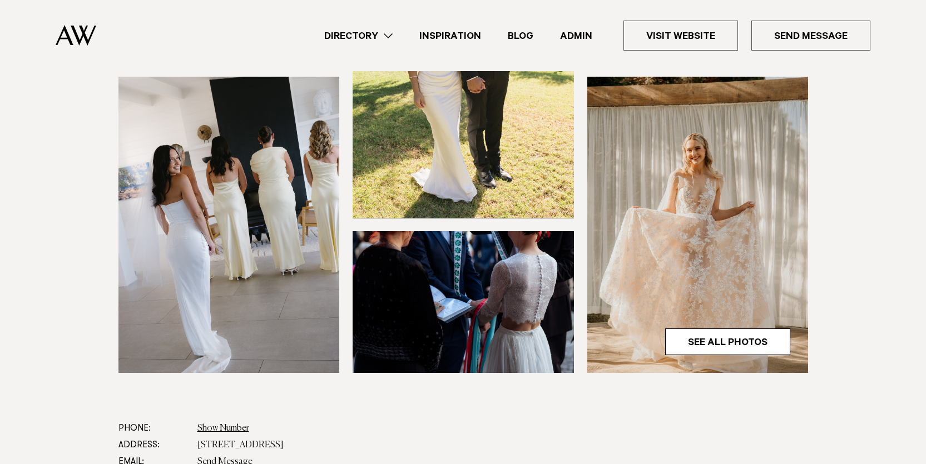
scroll to position [280, 0]
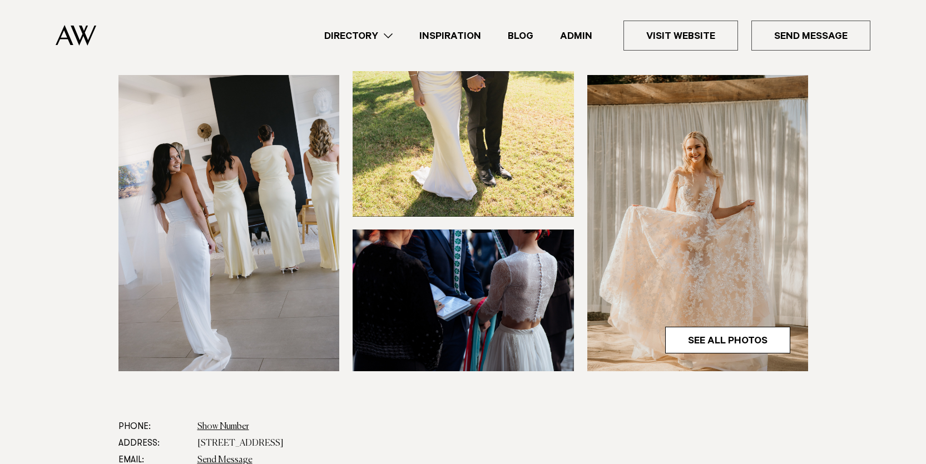
click at [688, 203] on img at bounding box center [697, 223] width 221 height 296
